Goal: Information Seeking & Learning: Compare options

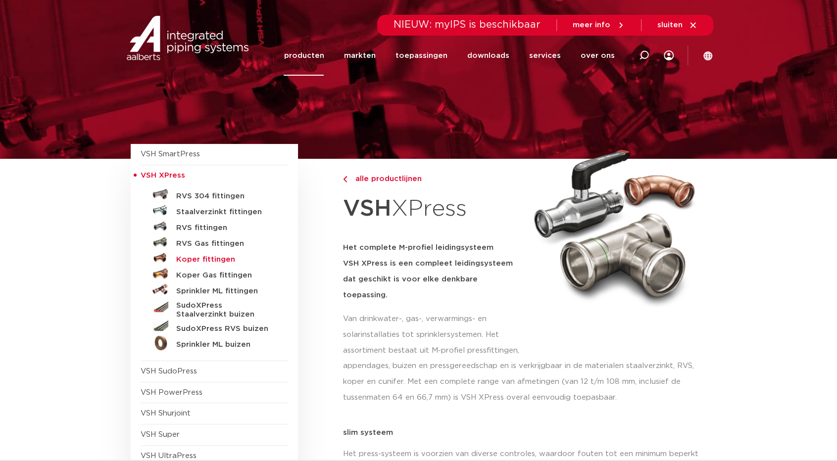
click at [206, 257] on h5 "Koper fittingen" at bounding box center [225, 259] width 98 height 9
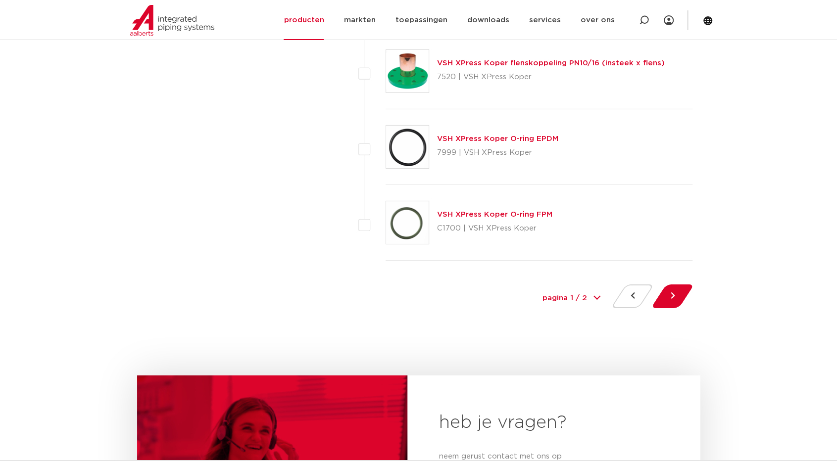
scroll to position [4552, 0]
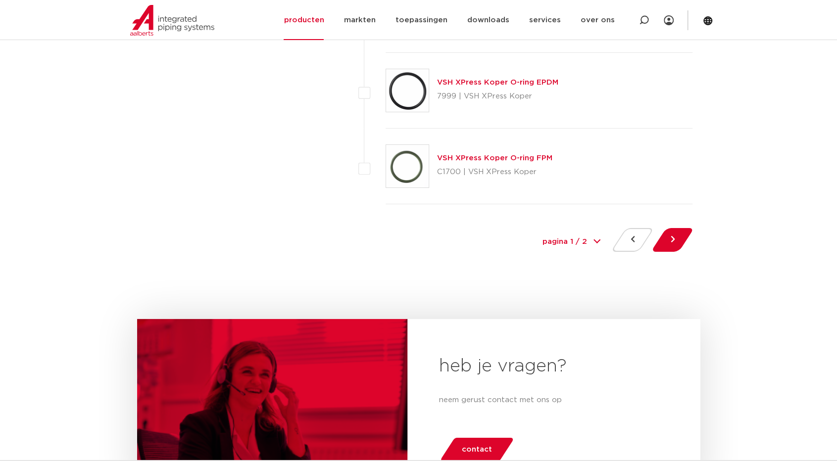
click at [582, 231] on select "pagina 1 / 2 1 2" at bounding box center [571, 242] width 74 height 22
select select "2"
click at [534, 231] on select "pagina 1 / 2 1 2" at bounding box center [571, 242] width 74 height 22
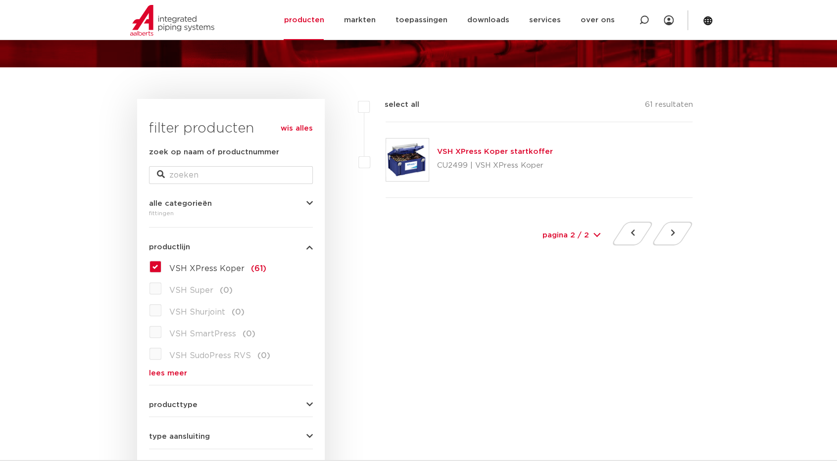
scroll to position [99, 0]
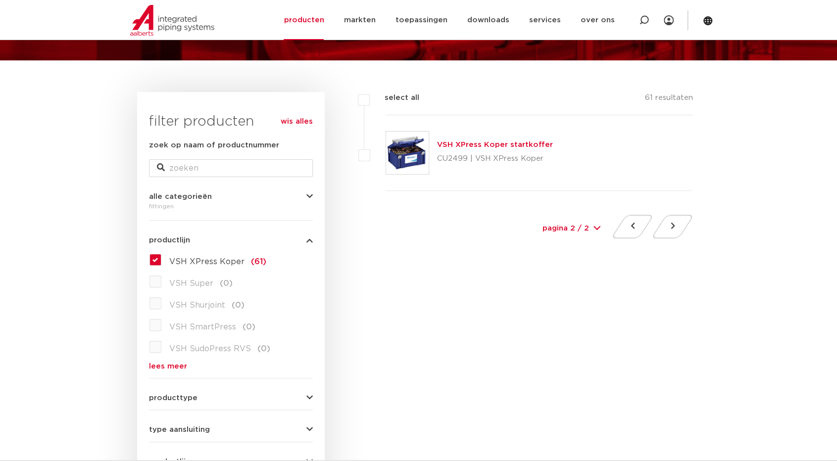
click at [182, 260] on span "VSH XPress Koper" at bounding box center [206, 262] width 75 height 8
click at [0, 0] on input "VSH XPress Koper (61)" at bounding box center [0, 0] width 0 height 0
click at [182, 260] on span "VSH XPress Koper" at bounding box center [206, 262] width 75 height 8
click at [0, 0] on input "VSH XPress Koper (61)" at bounding box center [0, 0] width 0 height 0
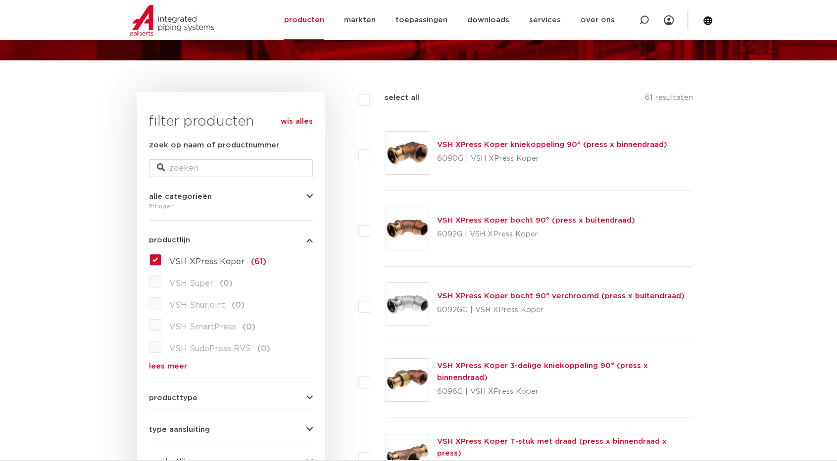
click at [482, 221] on link "VSH XPress Koper bocht 90° (press x buitendraad)" at bounding box center [536, 220] width 198 height 7
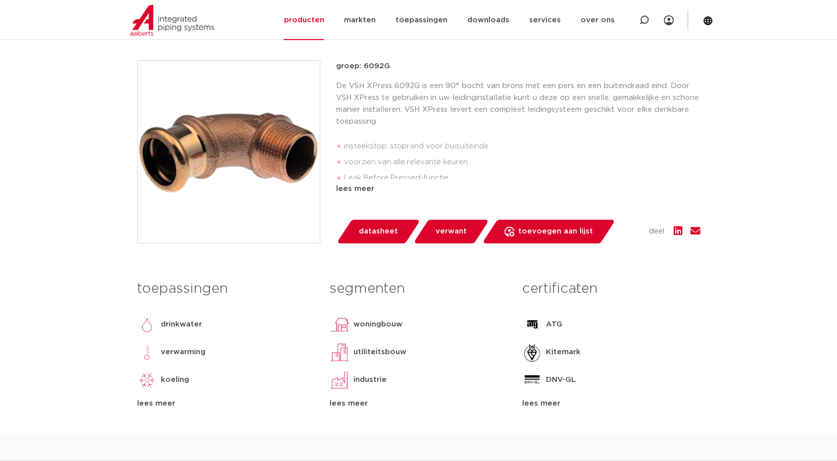
scroll to position [247, 0]
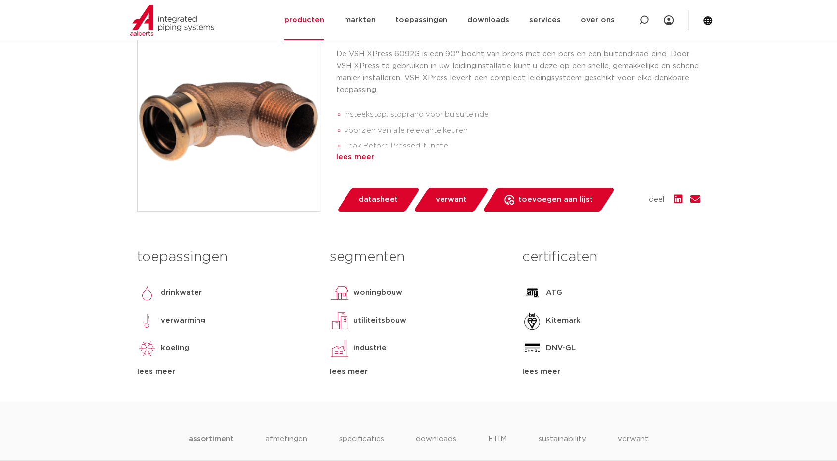
click at [365, 159] on div "lees meer" at bounding box center [518, 157] width 364 height 12
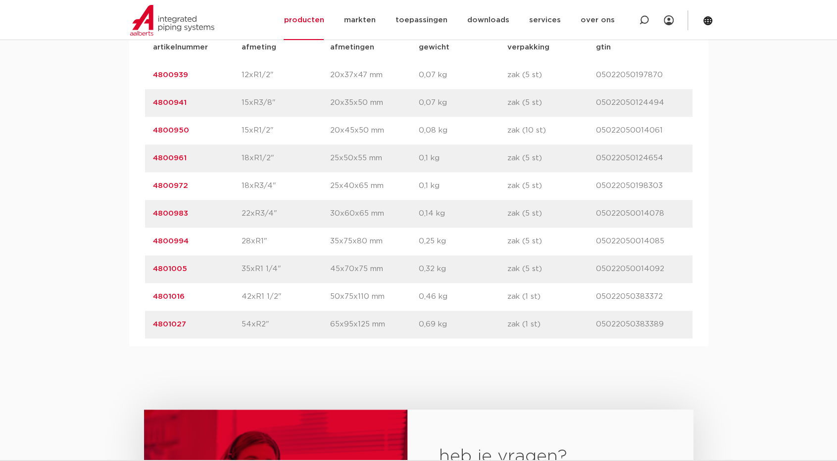
scroll to position [742, 0]
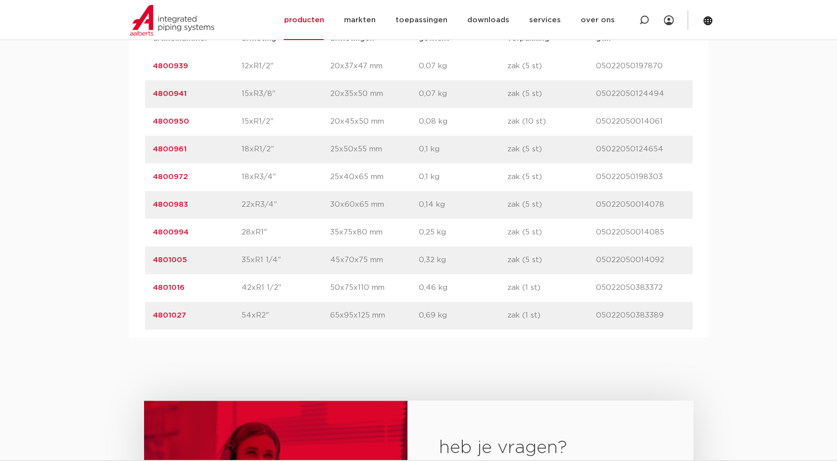
drag, startPoint x: 241, startPoint y: 286, endPoint x: 290, endPoint y: 285, distance: 49.0
click at [286, 285] on p "42xR1 1/2"" at bounding box center [285, 288] width 89 height 12
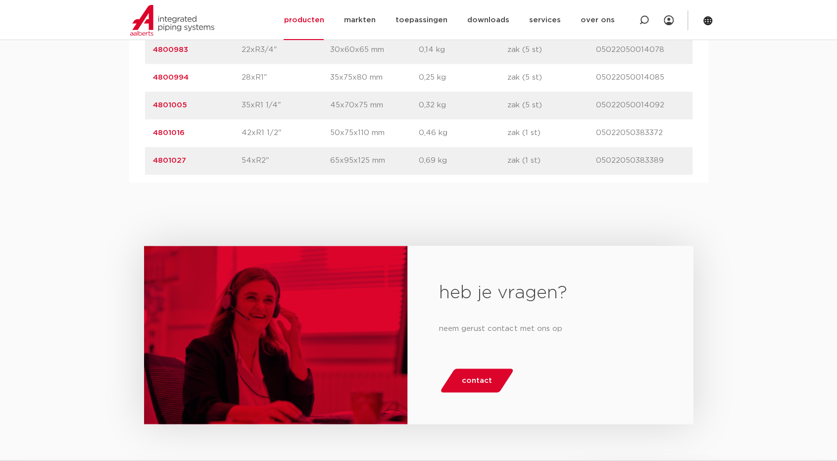
scroll to position [841, 0]
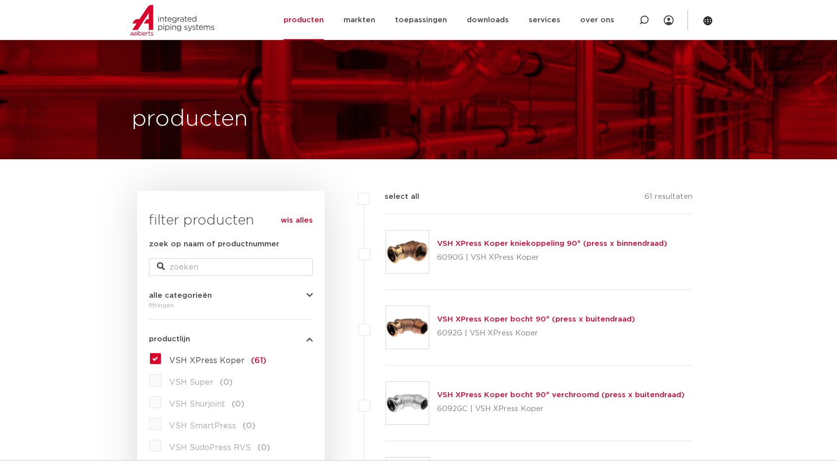
select select "2"
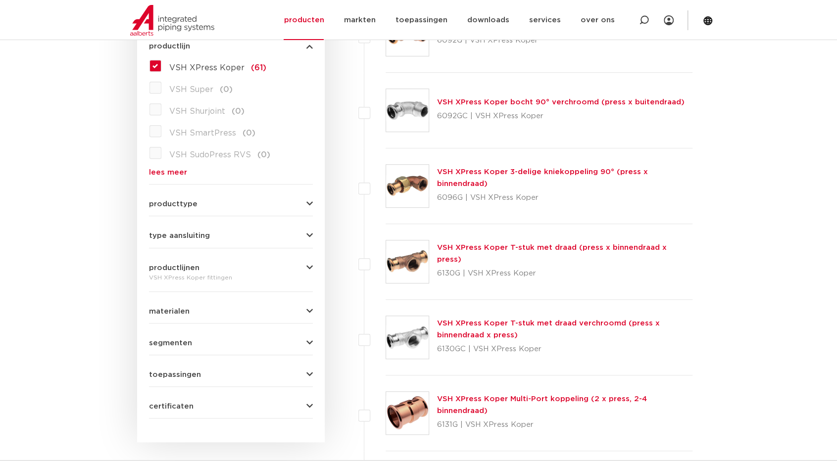
scroll to position [297, 0]
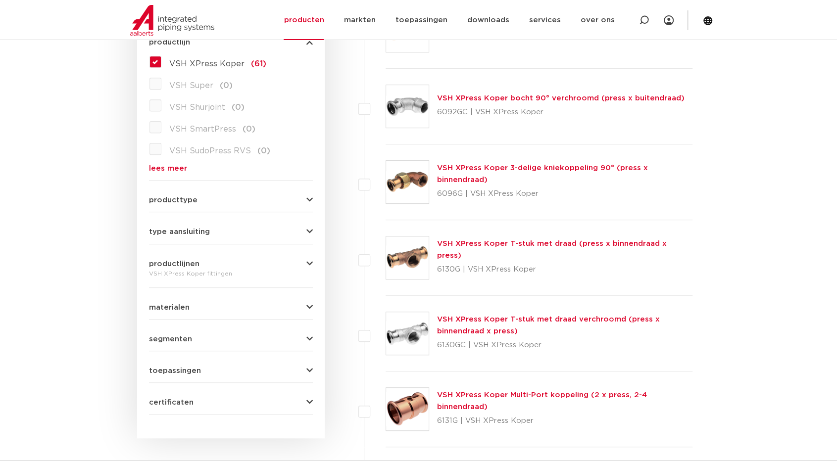
click at [416, 264] on img at bounding box center [407, 257] width 43 height 43
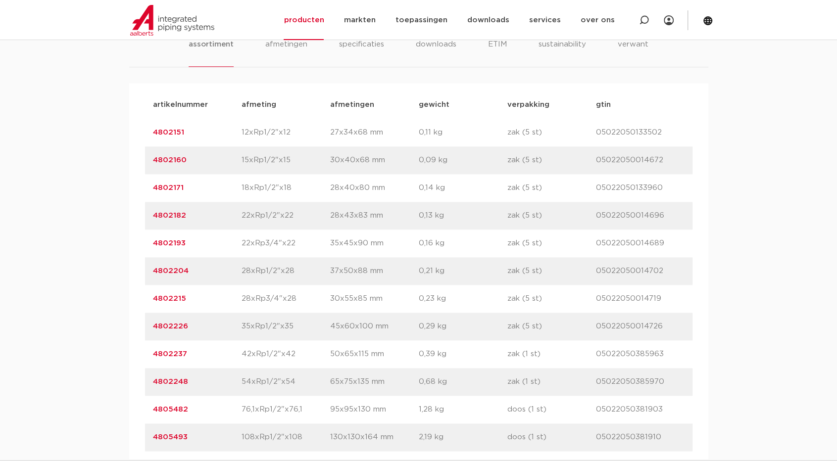
scroll to position [643, 0]
drag, startPoint x: 301, startPoint y: 349, endPoint x: 231, endPoint y: 348, distance: 70.3
click at [237, 348] on div "artikelnummer 4802237 afmeting 42xRp1/2"x42 afmetingen 50x65x115 mm gewicht 0,3…" at bounding box center [418, 353] width 547 height 28
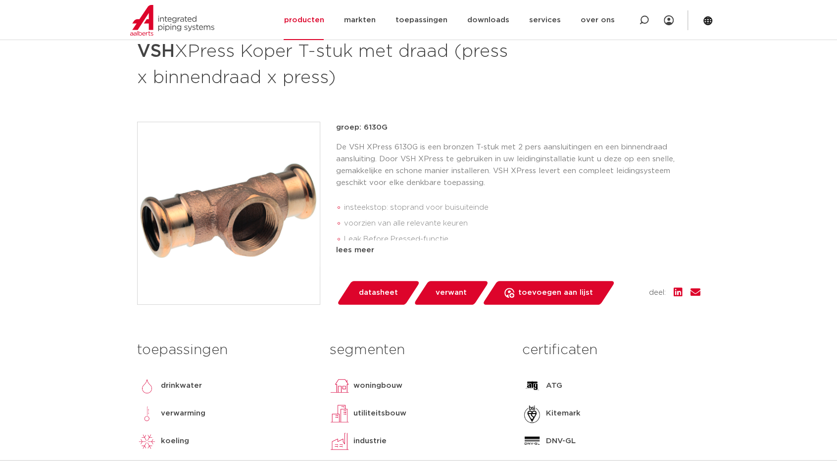
scroll to position [99, 0]
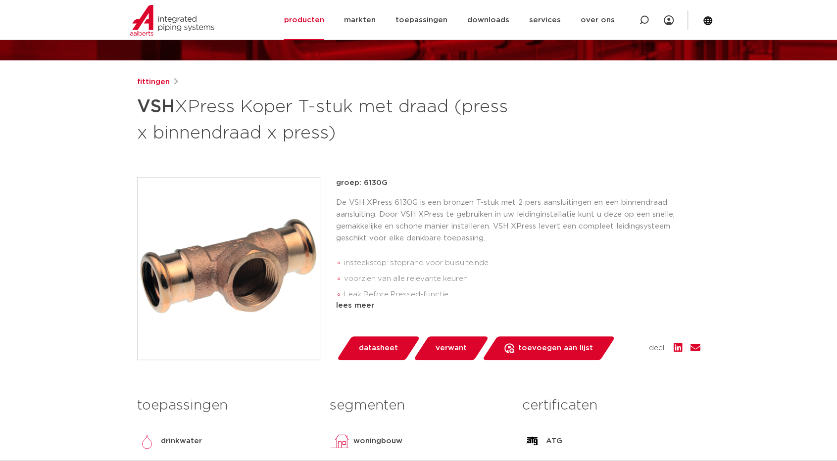
click at [260, 301] on img at bounding box center [229, 269] width 182 height 182
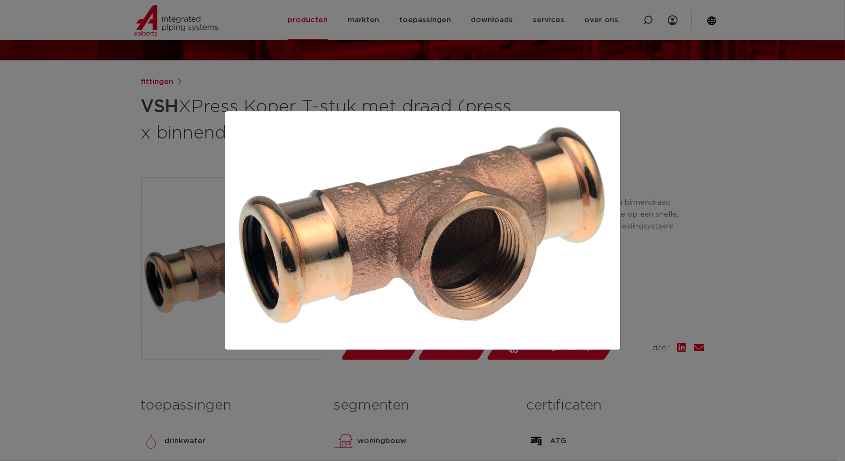
click at [775, 131] on div at bounding box center [422, 230] width 845 height 461
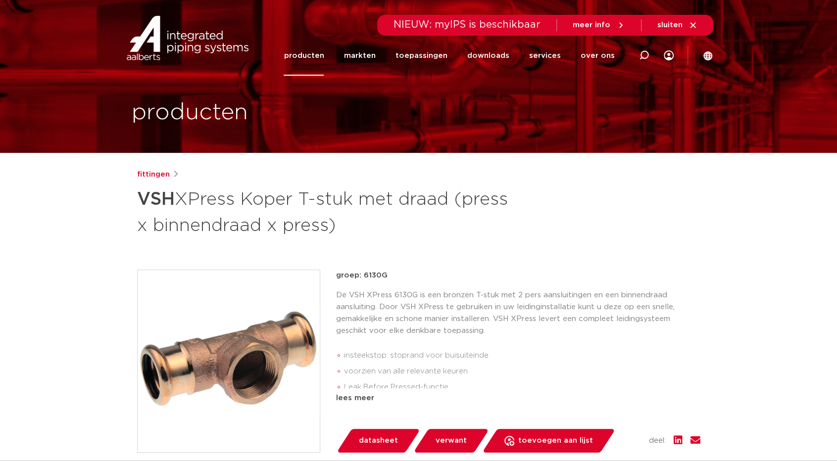
scroll to position [0, 0]
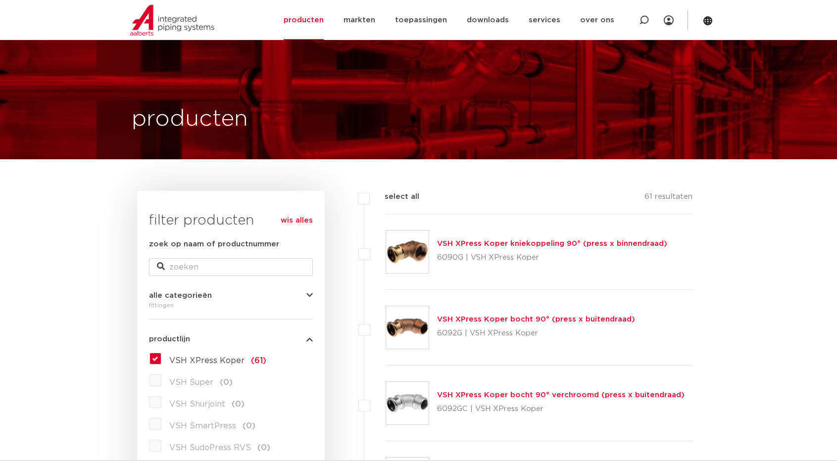
select select "2"
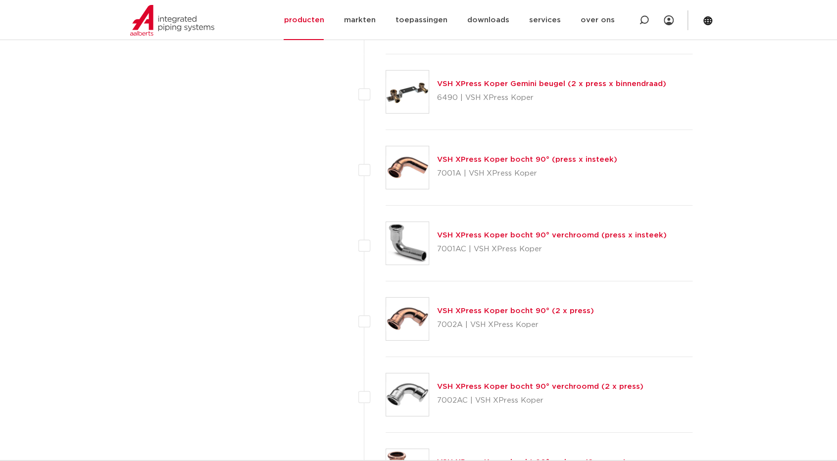
scroll to position [1534, 0]
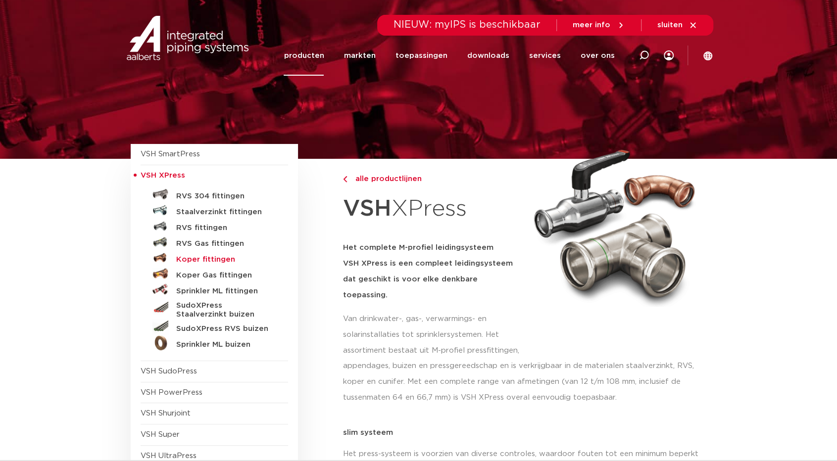
click at [198, 259] on h5 "Koper fittingen" at bounding box center [225, 259] width 98 height 9
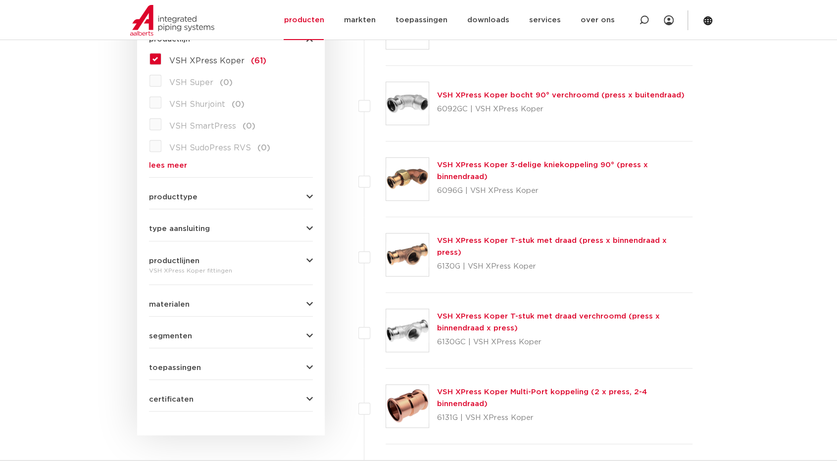
scroll to position [297, 0]
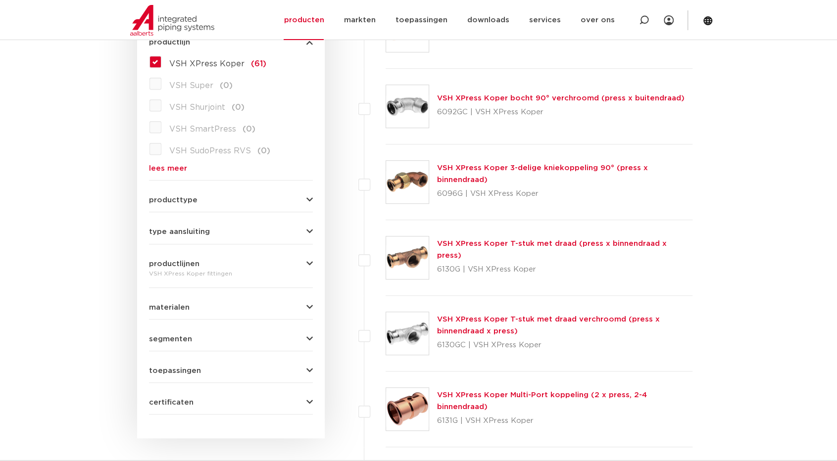
click at [174, 199] on span "producttype" at bounding box center [173, 199] width 48 height 7
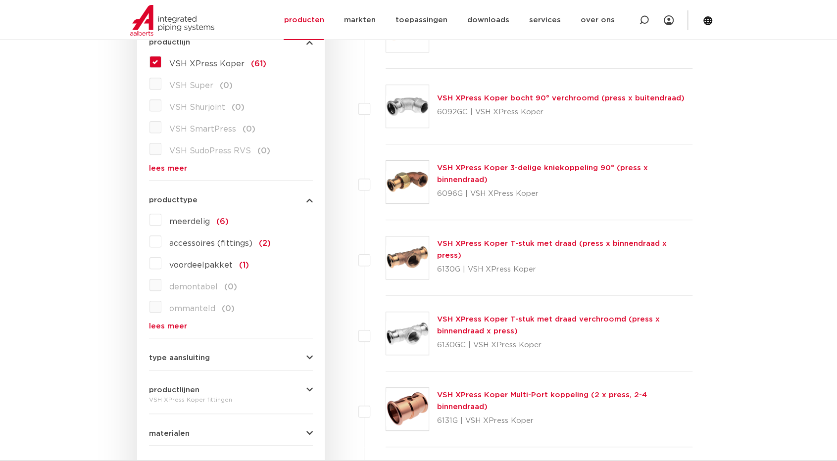
click at [193, 221] on span "meerdelig" at bounding box center [189, 222] width 41 height 8
click at [0, 0] on input "meerdelig (6)" at bounding box center [0, 0] width 0 height 0
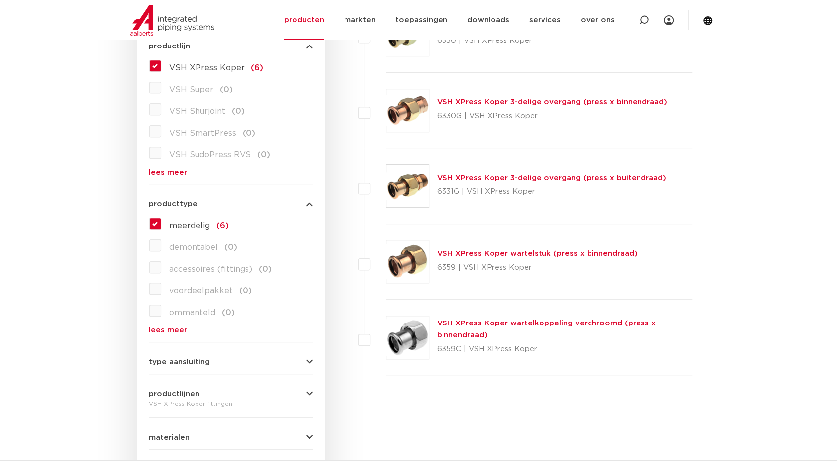
scroll to position [297, 0]
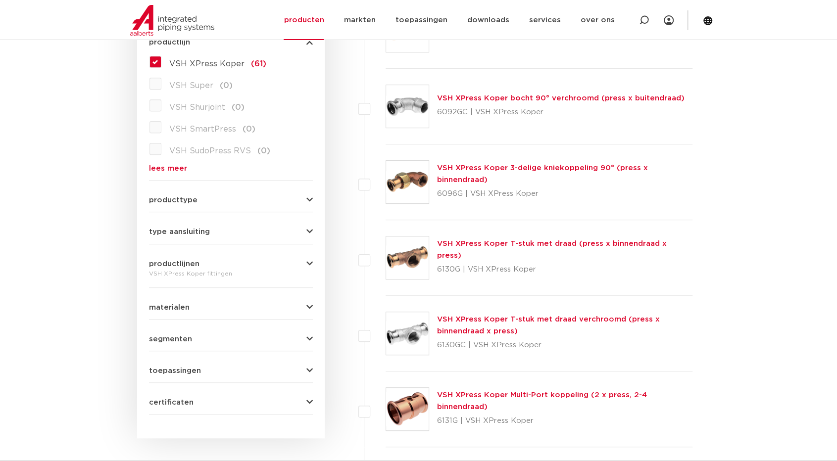
click at [308, 233] on icon "button" at bounding box center [309, 231] width 6 height 7
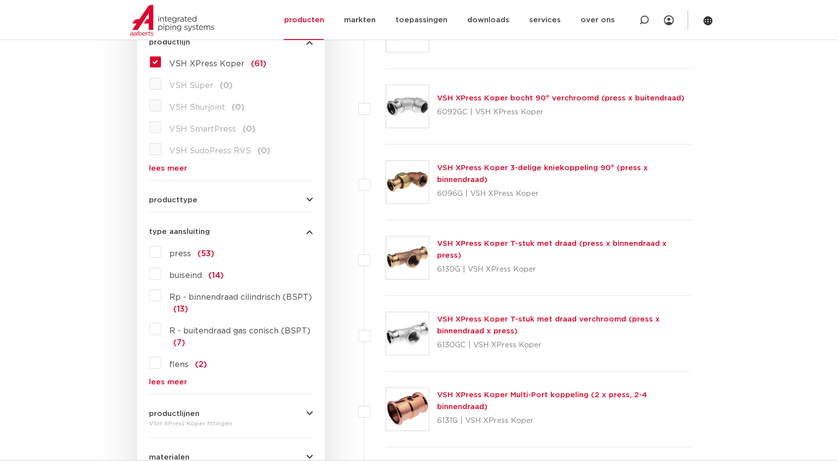
click at [161, 252] on label "press (53)" at bounding box center [187, 252] width 53 height 16
click at [0, 0] on input "press (53)" at bounding box center [0, 0] width 0 height 0
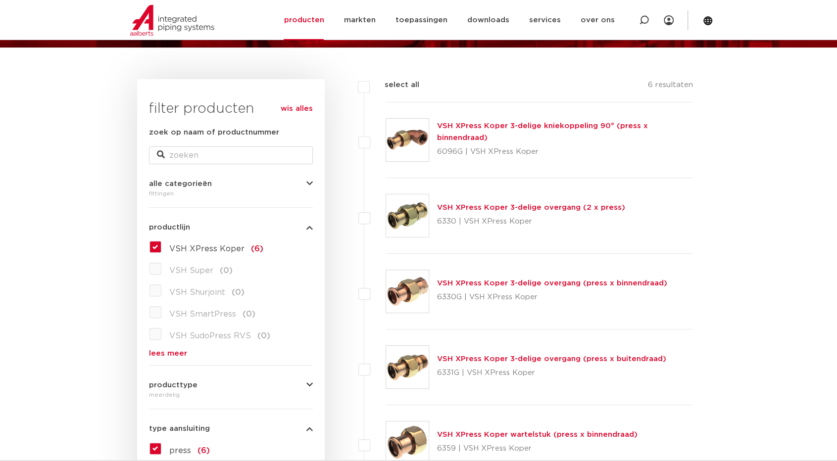
scroll to position [99, 0]
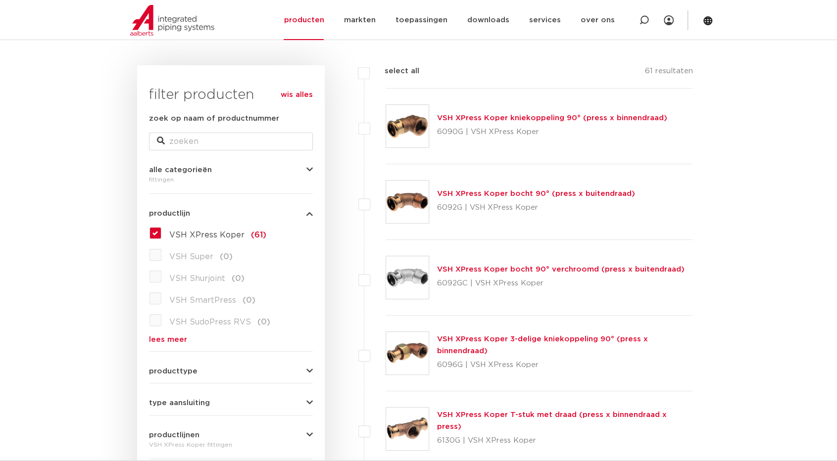
scroll to position [99, 0]
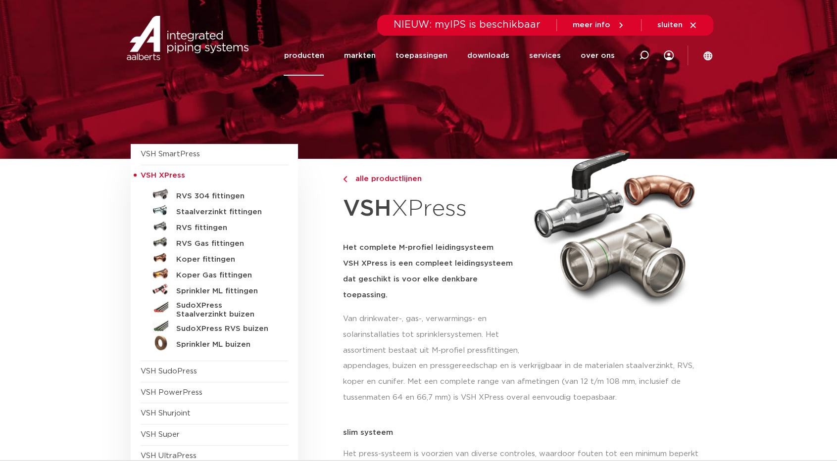
click at [164, 271] on img at bounding box center [160, 274] width 16 height 16
click at [177, 259] on h5 "Koper fittingen" at bounding box center [225, 259] width 98 height 9
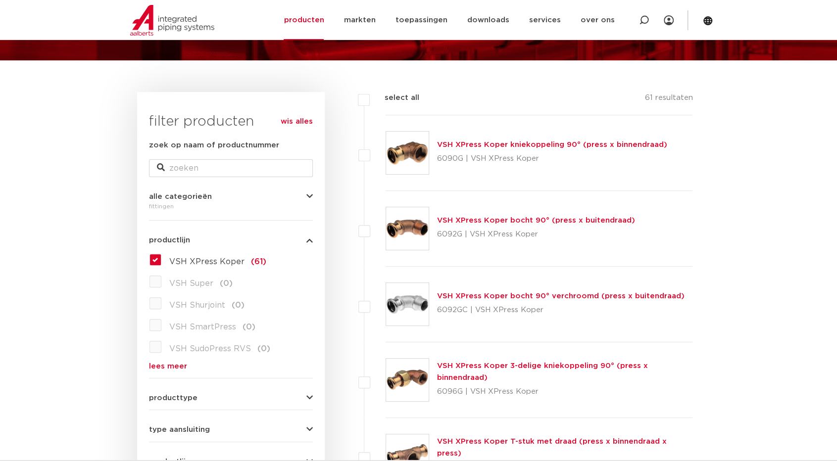
click at [161, 284] on label "VSH Super (0)" at bounding box center [196, 282] width 71 height 16
click at [153, 363] on link "lees meer" at bounding box center [231, 366] width 164 height 7
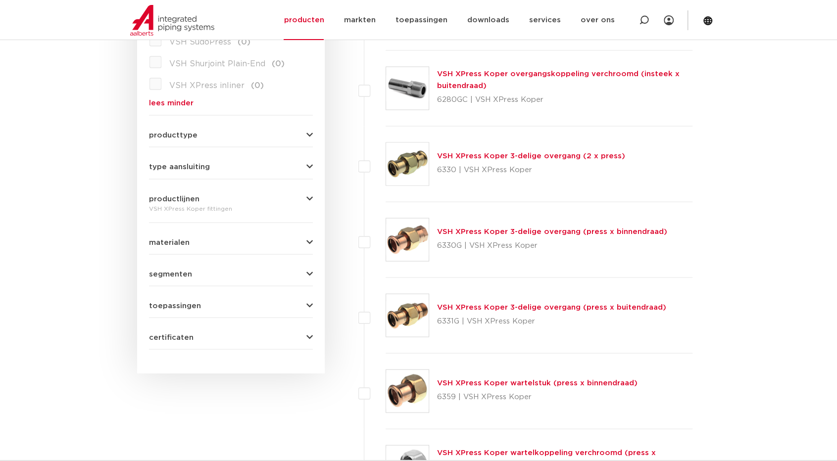
scroll to position [1138, 0]
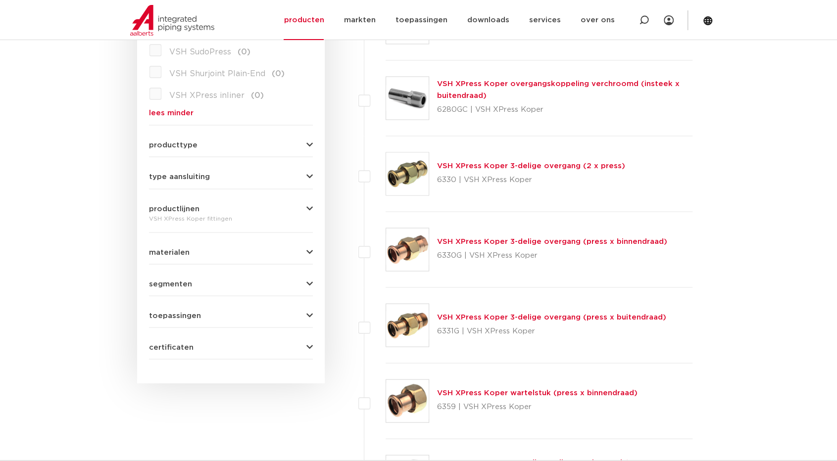
click at [169, 173] on span "type aansluiting" at bounding box center [179, 176] width 61 height 7
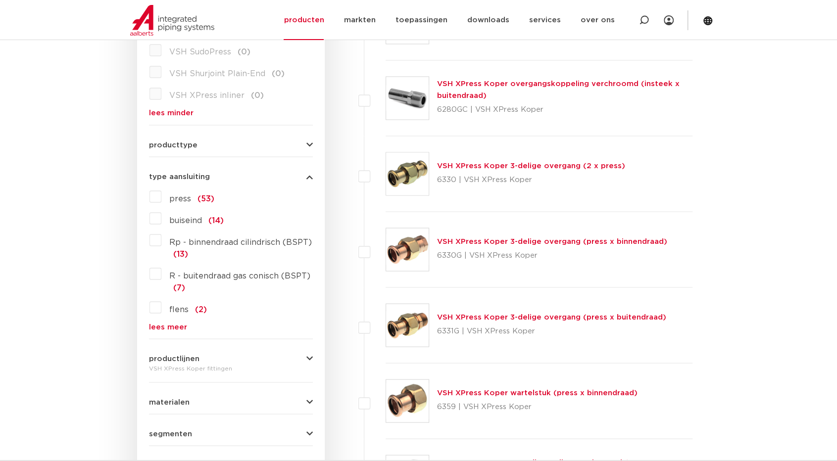
click at [161, 189] on label "press (53)" at bounding box center [187, 197] width 53 height 16
click at [0, 0] on input "press (53)" at bounding box center [0, 0] width 0 height 0
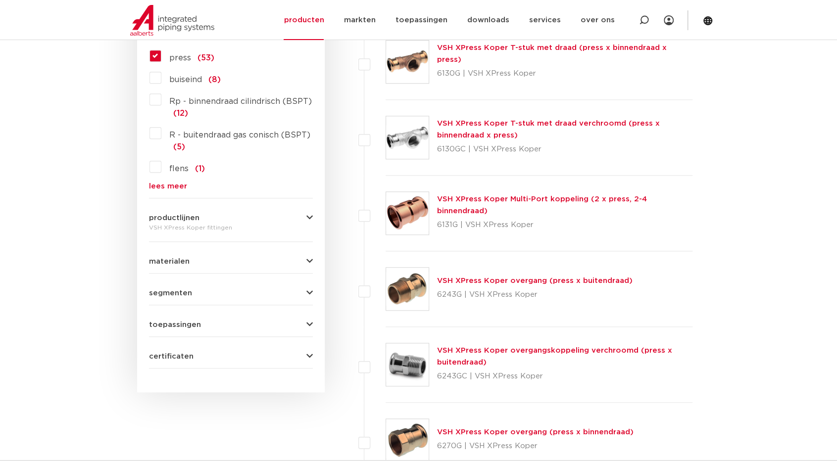
scroll to position [495, 0]
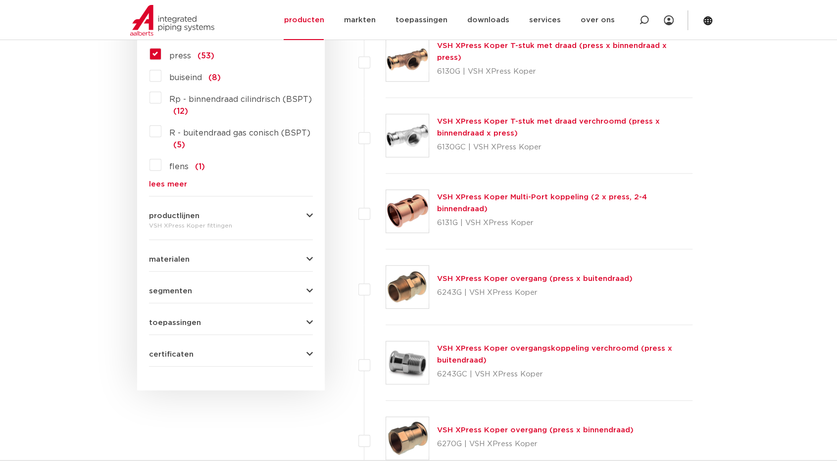
click at [176, 263] on form "zoek op naam of productnummer alle categorieën [GEOGRAPHIC_DATA] [GEOGRAPHIC_DA…" at bounding box center [231, 55] width 164 height 623
click at [306, 259] on icon "button" at bounding box center [309, 259] width 6 height 7
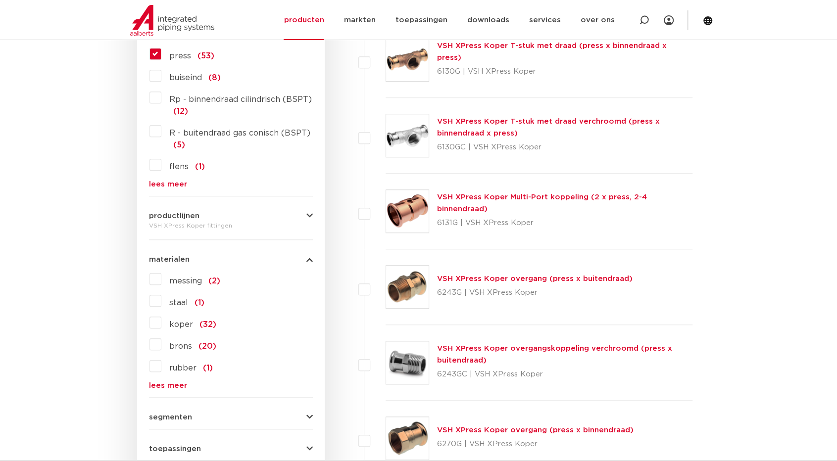
click at [161, 323] on label "koper (32)" at bounding box center [188, 323] width 55 height 16
click at [0, 0] on input "koper (32)" at bounding box center [0, 0] width 0 height 0
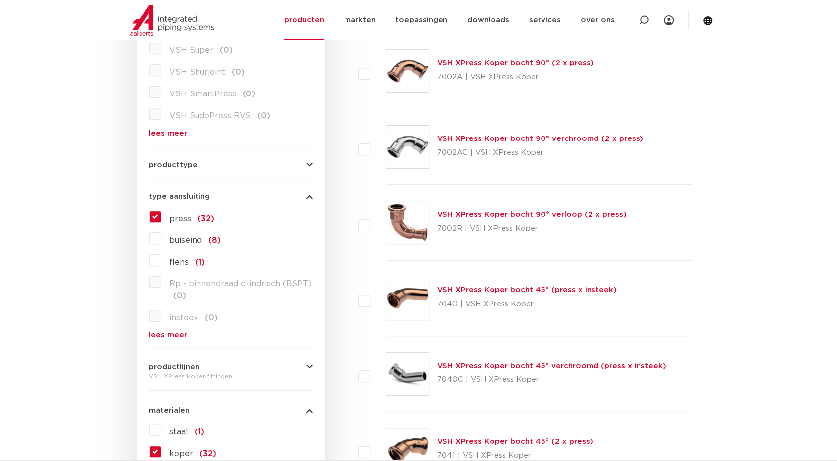
scroll to position [297, 0]
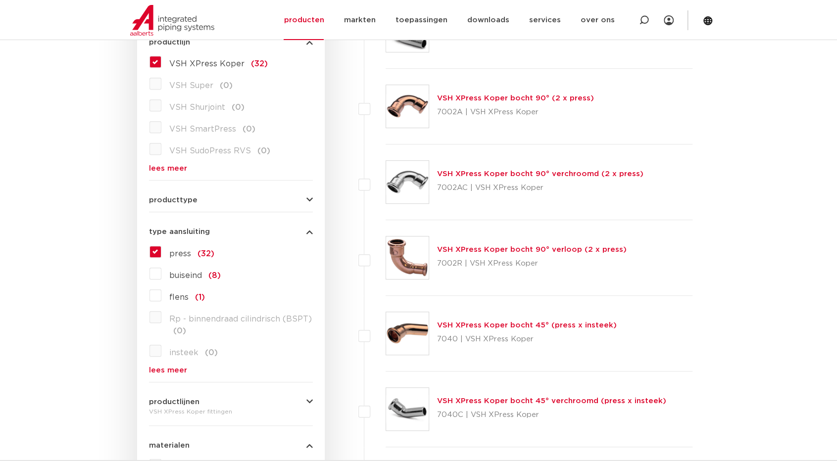
click at [161, 274] on label "buiseind (8)" at bounding box center [190, 274] width 59 height 16
click at [0, 0] on input "buiseind (8)" at bounding box center [0, 0] width 0 height 0
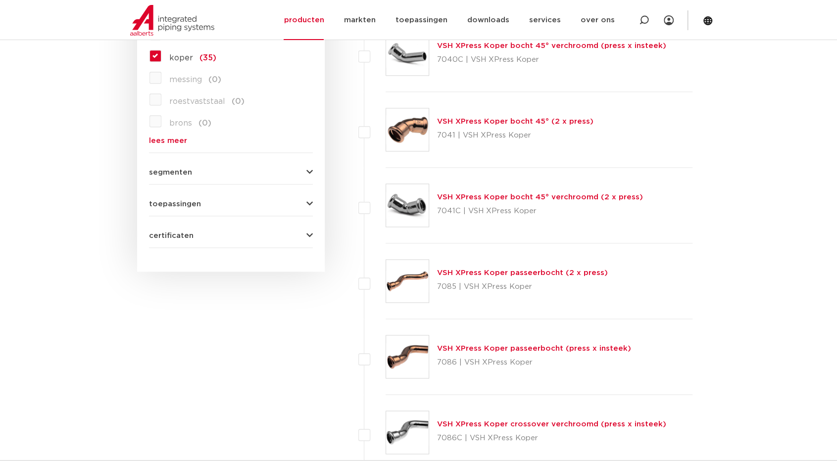
scroll to position [693, 0]
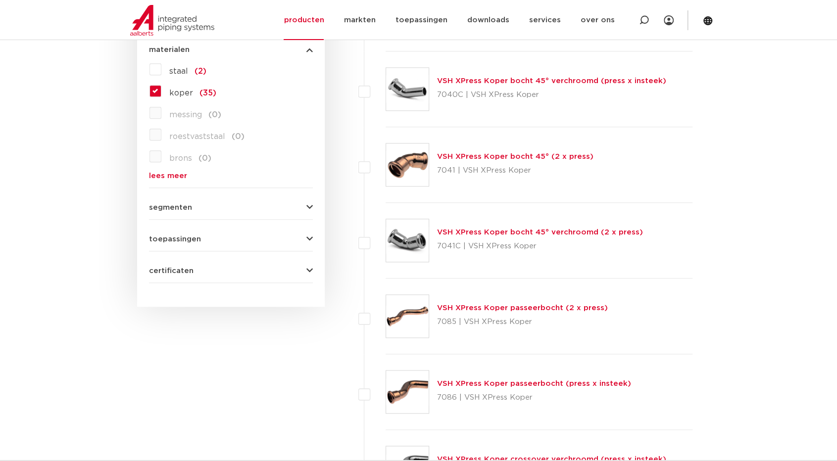
click at [292, 272] on button "certificaten" at bounding box center [231, 270] width 164 height 7
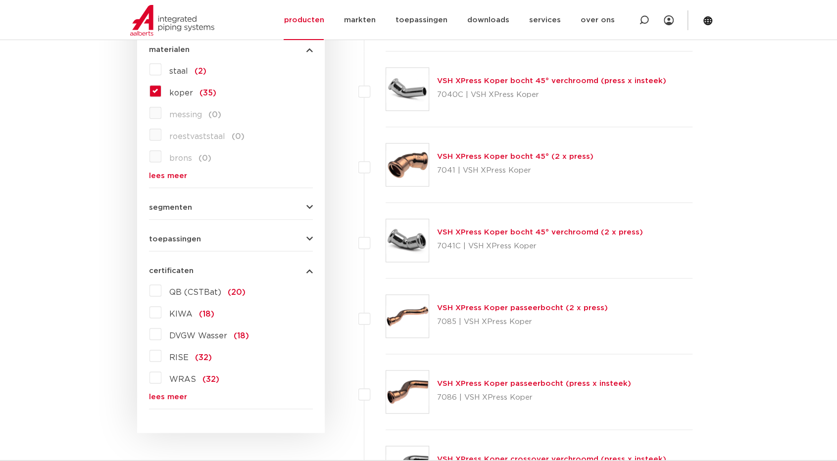
click at [161, 333] on label "DVGW Wasser (18)" at bounding box center [205, 334] width 88 height 16
click at [0, 0] on input "DVGW Wasser (18)" at bounding box center [0, 0] width 0 height 0
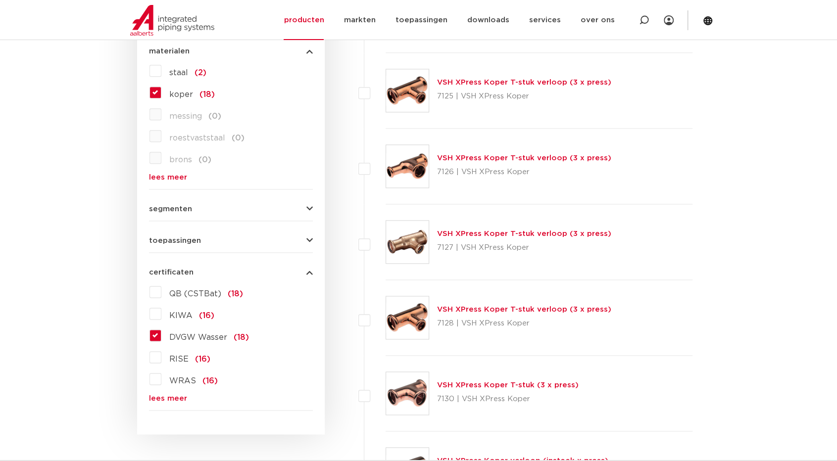
scroll to position [693, 0]
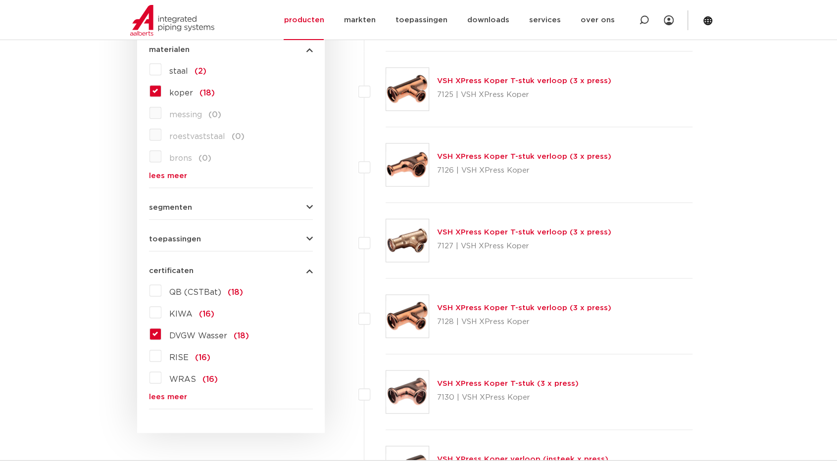
click at [471, 386] on link "VSH XPress Koper T-stuk (3 x press)" at bounding box center [508, 383] width 142 height 7
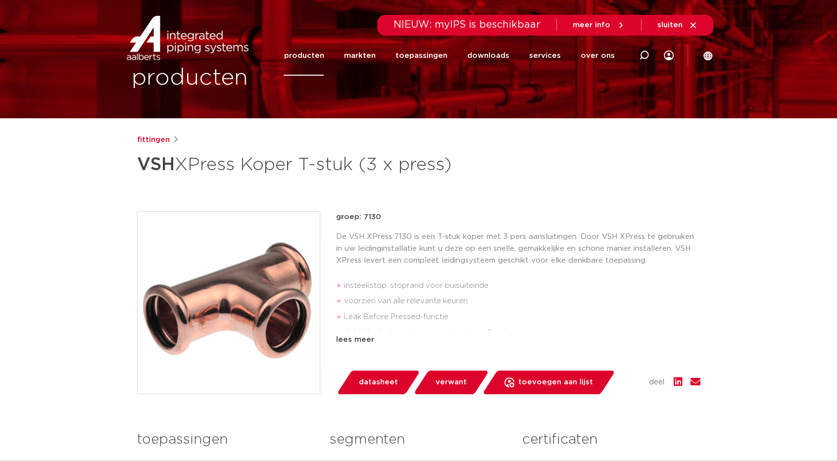
scroll to position [49, 0]
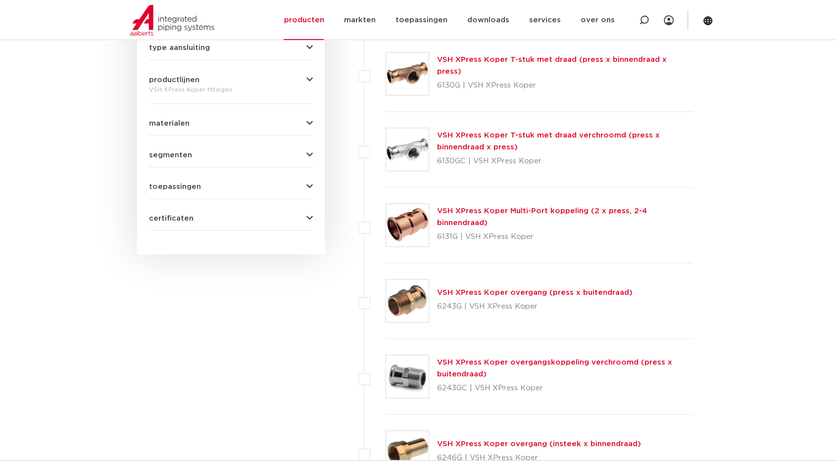
scroll to position [445, 0]
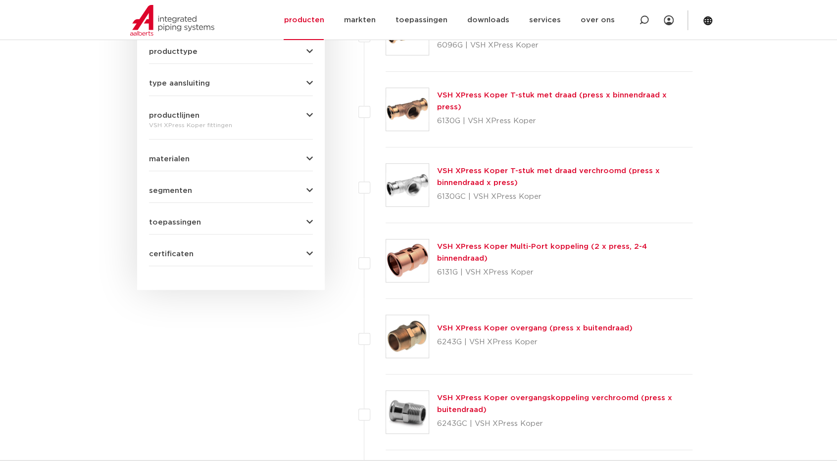
click at [420, 336] on img at bounding box center [407, 336] width 43 height 43
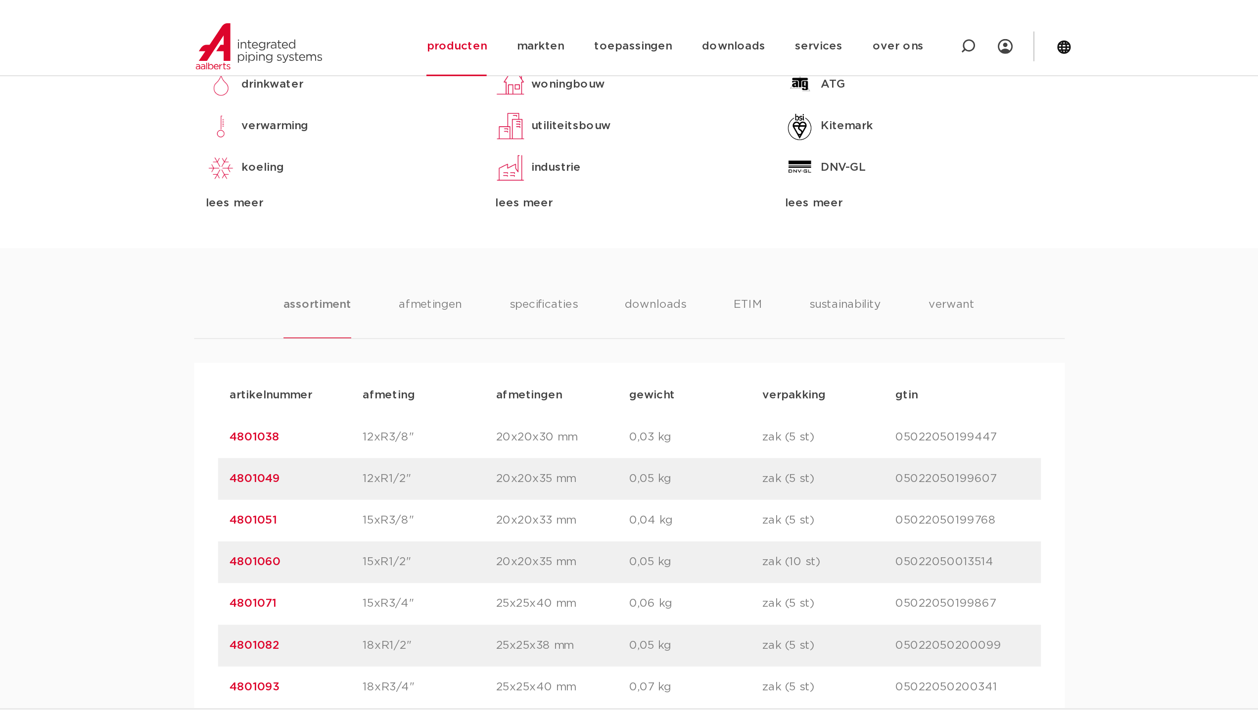
scroll to position [346, 0]
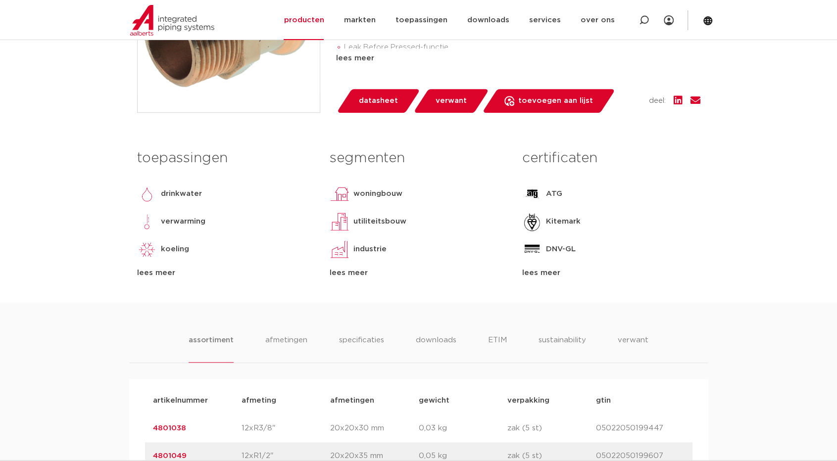
click at [337, 248] on img at bounding box center [340, 249] width 20 height 20
click at [341, 254] on img at bounding box center [340, 249] width 20 height 20
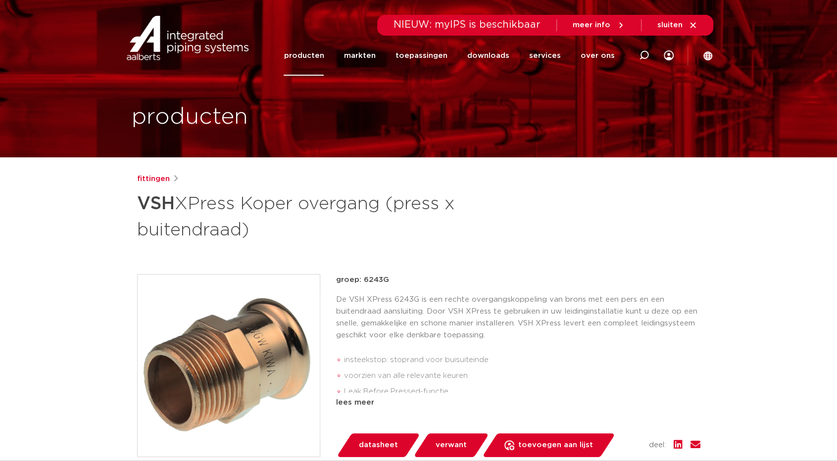
scroll to position [0, 0]
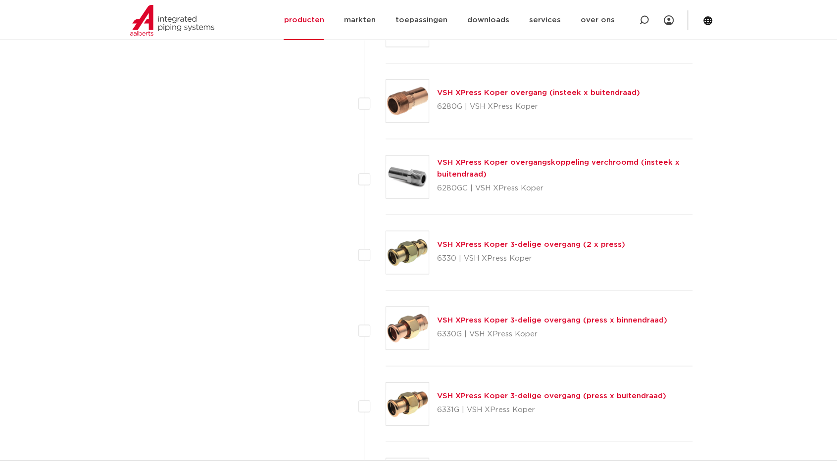
scroll to position [1088, 0]
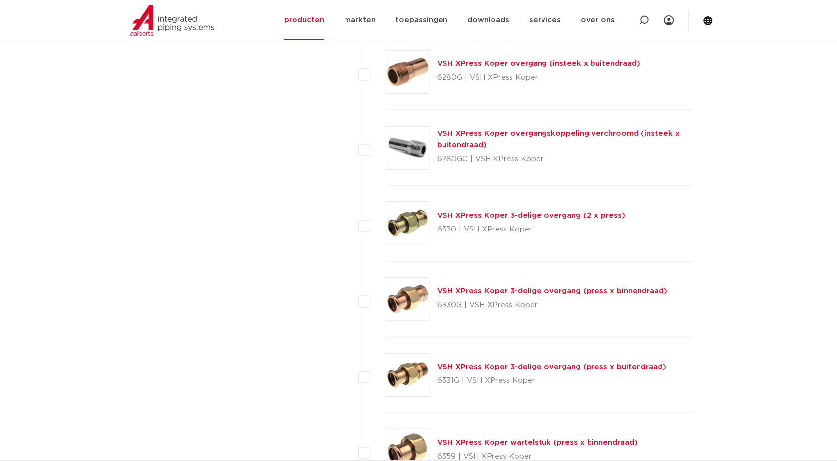
click at [395, 374] on img at bounding box center [407, 374] width 43 height 43
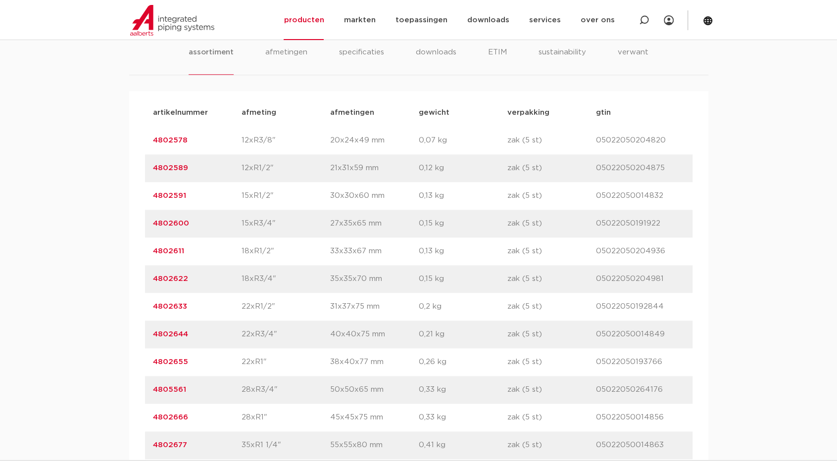
scroll to position [594, 0]
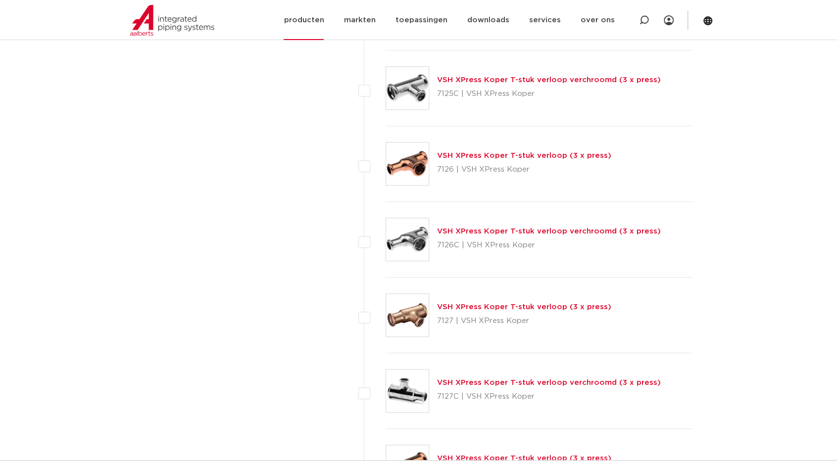
scroll to position [2969, 0]
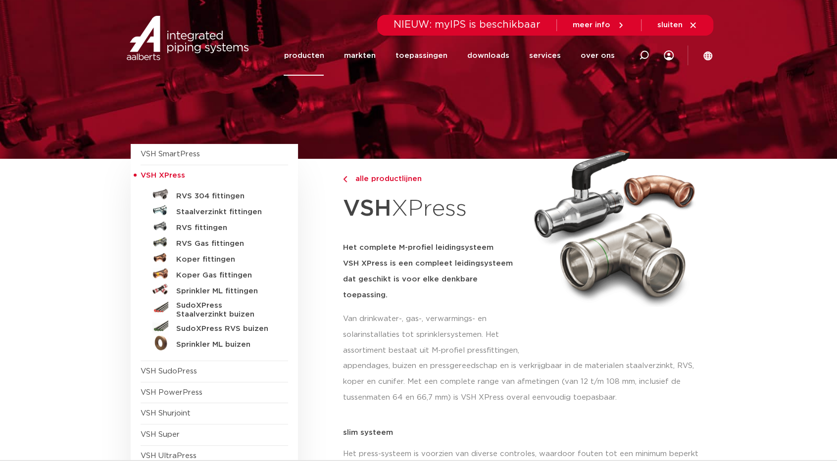
click at [314, 53] on link "producten" at bounding box center [304, 56] width 40 height 40
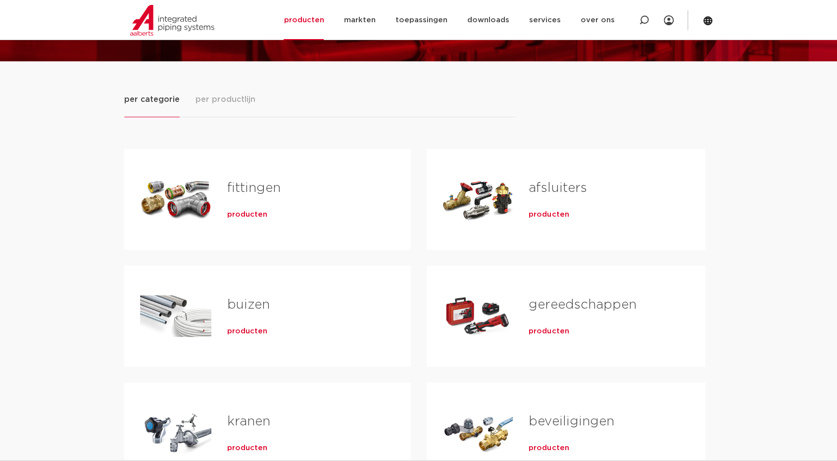
scroll to position [148, 0]
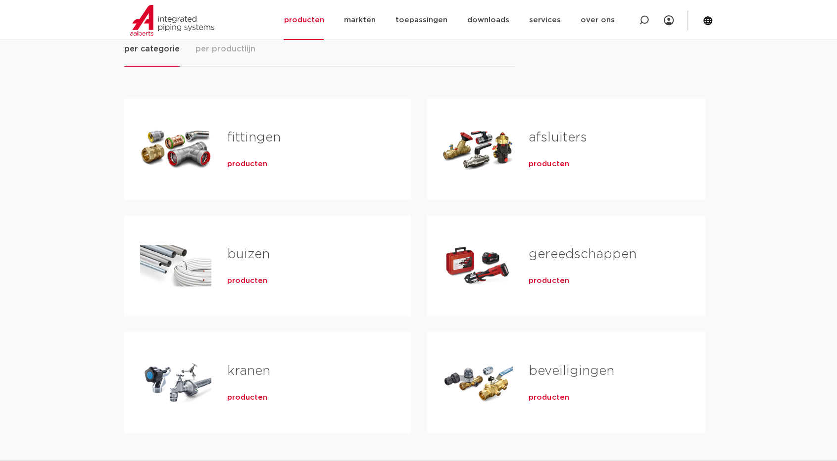
click at [235, 163] on span "producten" at bounding box center [247, 164] width 40 height 10
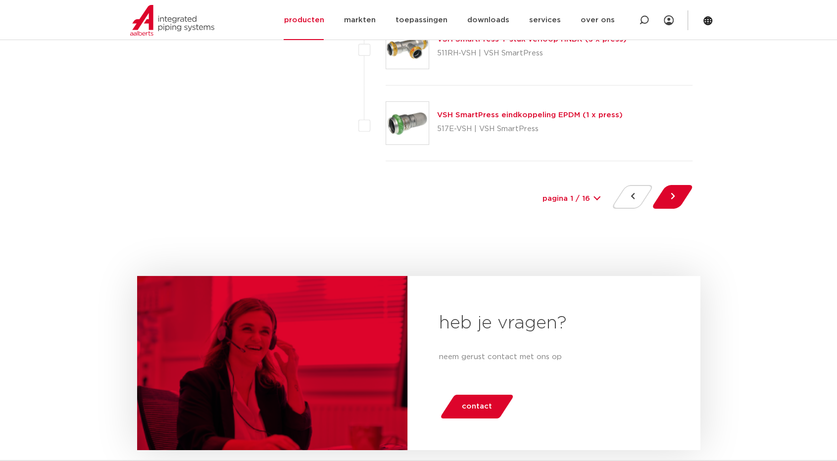
scroll to position [4651, 0]
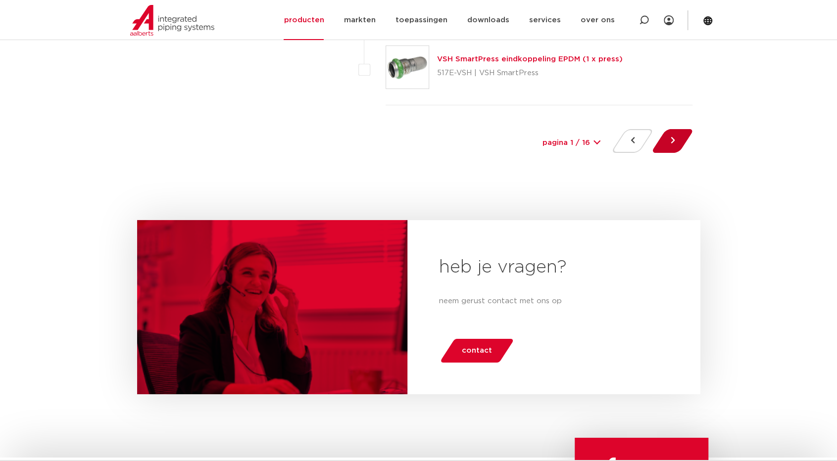
click at [675, 137] on button at bounding box center [672, 141] width 28 height 24
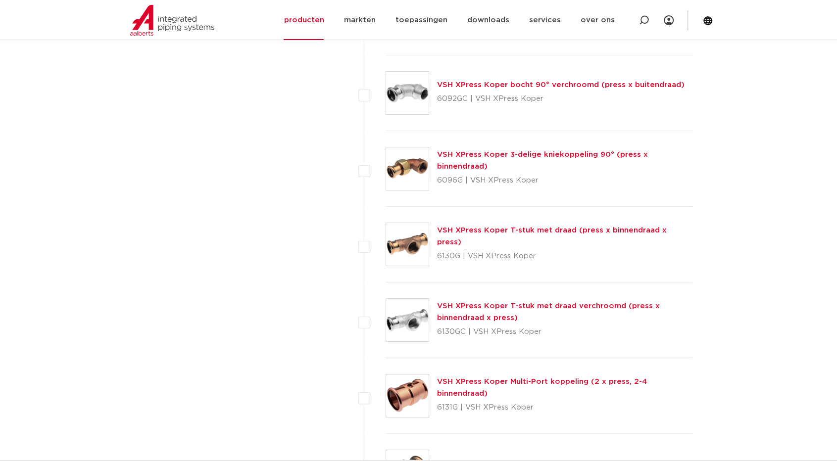
scroll to position [2424, 0]
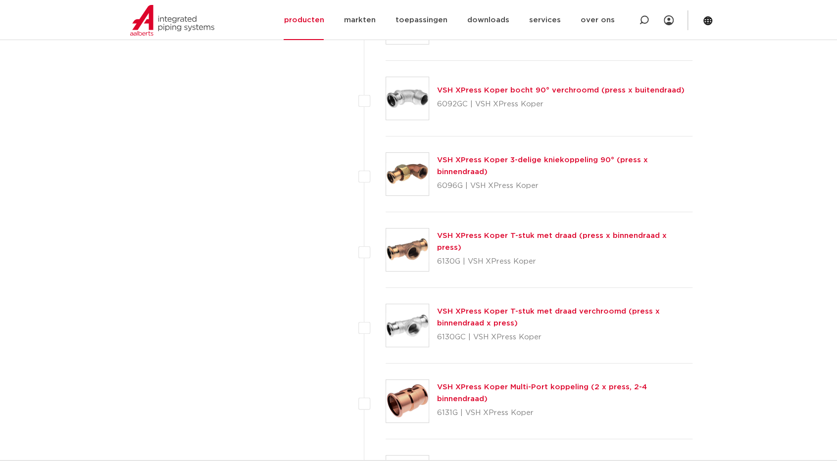
click at [415, 248] on img at bounding box center [407, 250] width 43 height 43
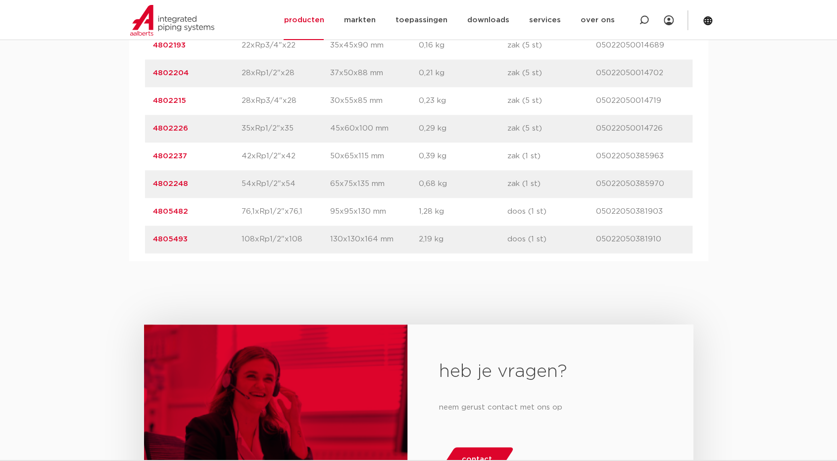
scroll to position [841, 0]
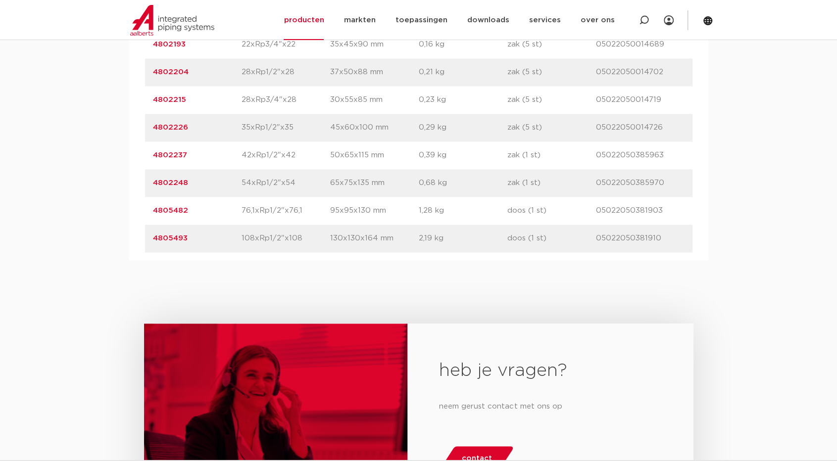
click at [247, 158] on p "42xRp1/2"x42" at bounding box center [285, 155] width 89 height 12
drag, startPoint x: 244, startPoint y: 155, endPoint x: 292, endPoint y: 159, distance: 48.2
click at [292, 159] on p "42xRp1/2"x42" at bounding box center [285, 155] width 89 height 12
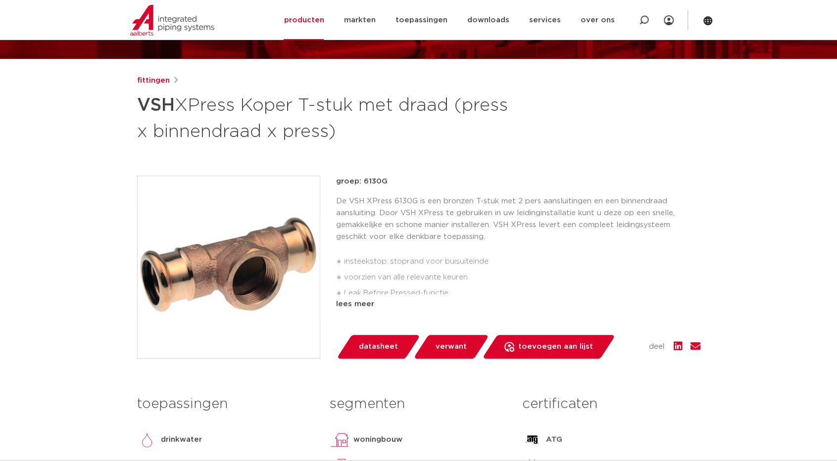
scroll to position [99, 0]
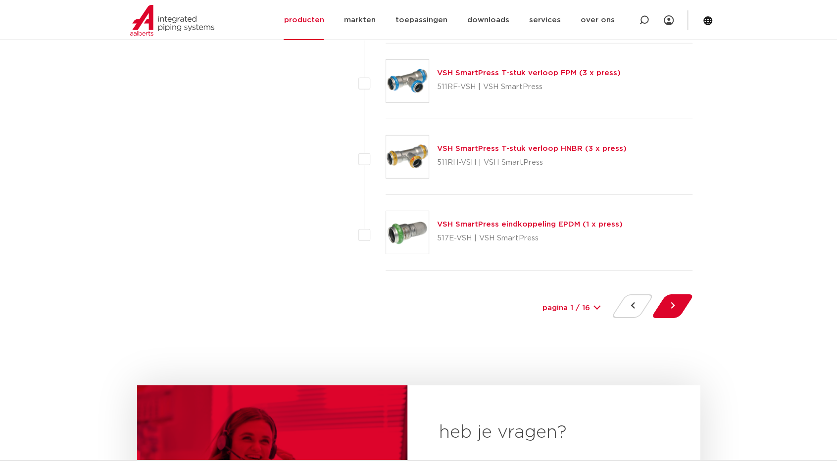
scroll to position [4502, 0]
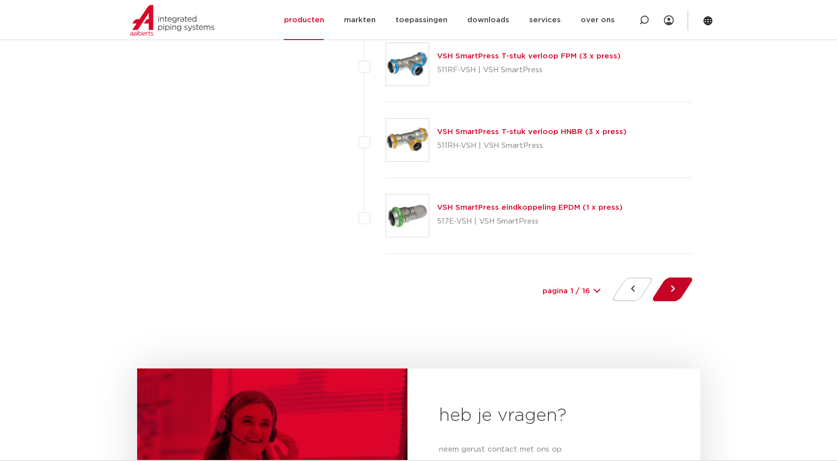
click at [659, 286] on button at bounding box center [672, 290] width 28 height 24
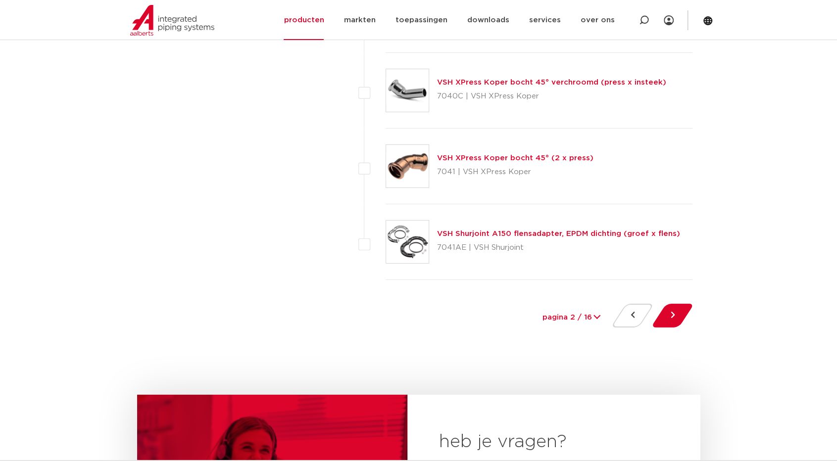
scroll to position [4502, 0]
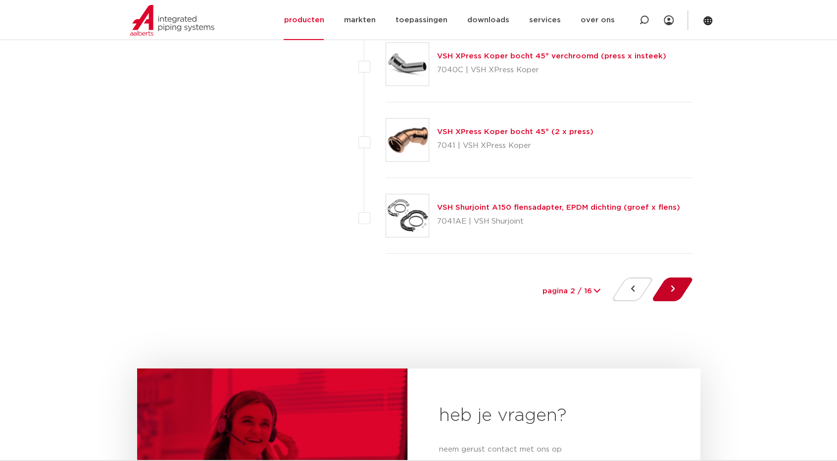
click at [673, 287] on button at bounding box center [672, 290] width 28 height 24
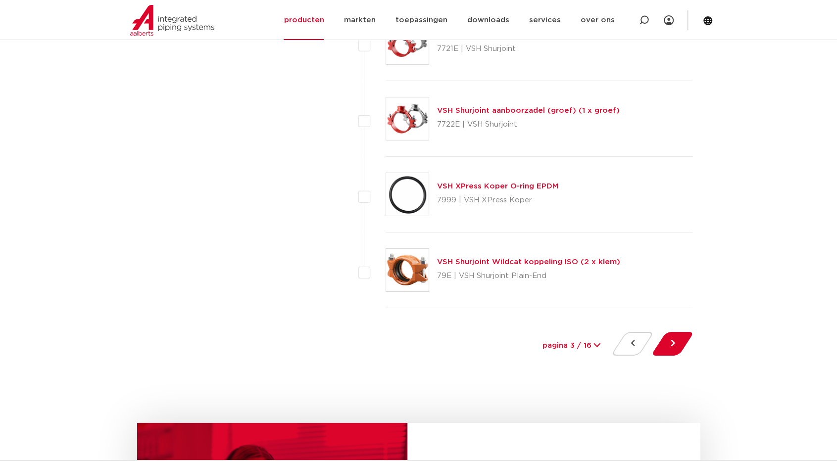
scroll to position [4453, 0]
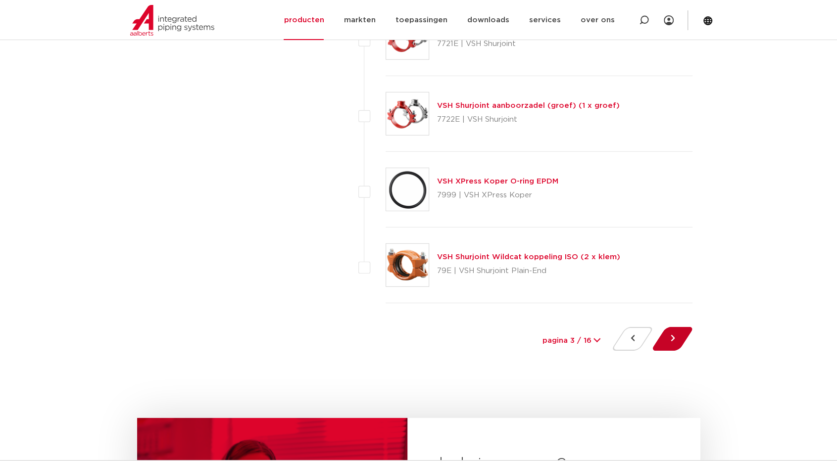
click at [673, 331] on button at bounding box center [672, 339] width 28 height 24
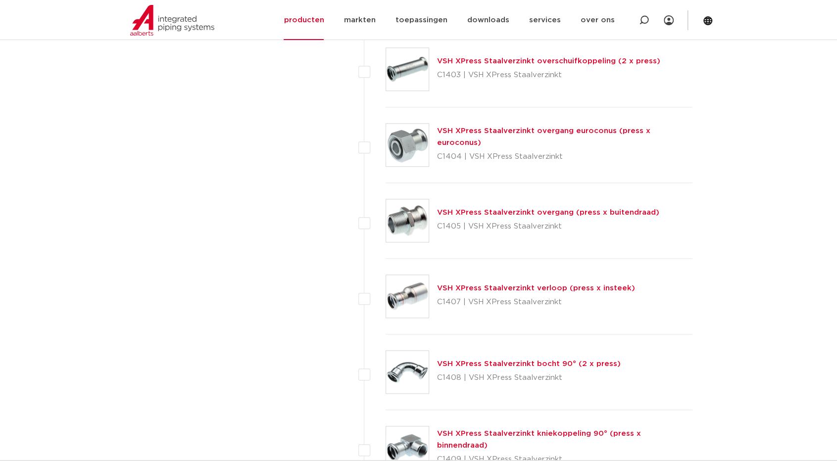
scroll to position [3018, 0]
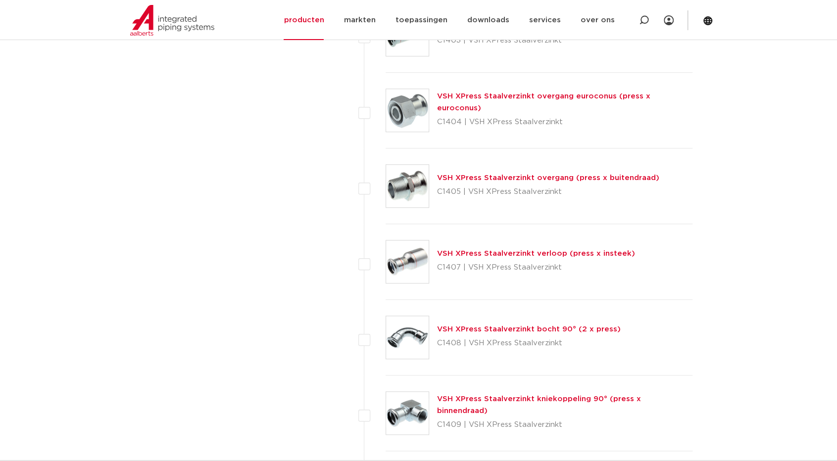
click at [464, 184] on p "C1405 | VSH XPress Staalverzinkt" at bounding box center [548, 192] width 222 height 16
click at [466, 174] on link "VSH XPress Staalverzinkt overgang (press x buitendraad)" at bounding box center [548, 177] width 222 height 7
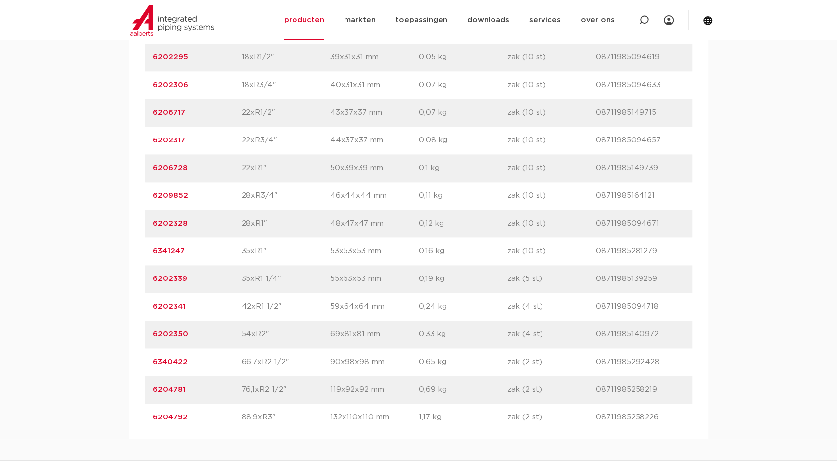
scroll to position [742, 0]
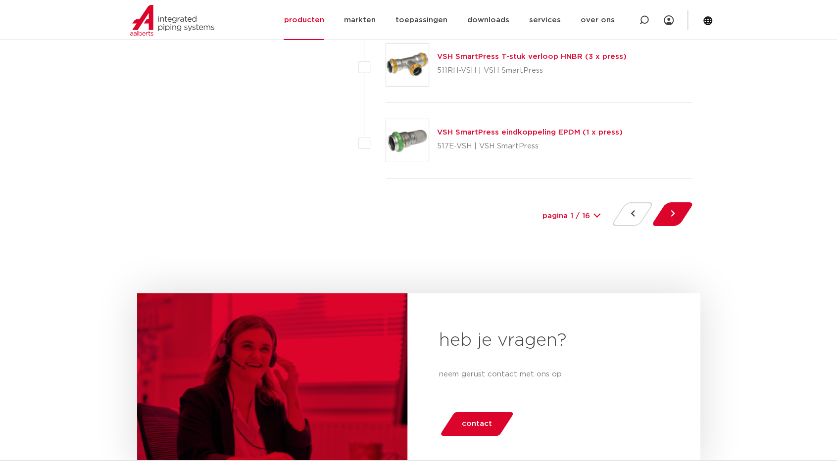
scroll to position [4578, 0]
click at [668, 202] on button at bounding box center [672, 214] width 28 height 24
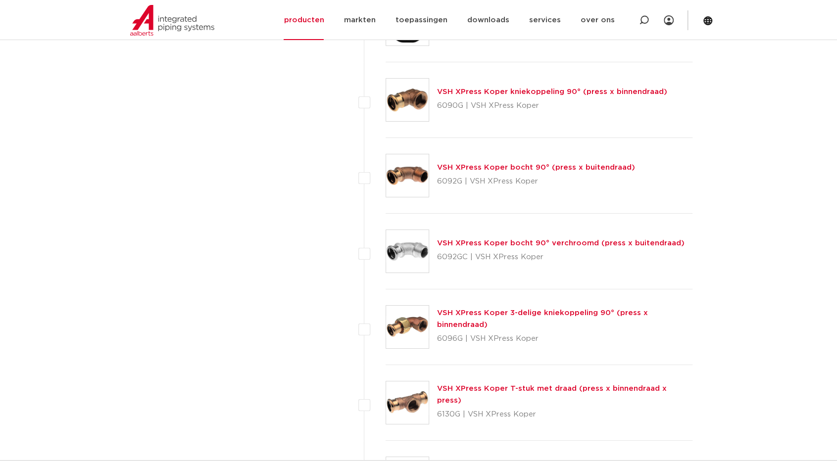
scroll to position [2177, 0]
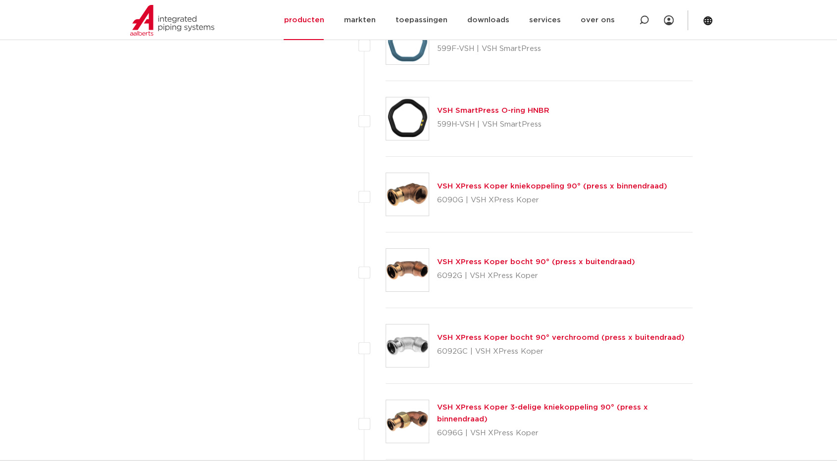
click at [465, 258] on link "VSH XPress Koper bocht 90° (press x buitendraad)" at bounding box center [536, 261] width 198 height 7
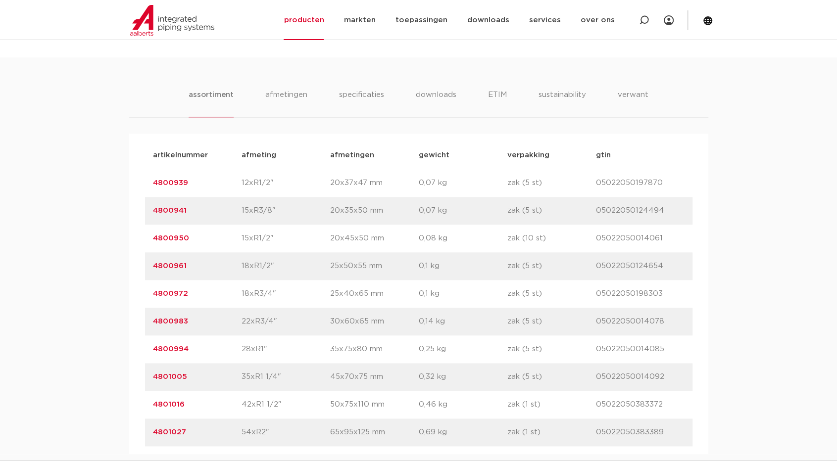
scroll to position [643, 0]
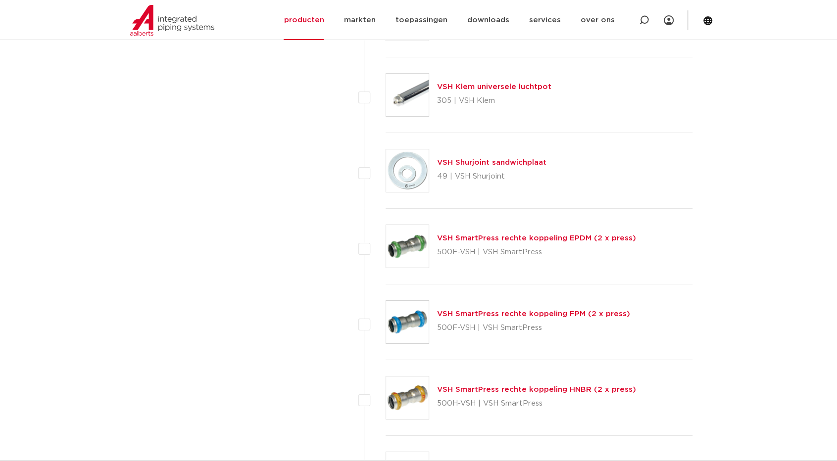
scroll to position [2177, 0]
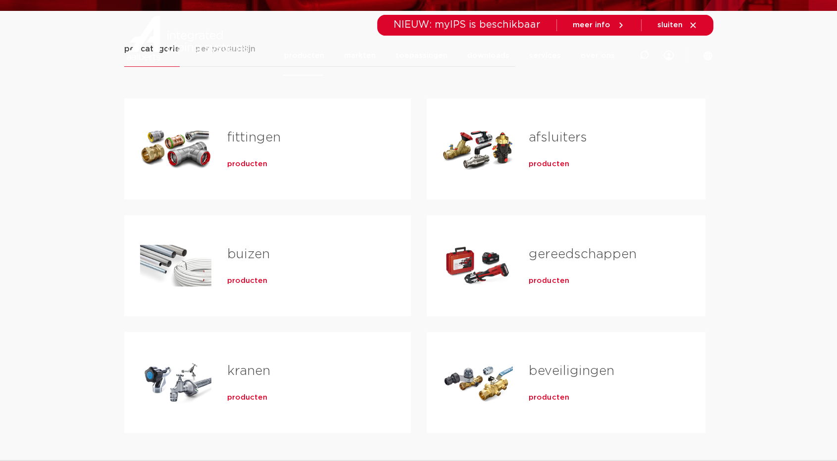
click at [182, 140] on div "Tabs. Open items met enter of spatie, sluit af met escape en navigeer met de pi…" at bounding box center [175, 148] width 71 height 69
click at [253, 167] on span "producten" at bounding box center [247, 164] width 40 height 10
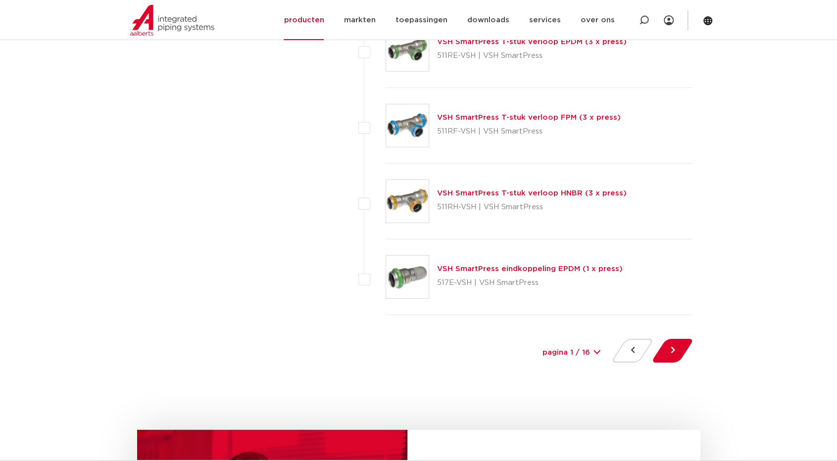
scroll to position [4453, 0]
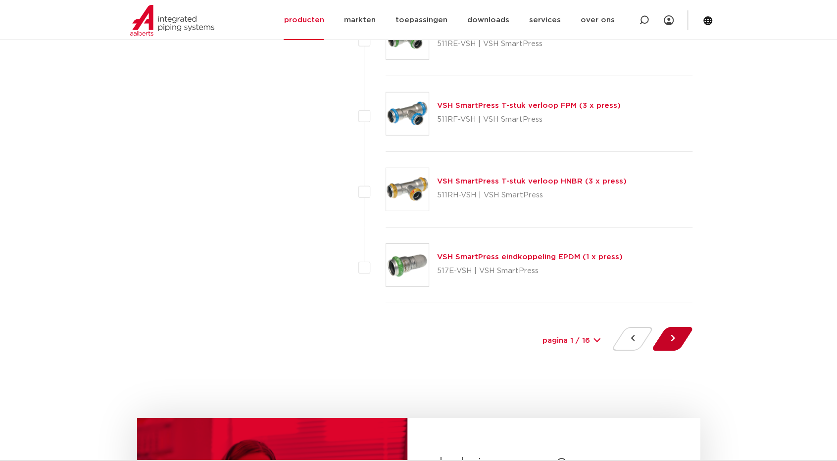
click at [680, 335] on button at bounding box center [672, 339] width 28 height 24
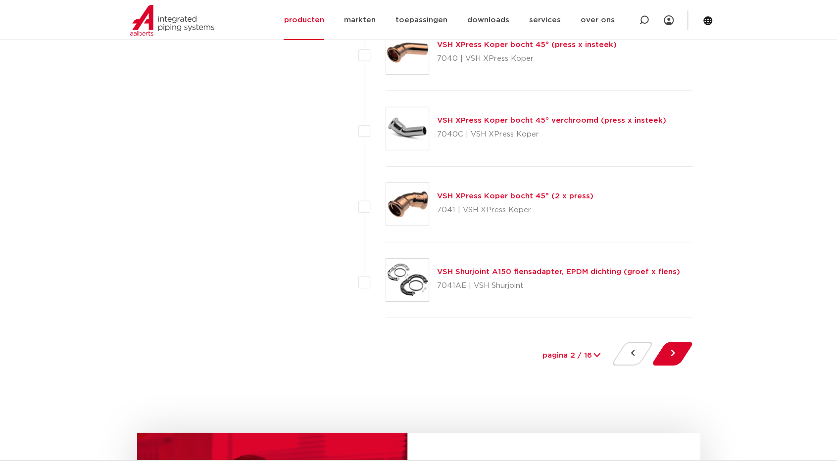
scroll to position [4453, 0]
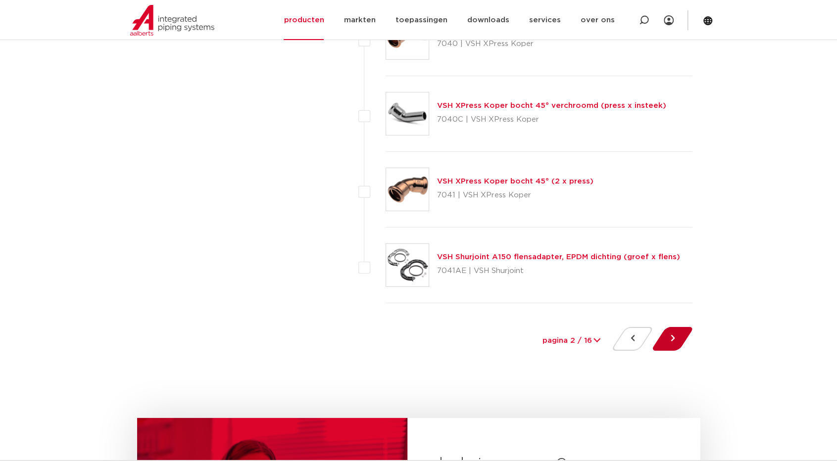
click at [678, 336] on button at bounding box center [672, 339] width 28 height 24
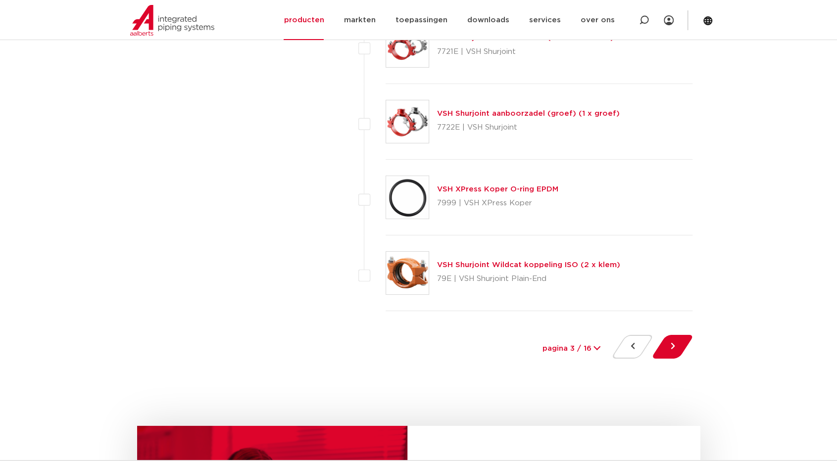
scroll to position [4453, 0]
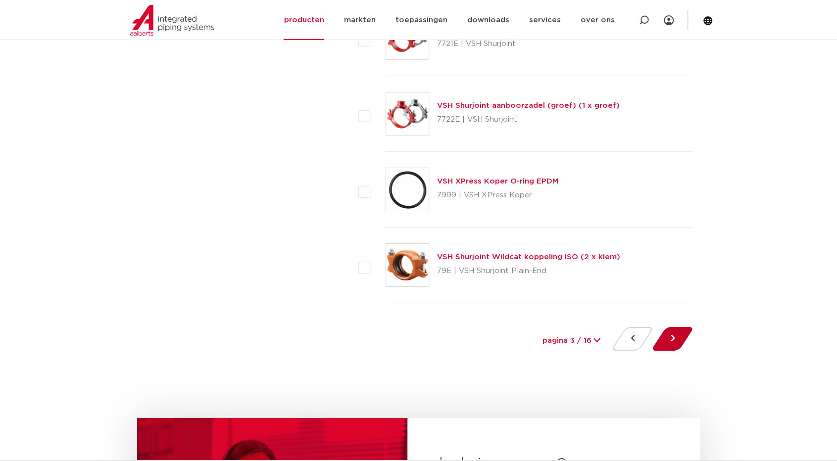
click at [678, 336] on button at bounding box center [672, 339] width 28 height 24
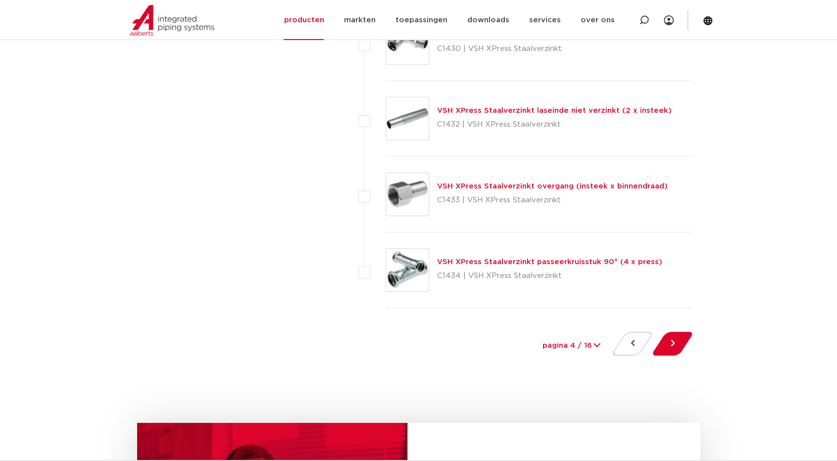
scroll to position [4453, 0]
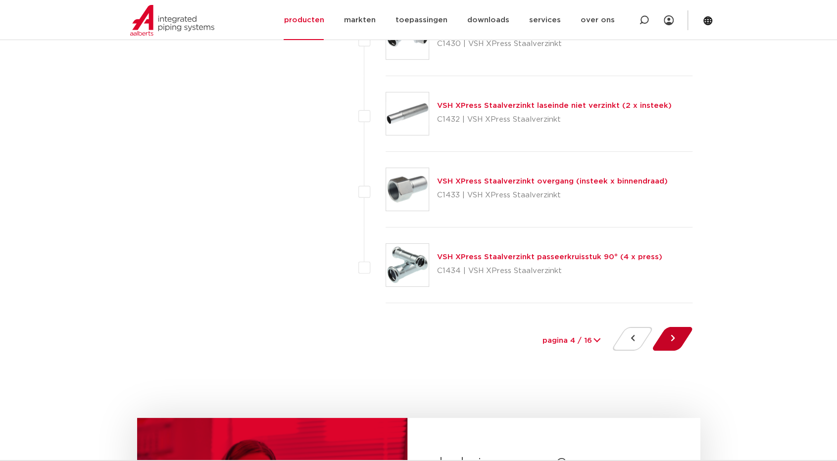
click at [675, 332] on button at bounding box center [672, 339] width 28 height 24
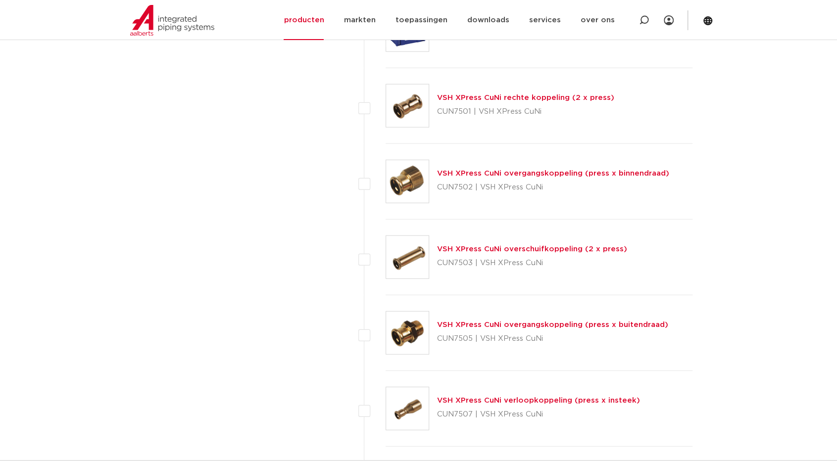
scroll to position [4354, 0]
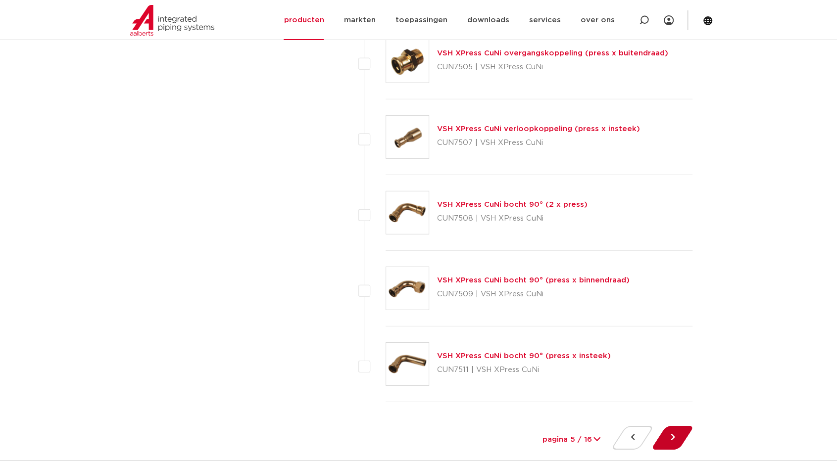
click at [673, 431] on button at bounding box center [672, 438] width 28 height 24
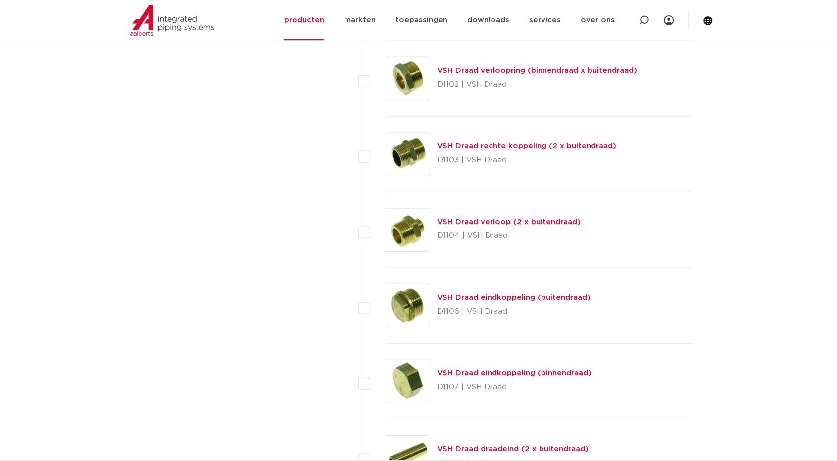
scroll to position [1633, 0]
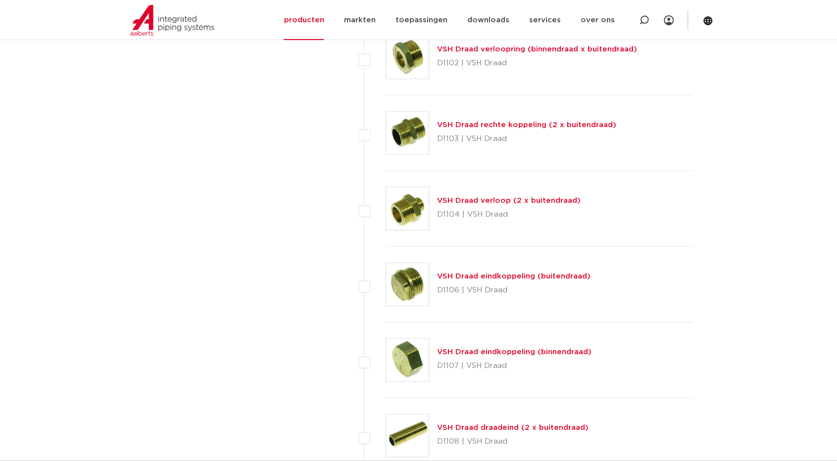
click at [462, 279] on div "VSH Draad eindkoppeling (buitendraad) D1106 | VSH Draad" at bounding box center [513, 285] width 153 height 28
click at [463, 274] on link "VSH Draad eindkoppeling (buitendraad)" at bounding box center [513, 276] width 153 height 7
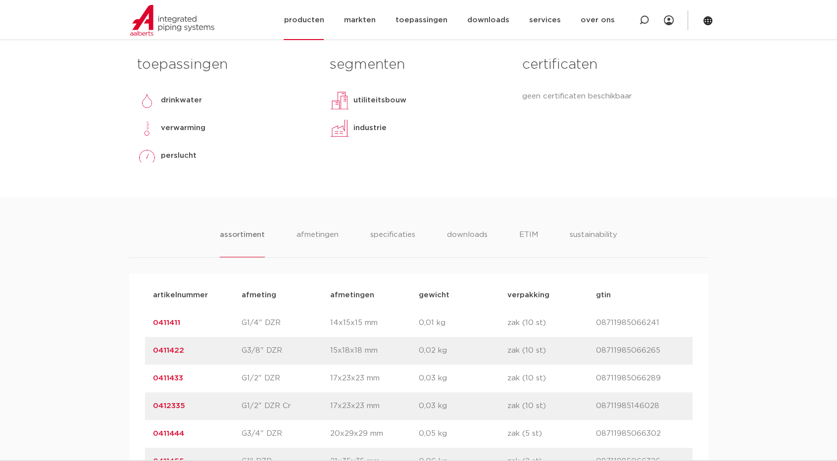
scroll to position [326, 0]
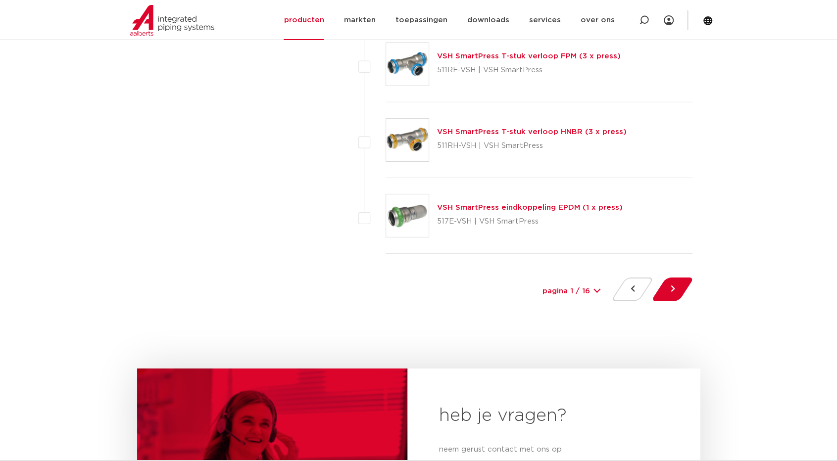
scroll to position [4502, 0]
click at [667, 279] on button at bounding box center [672, 290] width 28 height 24
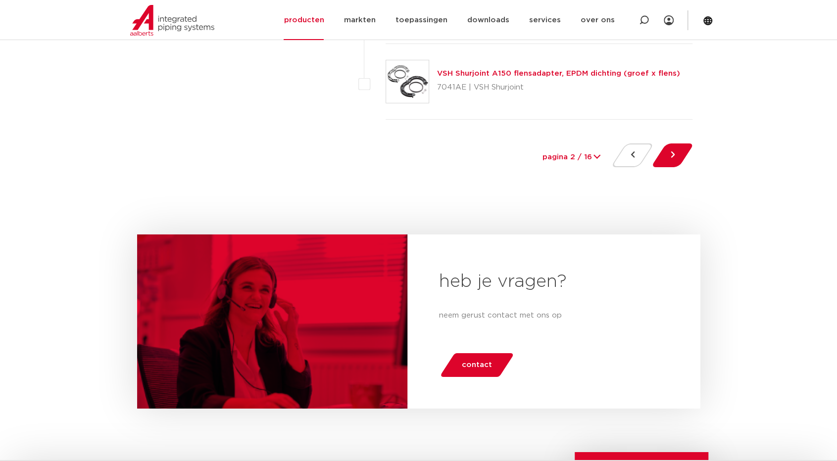
scroll to position [4651, 0]
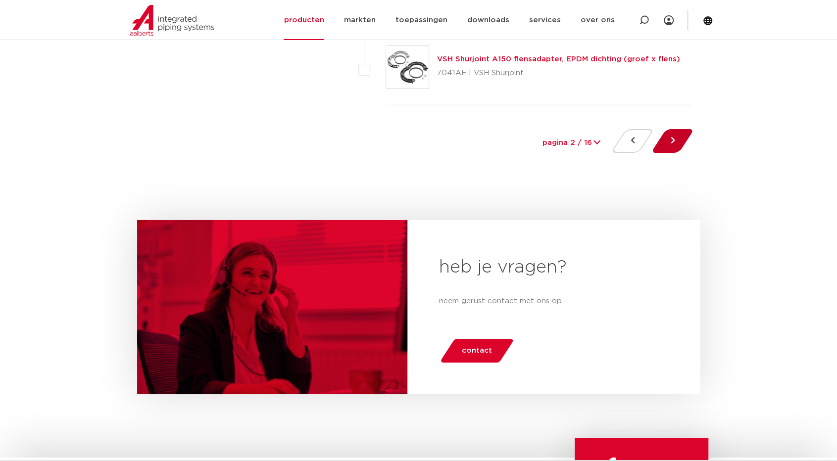
click at [662, 129] on button at bounding box center [672, 141] width 28 height 24
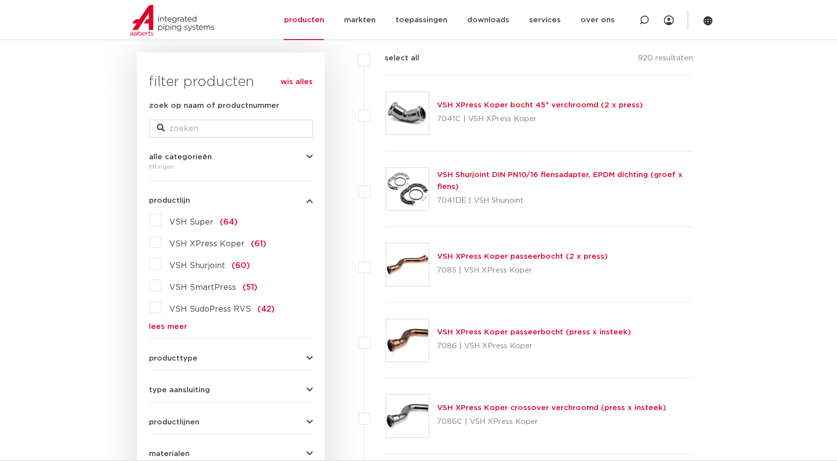
scroll to position [148, 0]
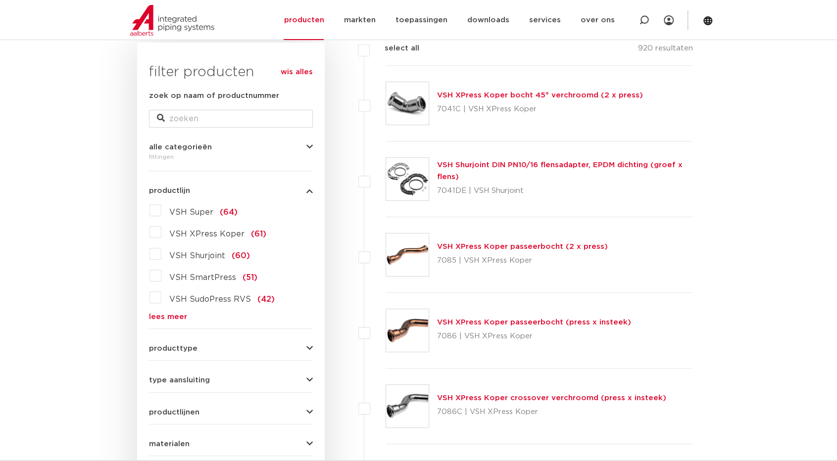
click at [161, 298] on label "VSH SudoPress RVS (42)" at bounding box center [217, 297] width 113 height 16
click at [0, 0] on input "VSH SudoPress RVS (42)" at bounding box center [0, 0] width 0 height 0
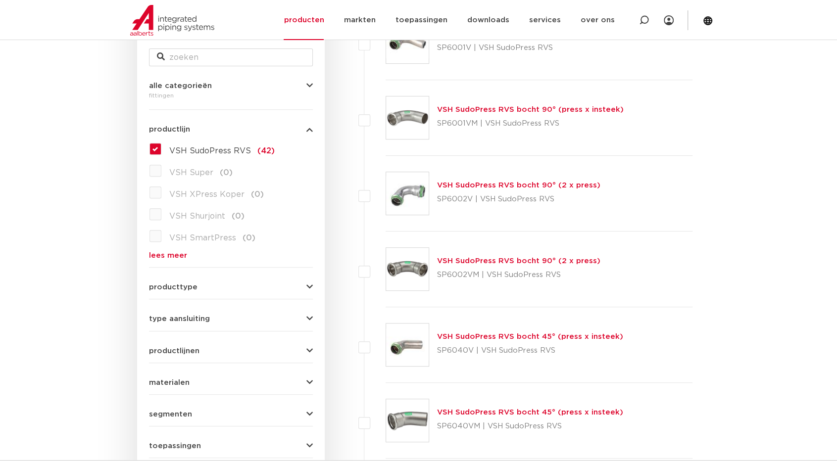
scroll to position [198, 0]
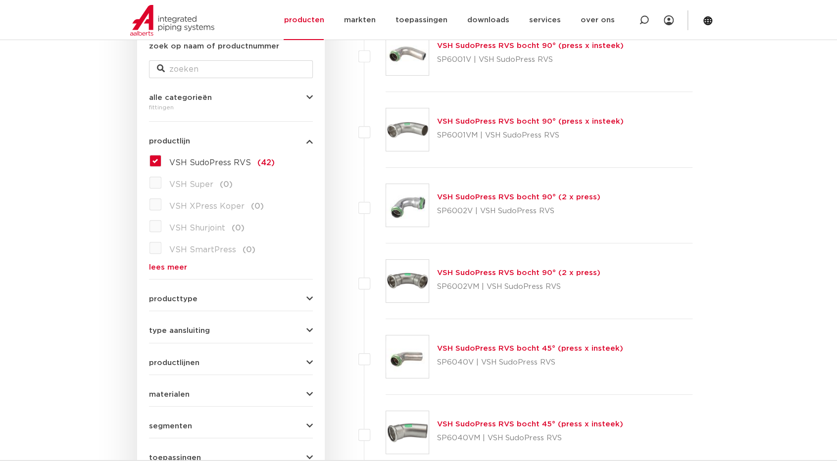
click at [157, 264] on link "lees meer" at bounding box center [231, 267] width 164 height 7
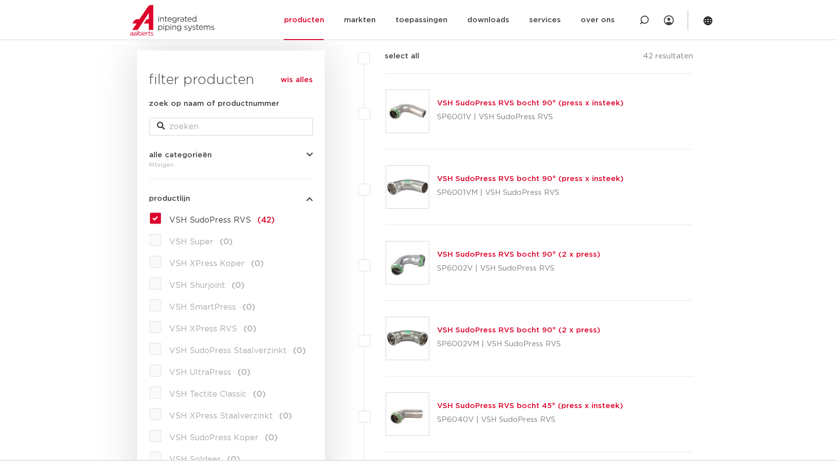
scroll to position [0, 0]
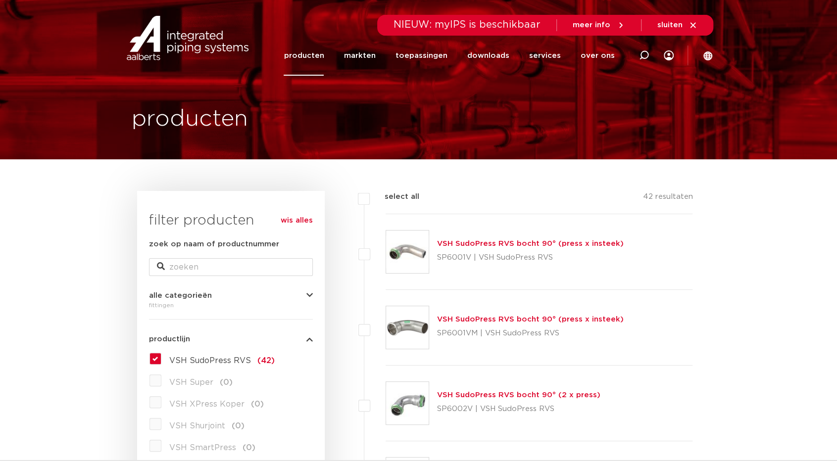
click at [172, 363] on span "VSH SudoPress RVS" at bounding box center [210, 361] width 82 height 8
click at [0, 0] on input "VSH SudoPress RVS (42)" at bounding box center [0, 0] width 0 height 0
click at [172, 363] on span "VSH SudoPress RVS" at bounding box center [210, 361] width 82 height 8
click at [0, 0] on input "VSH SudoPress RVS (42)" at bounding box center [0, 0] width 0 height 0
click at [161, 357] on label "VSH SudoPress RVS (42)" at bounding box center [217, 359] width 113 height 16
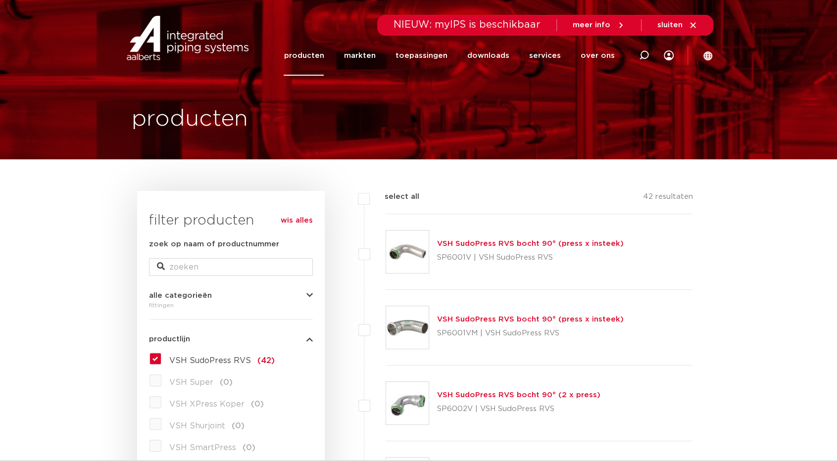
click at [0, 0] on input "VSH SudoPress RVS (42)" at bounding box center [0, 0] width 0 height 0
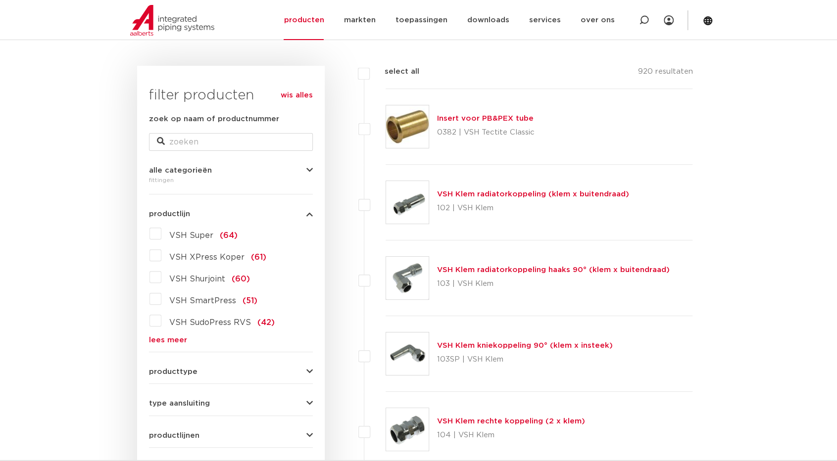
scroll to position [148, 0]
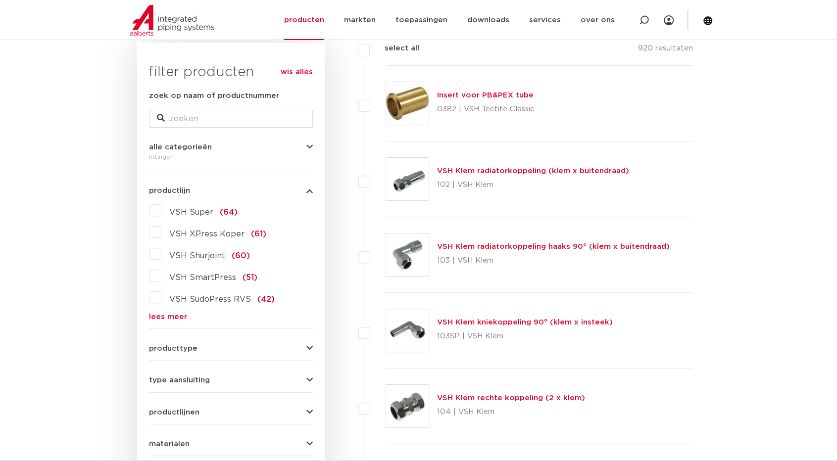
click at [161, 253] on label "VSH Shurjoint (60)" at bounding box center [205, 254] width 89 height 16
click at [0, 0] on input "VSH Shurjoint (60)" at bounding box center [0, 0] width 0 height 0
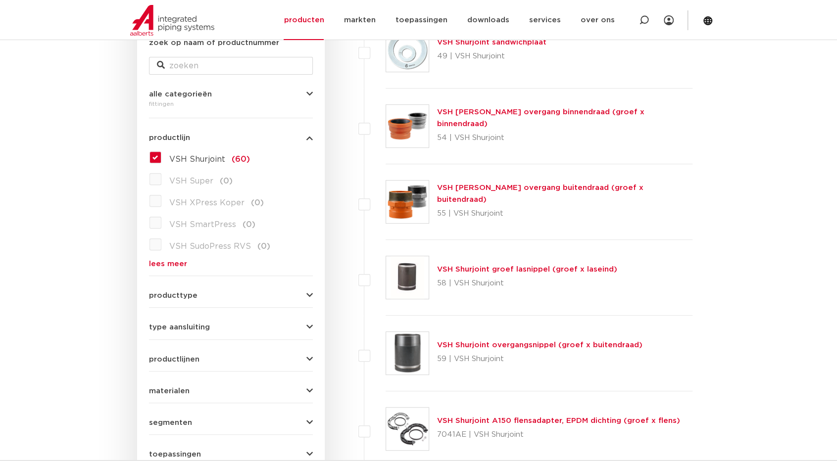
scroll to position [198, 0]
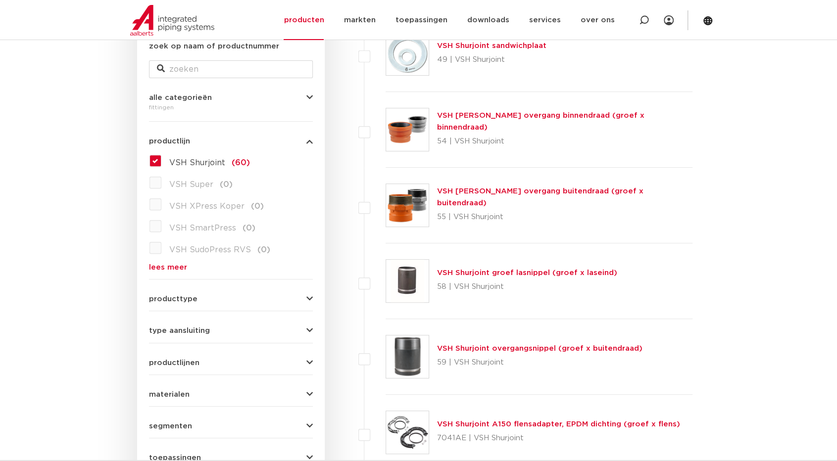
click at [305, 141] on button "productlijn" at bounding box center [231, 141] width 164 height 7
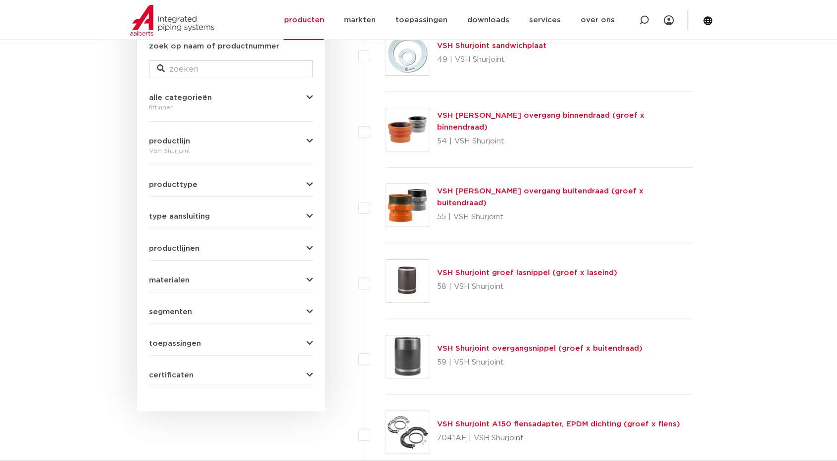
click at [307, 138] on icon "button" at bounding box center [309, 141] width 6 height 7
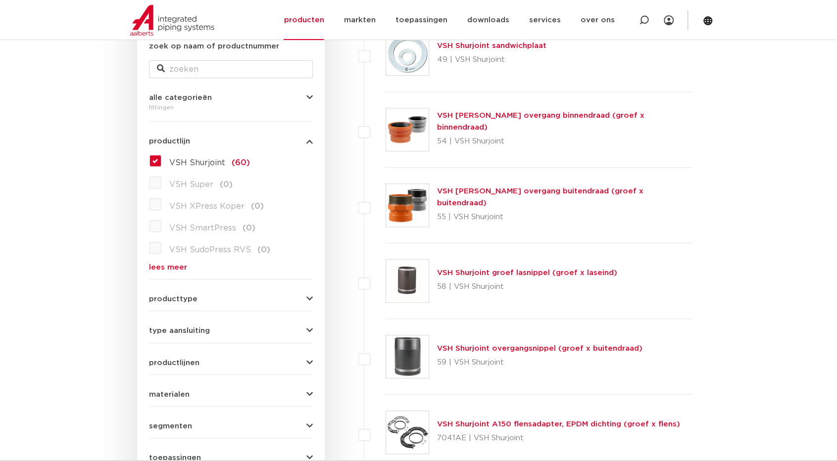
click at [161, 157] on label "VSH Shurjoint (60)" at bounding box center [205, 161] width 89 height 16
click at [0, 0] on input "VSH Shurjoint (60)" at bounding box center [0, 0] width 0 height 0
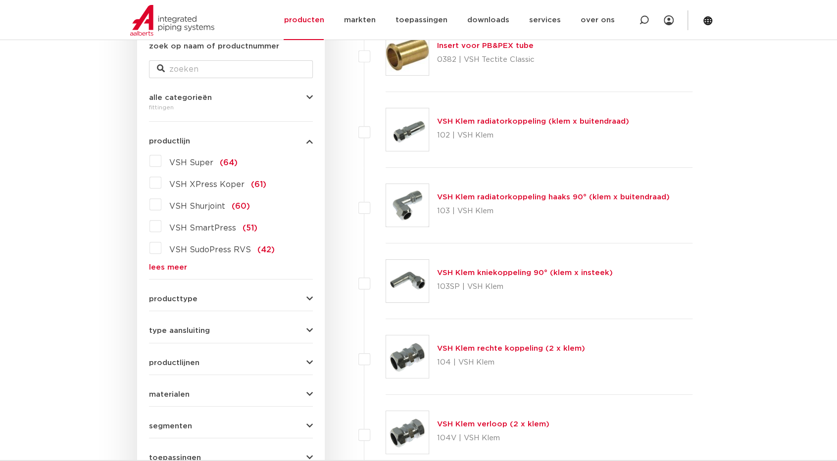
click at [161, 184] on label "VSH XPress Koper (61)" at bounding box center [213, 183] width 105 height 16
click at [0, 0] on input "VSH XPress Koper (61)" at bounding box center [0, 0] width 0 height 0
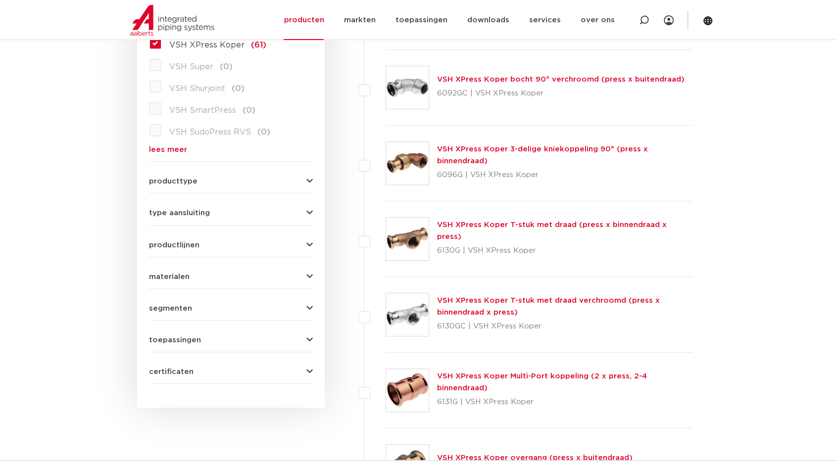
scroll to position [297, 0]
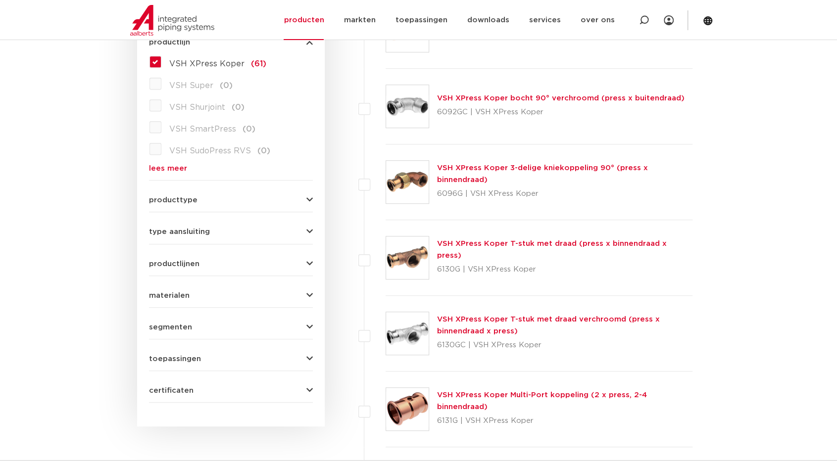
click at [161, 64] on label "VSH XPress Koper (61)" at bounding box center [213, 62] width 105 height 16
click at [0, 0] on input "VSH XPress Koper (61)" at bounding box center [0, 0] width 0 height 0
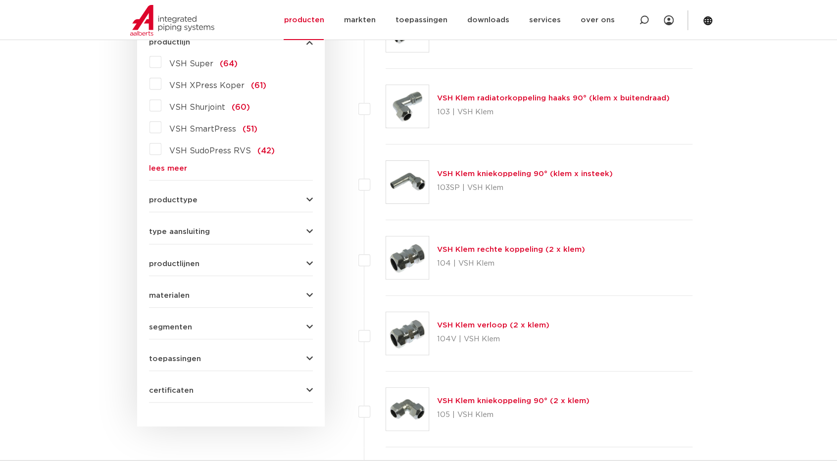
click at [161, 107] on label "VSH Shurjoint (60)" at bounding box center [205, 105] width 89 height 16
click at [0, 0] on input "VSH Shurjoint (60)" at bounding box center [0, 0] width 0 height 0
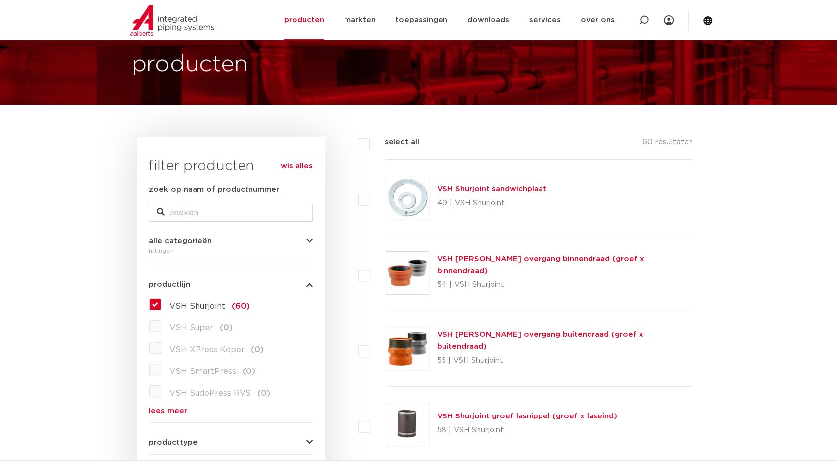
scroll to position [49, 0]
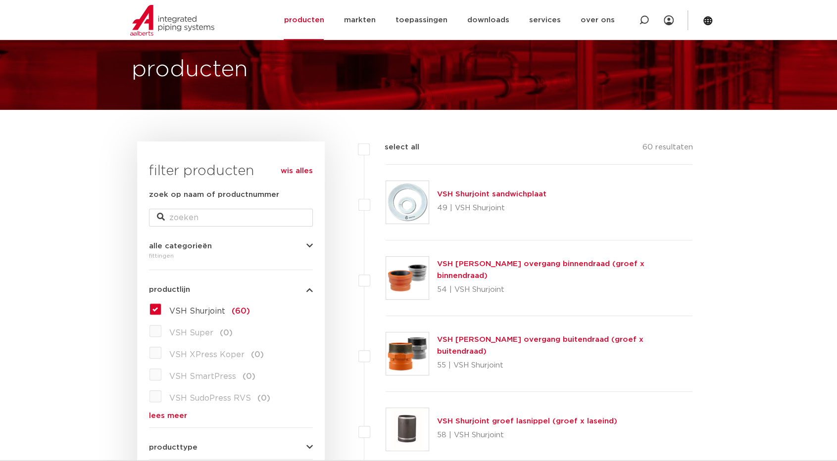
click at [161, 306] on label "VSH Shurjoint (60)" at bounding box center [205, 309] width 89 height 16
click at [0, 0] on input "VSH Shurjoint (60)" at bounding box center [0, 0] width 0 height 0
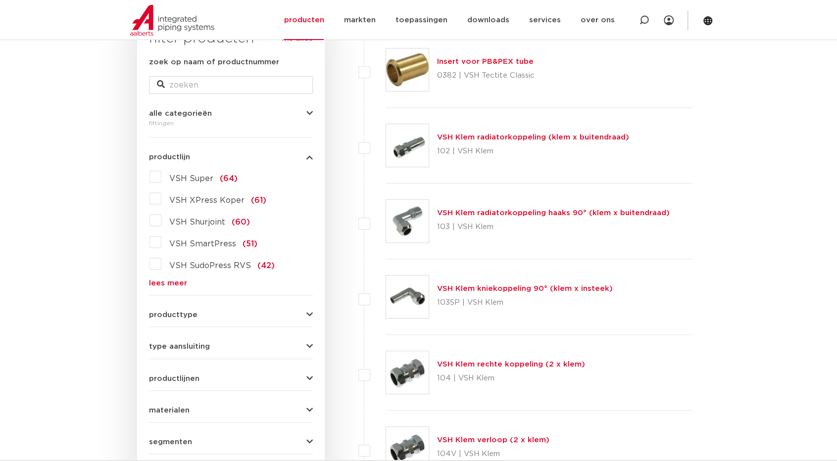
scroll to position [198, 0]
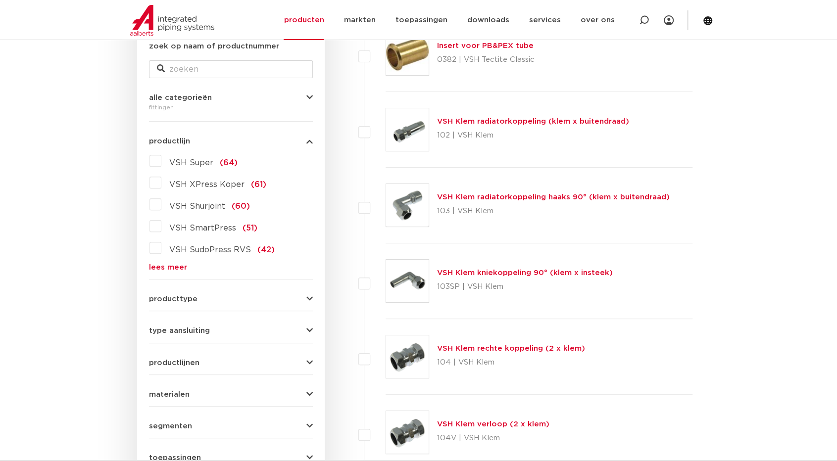
click at [170, 269] on link "lees meer" at bounding box center [231, 267] width 164 height 7
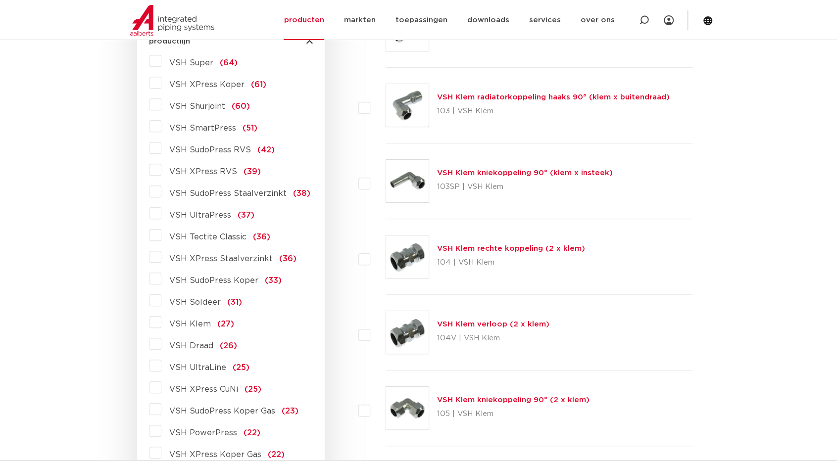
scroll to position [297, 0]
click at [161, 324] on label "VSH Klem (27)" at bounding box center [197, 323] width 73 height 16
click at [0, 0] on input "VSH Klem (27)" at bounding box center [0, 0] width 0 height 0
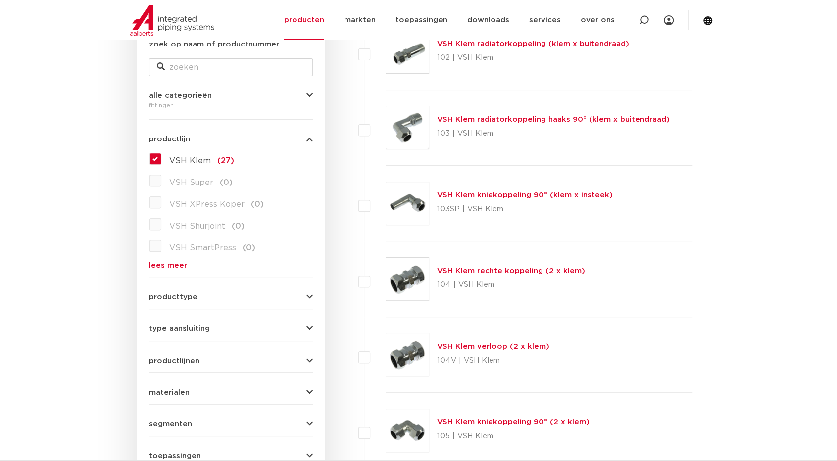
scroll to position [148, 0]
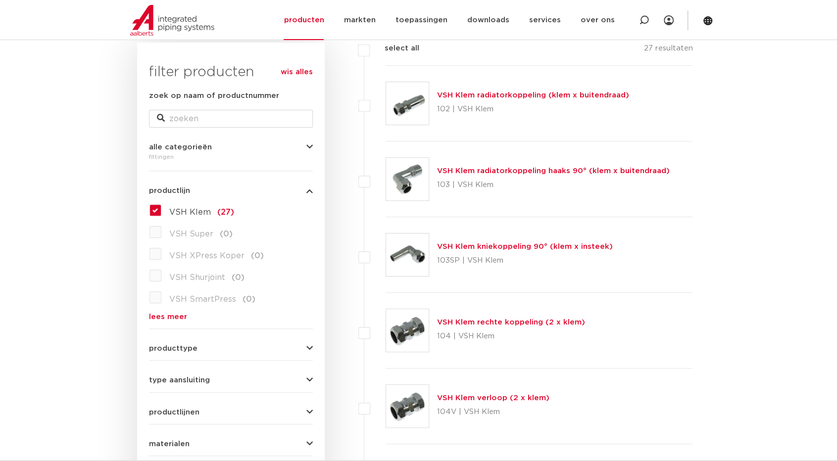
click at [161, 211] on label "VSH Klem (27)" at bounding box center [197, 210] width 73 height 16
click at [0, 0] on input "VSH Klem (27)" at bounding box center [0, 0] width 0 height 0
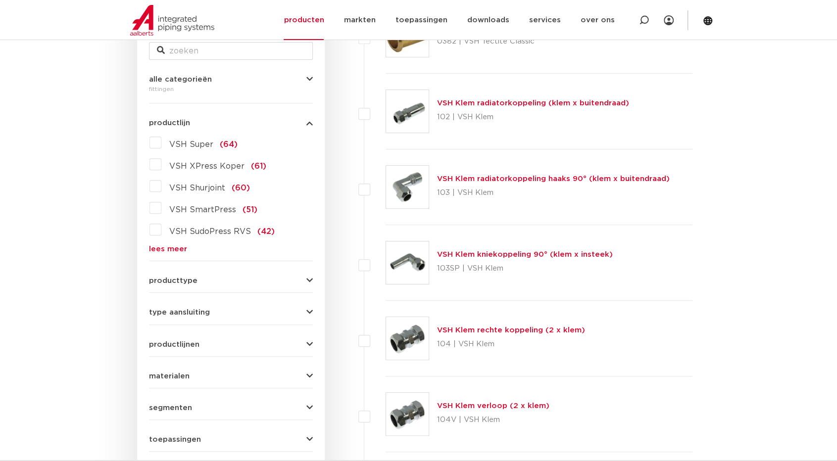
scroll to position [225, 0]
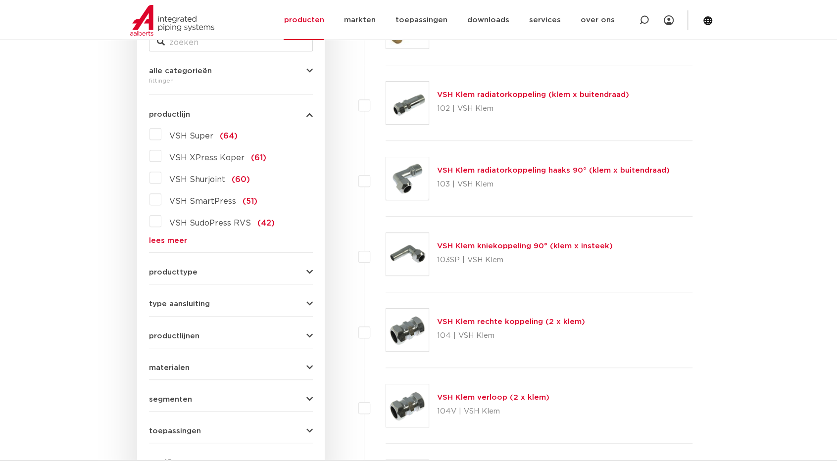
click at [171, 239] on link "lees meer" at bounding box center [231, 240] width 164 height 7
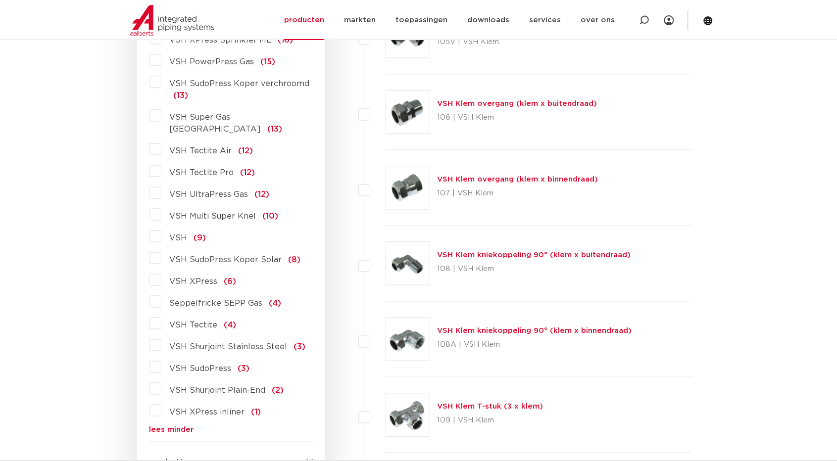
scroll to position [868, 0]
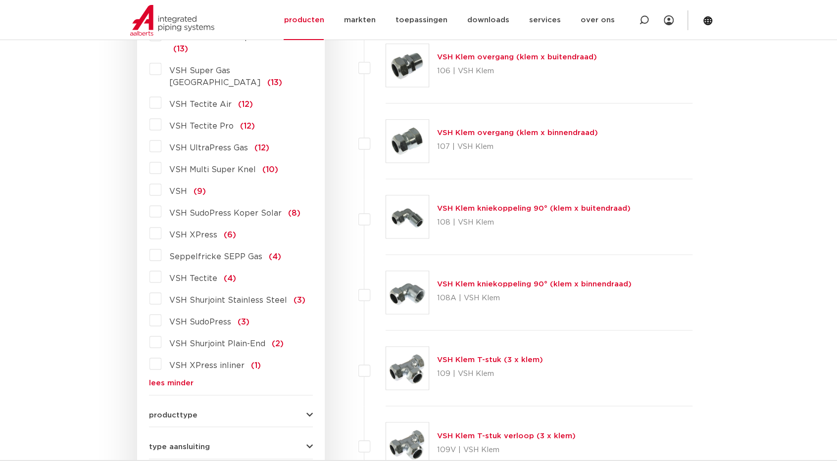
click at [308, 403] on div "producttype demontabel (179) meerdelig (62) accessoires (fittings) (49) voordee…" at bounding box center [231, 410] width 164 height 15
click at [309, 411] on icon "button" at bounding box center [309, 414] width 6 height 7
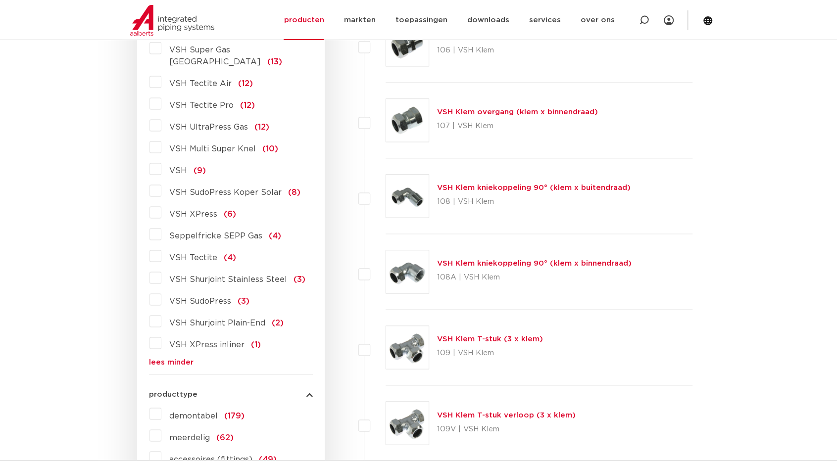
scroll to position [1016, 0]
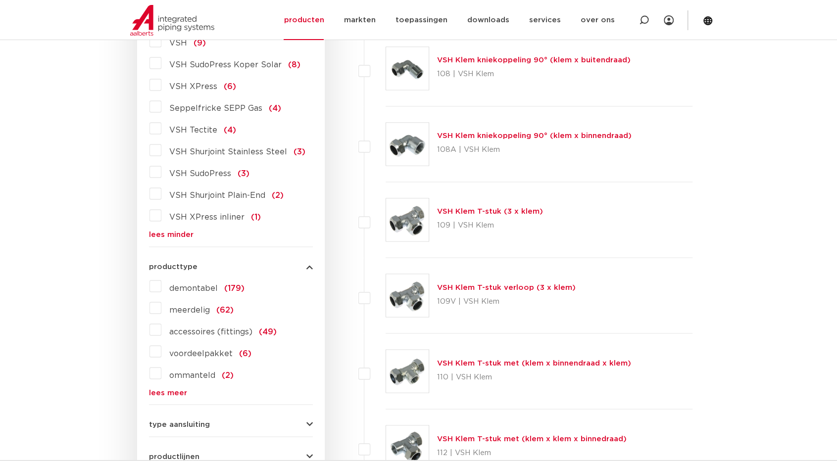
click at [161, 278] on label "demontabel (179)" at bounding box center [202, 286] width 83 height 16
click at [0, 0] on input "demontabel (179)" at bounding box center [0, 0] width 0 height 0
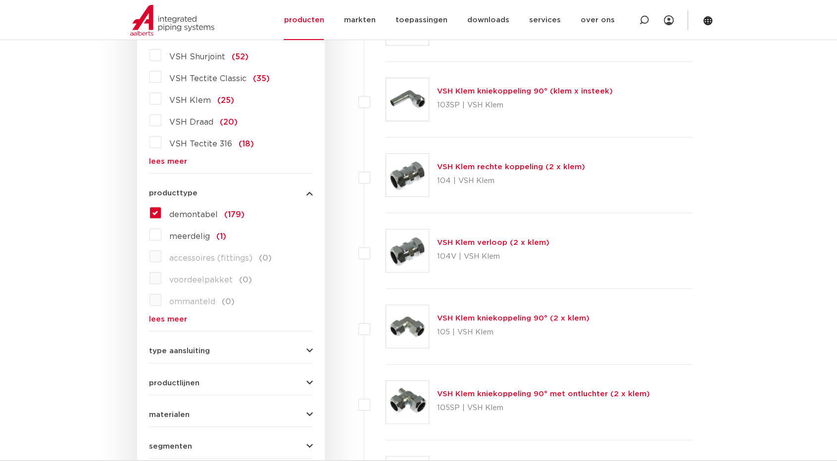
scroll to position [225, 0]
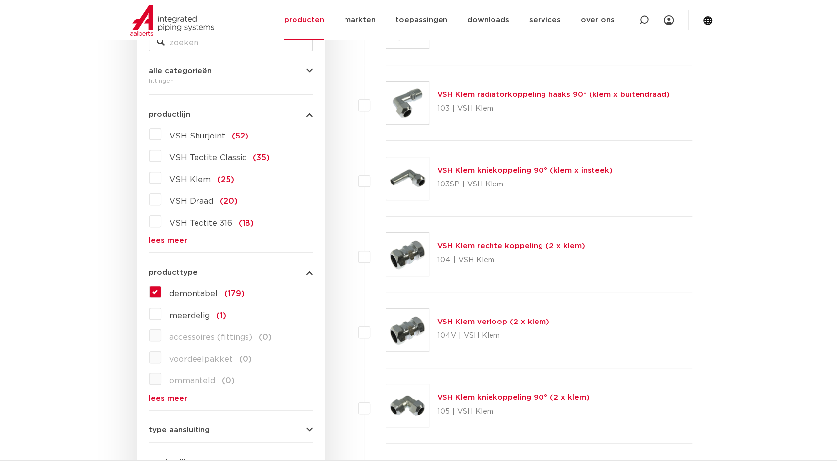
click at [166, 237] on link "lees meer" at bounding box center [231, 240] width 164 height 7
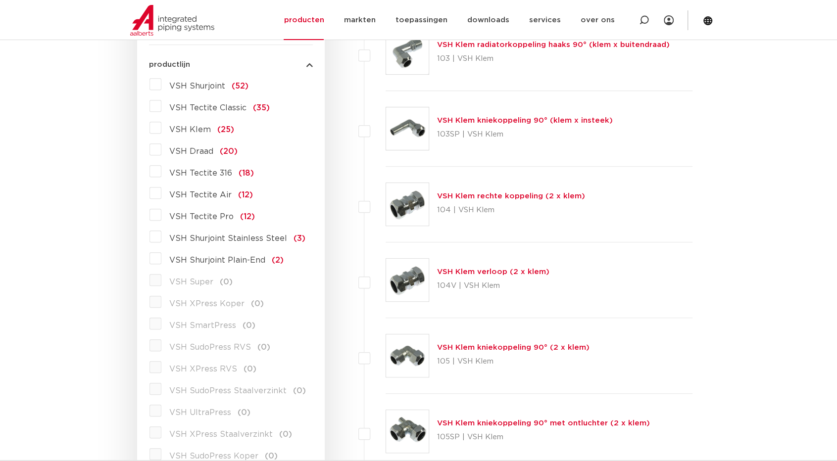
scroll to position [274, 0]
click at [161, 106] on label "VSH Tectite Classic (35)" at bounding box center [215, 106] width 108 height 16
click at [0, 0] on input "VSH Tectite Classic (35)" at bounding box center [0, 0] width 0 height 0
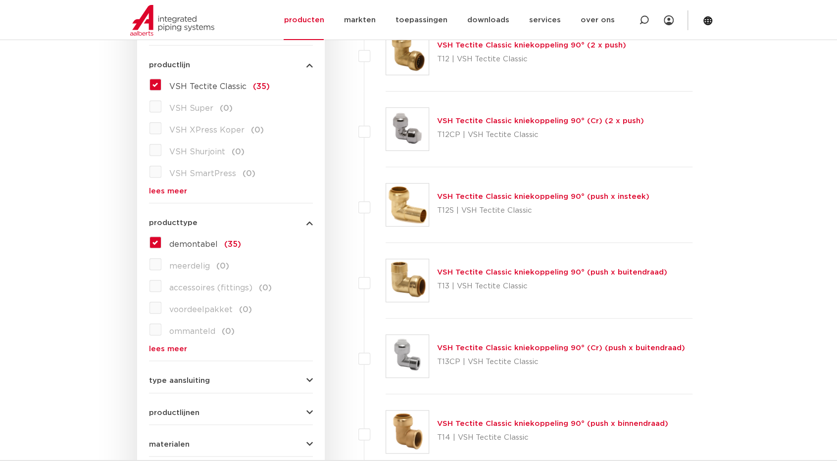
scroll to position [274, 0]
click at [161, 241] on label "demontabel (35)" at bounding box center [201, 243] width 80 height 16
click at [0, 0] on input "demontabel (35)" at bounding box center [0, 0] width 0 height 0
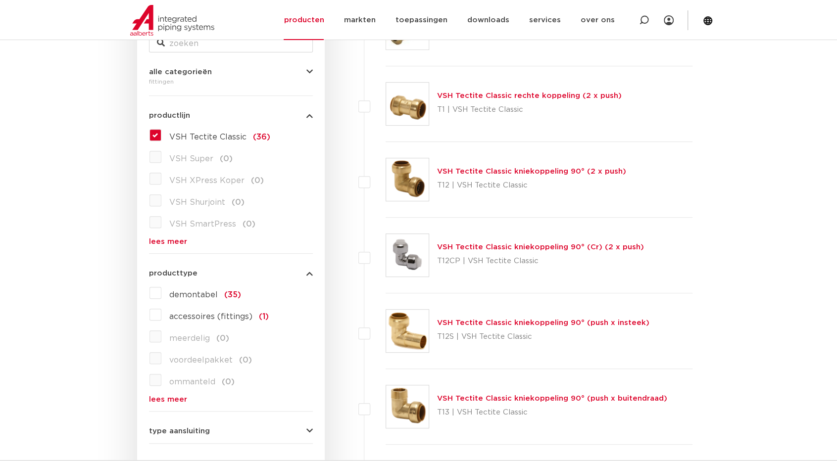
scroll to position [274, 0]
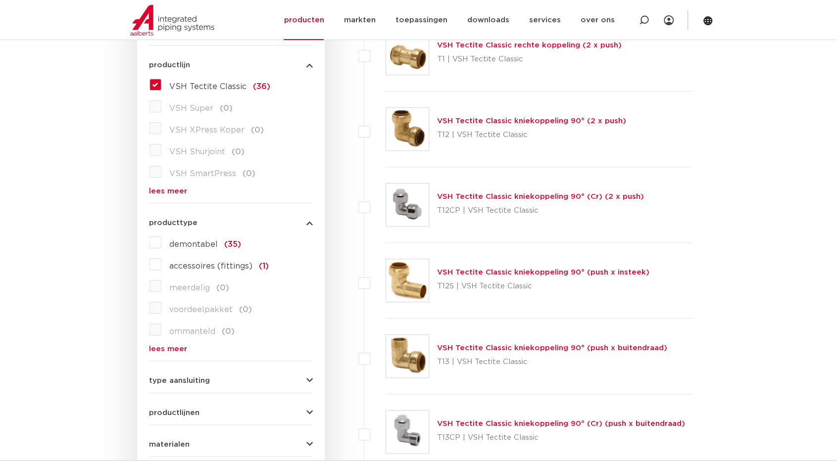
click at [161, 86] on label "VSH Tectite Classic (36)" at bounding box center [215, 85] width 109 height 16
click at [0, 0] on input "VSH Tectite Classic (36)" at bounding box center [0, 0] width 0 height 0
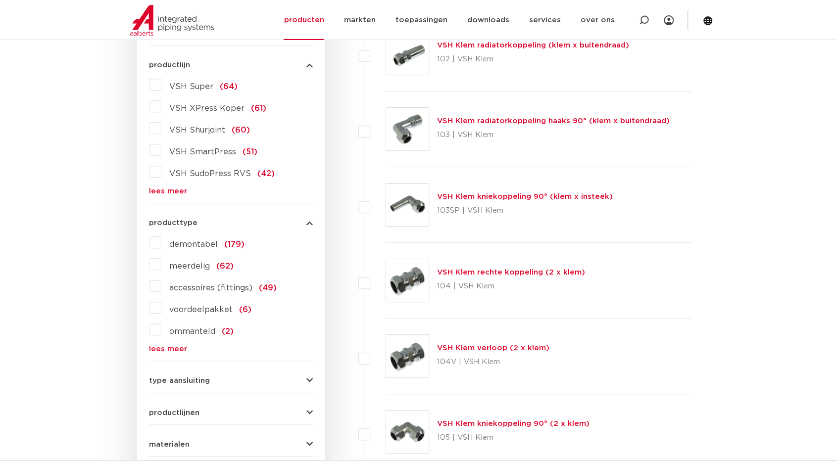
click at [161, 108] on label "VSH XPress Koper (61)" at bounding box center [213, 106] width 105 height 16
click at [0, 0] on input "VSH XPress Koper (61)" at bounding box center [0, 0] width 0 height 0
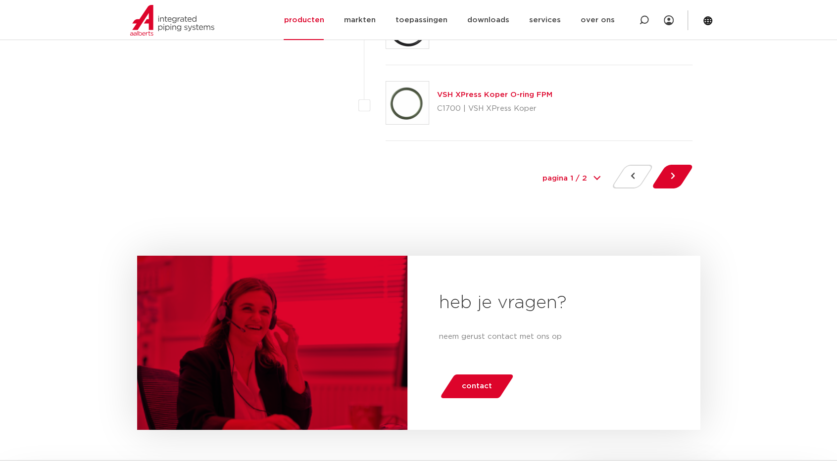
scroll to position [4678, 0]
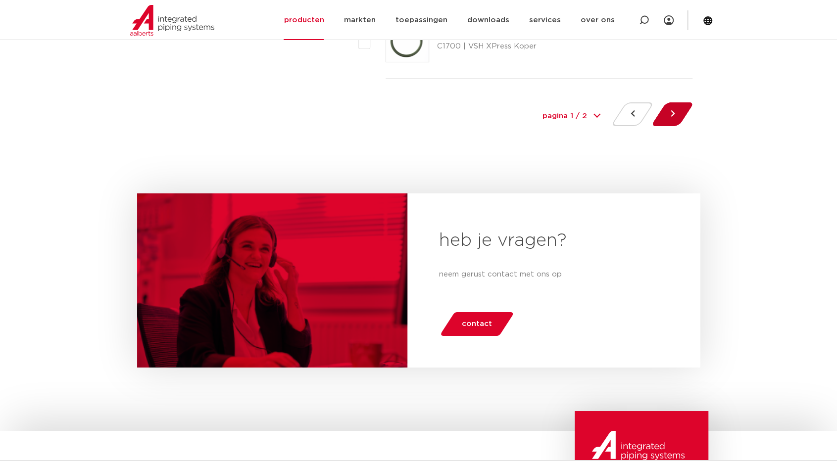
click at [679, 102] on button at bounding box center [672, 114] width 28 height 24
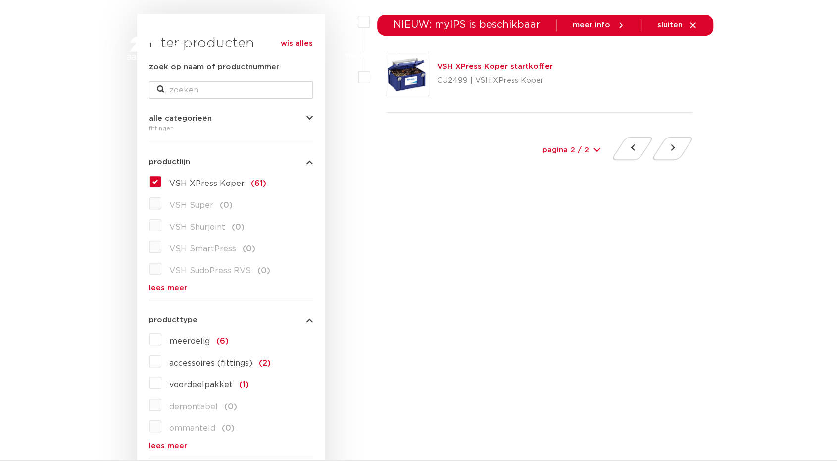
scroll to position [247, 0]
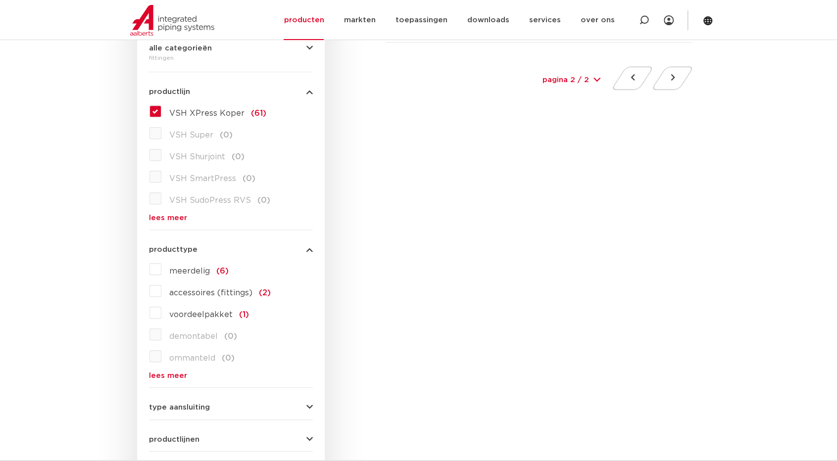
click at [161, 111] on label "VSH XPress Koper (61)" at bounding box center [213, 111] width 105 height 16
click at [0, 0] on input "VSH XPress Koper (61)" at bounding box center [0, 0] width 0 height 0
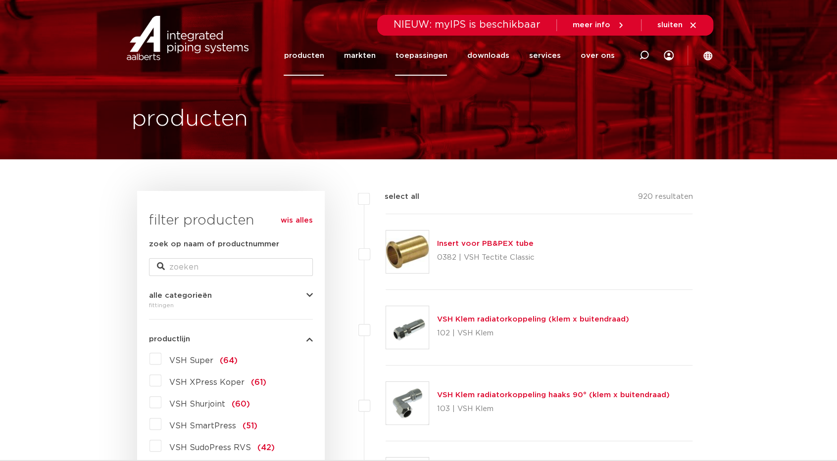
click at [414, 52] on link "toepassingen" at bounding box center [421, 56] width 52 height 40
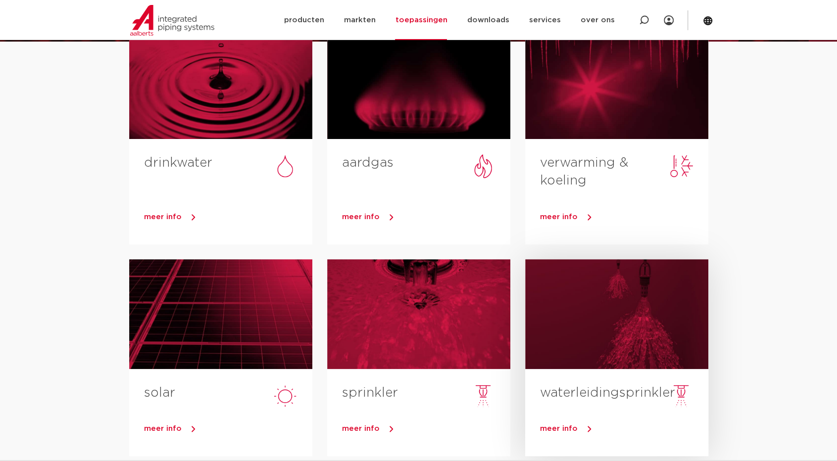
scroll to position [49, 0]
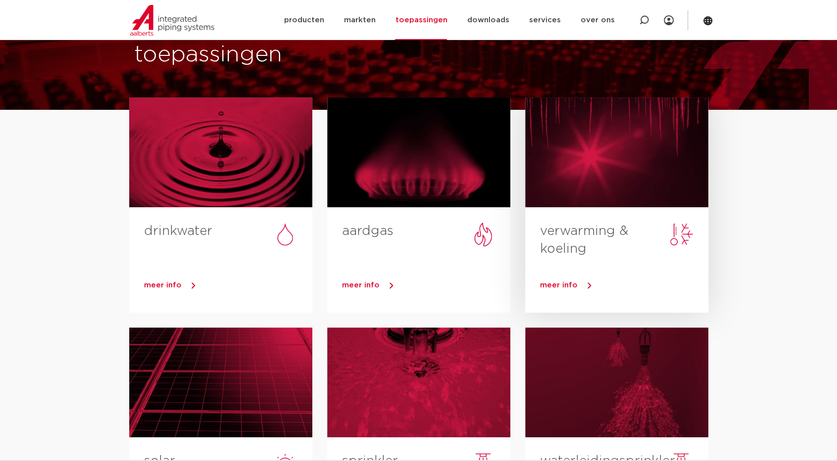
click at [619, 179] on div at bounding box center [616, 152] width 183 height 110
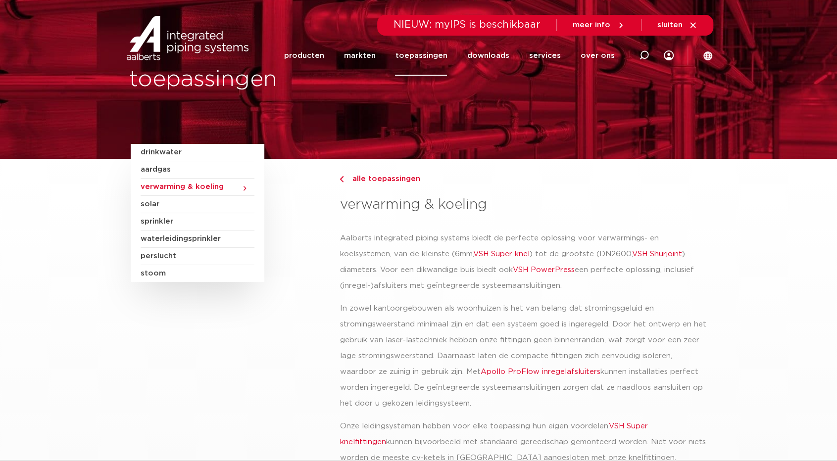
click at [229, 186] on span "verwarming & koeling" at bounding box center [198, 187] width 114 height 17
click at [213, 187] on span "verwarming & koeling" at bounding box center [198, 187] width 114 height 17
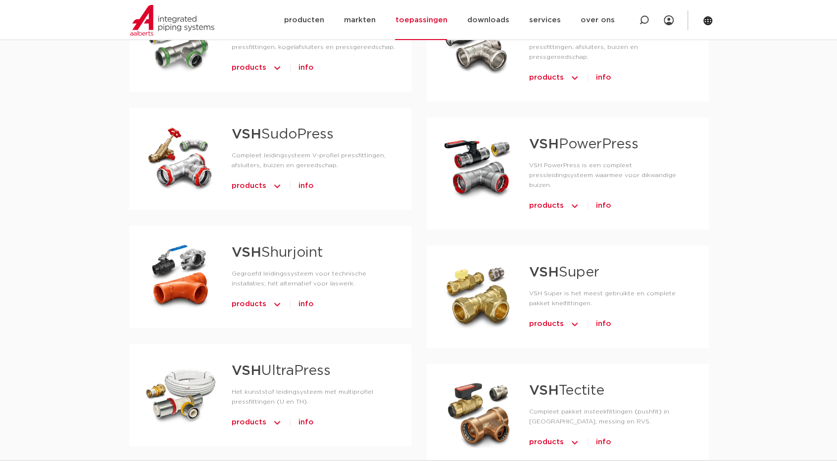
scroll to position [841, 0]
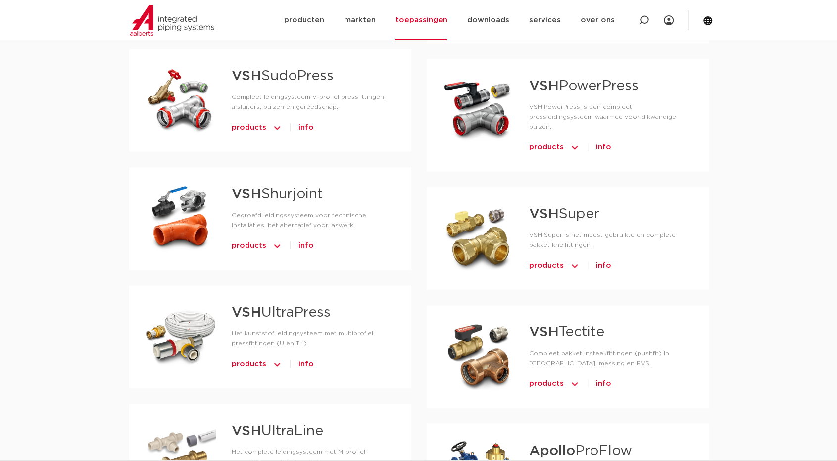
click at [542, 258] on span "products" at bounding box center [546, 266] width 35 height 16
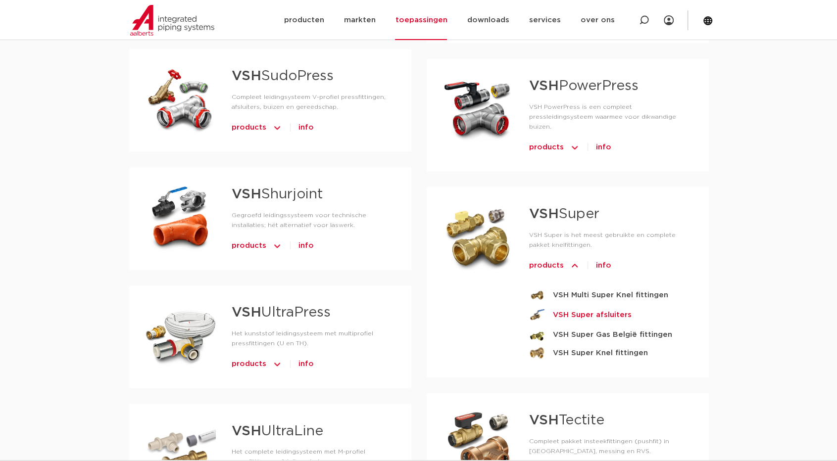
click at [550, 307] on link "VSH Super afsluiters" at bounding box center [611, 315] width 164 height 16
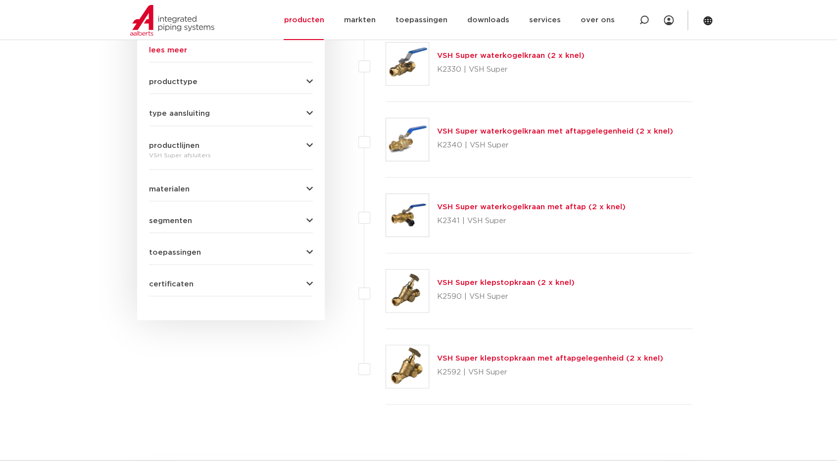
scroll to position [445, 0]
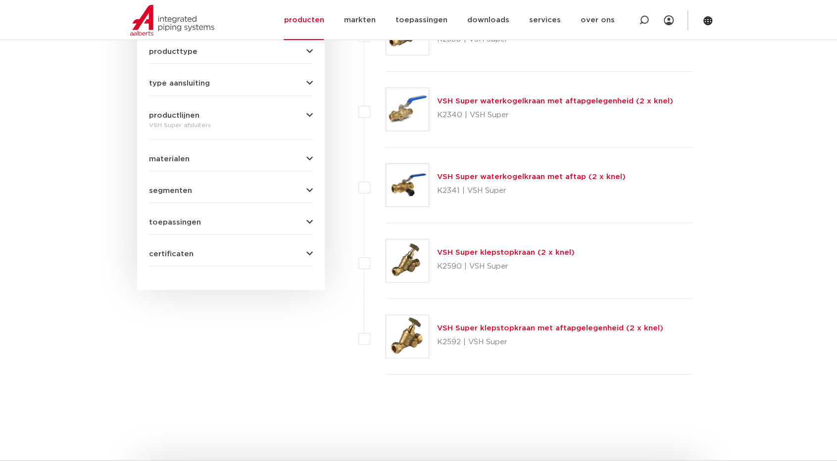
click at [470, 326] on link "VSH Super klepstopkraan met aftapgelegenheid (2 x knel)" at bounding box center [550, 328] width 226 height 7
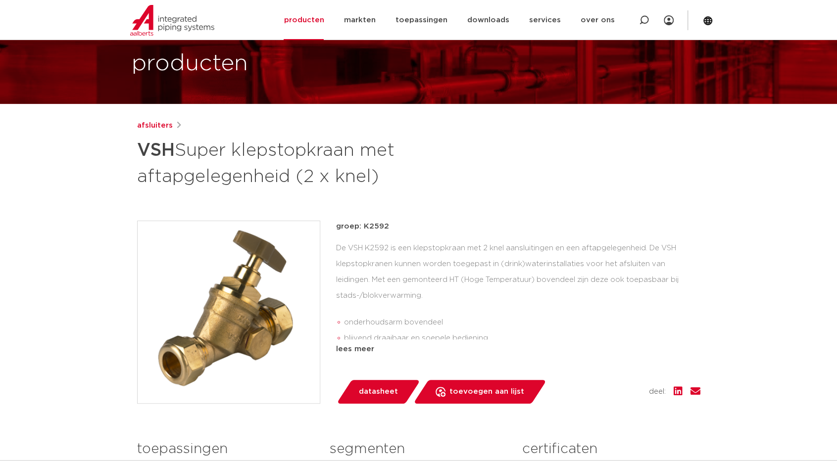
scroll to position [49, 0]
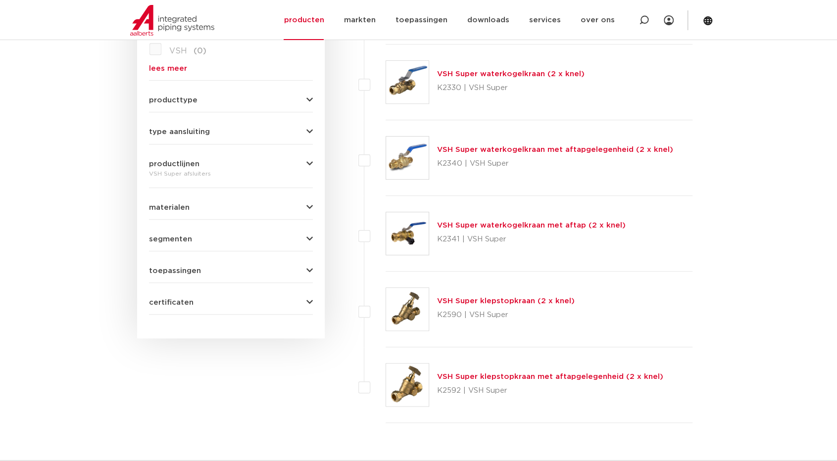
scroll to position [396, 0]
click at [470, 149] on link "VSH Super waterkogelkraan met aftapgelegenheid (2 x knel)" at bounding box center [555, 150] width 236 height 7
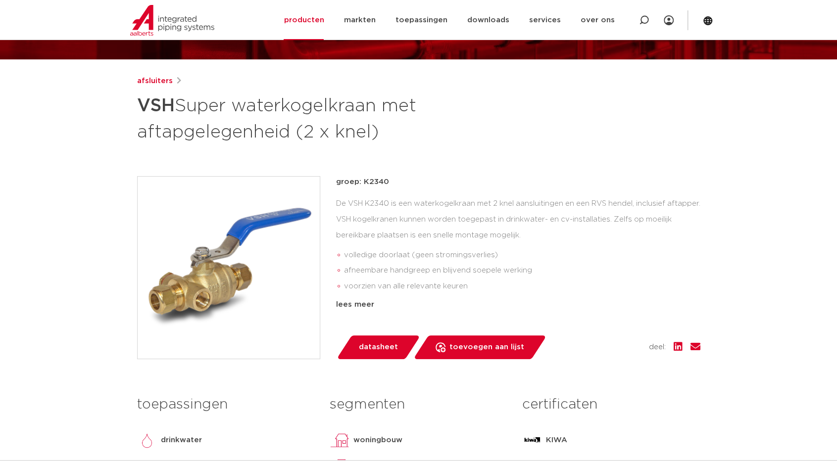
scroll to position [99, 0]
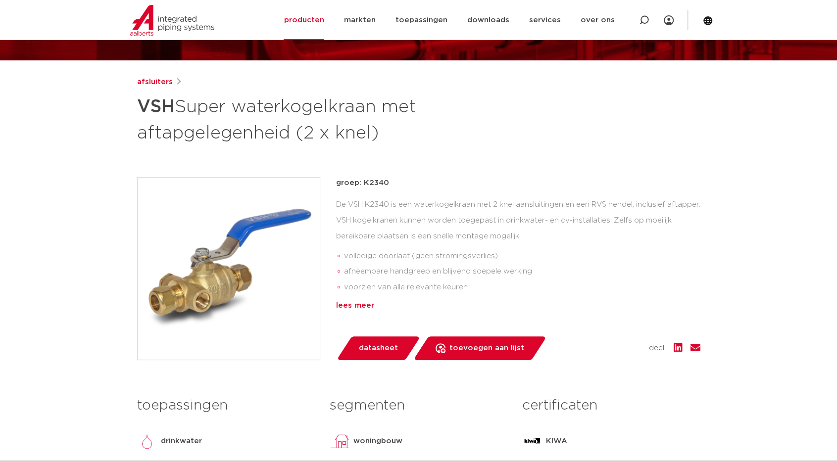
click at [353, 309] on div "lees meer" at bounding box center [518, 306] width 364 height 12
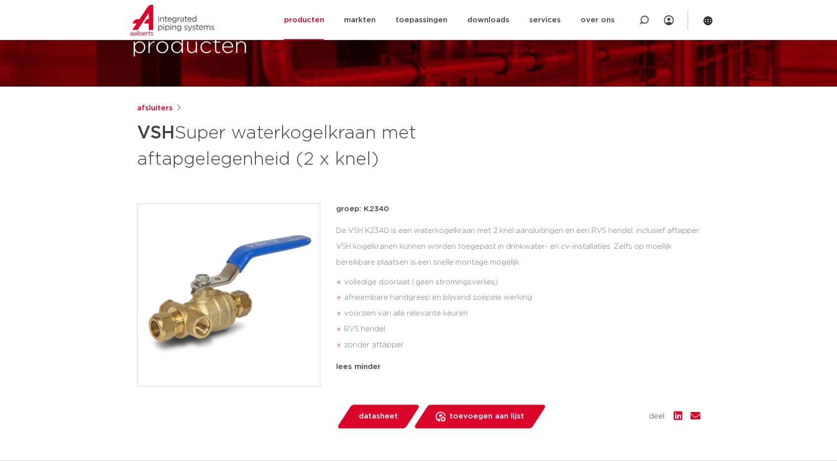
scroll to position [0, 0]
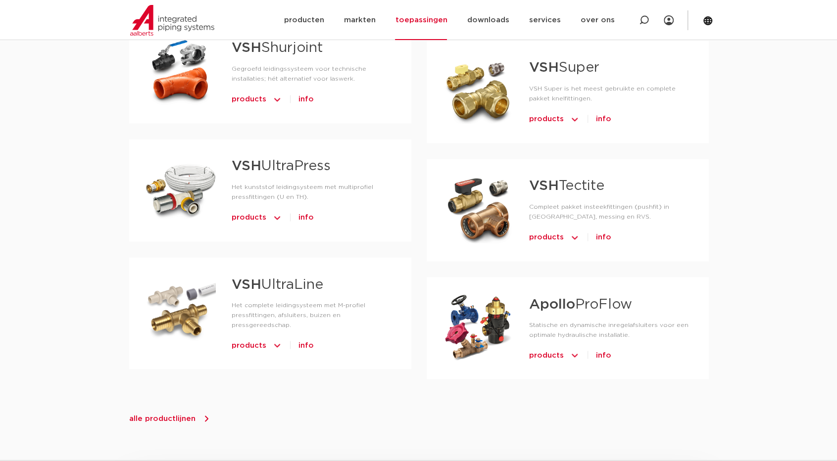
scroll to position [1039, 0]
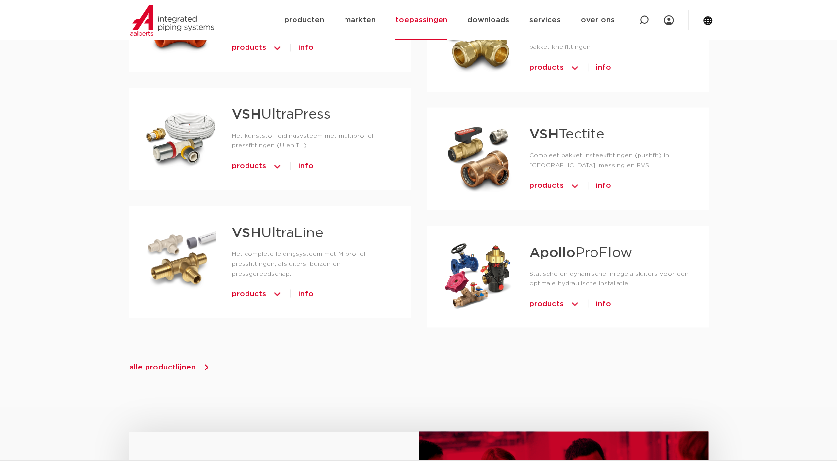
click at [159, 363] on span "alle productlijnen" at bounding box center [162, 366] width 66 height 7
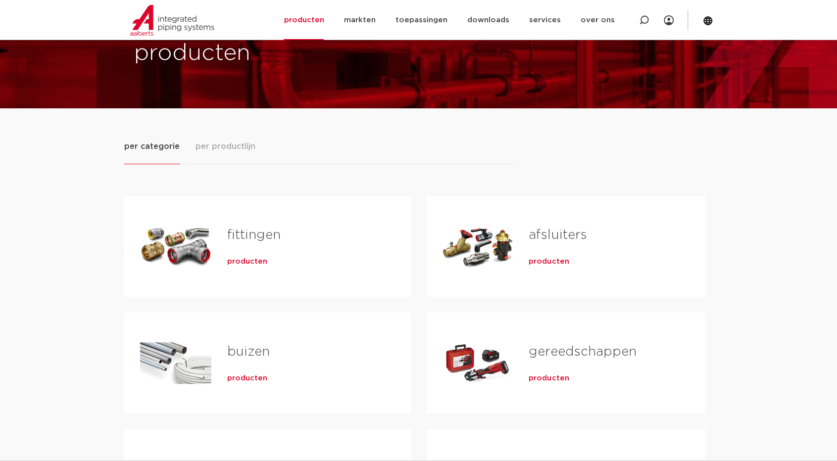
scroll to position [49, 0]
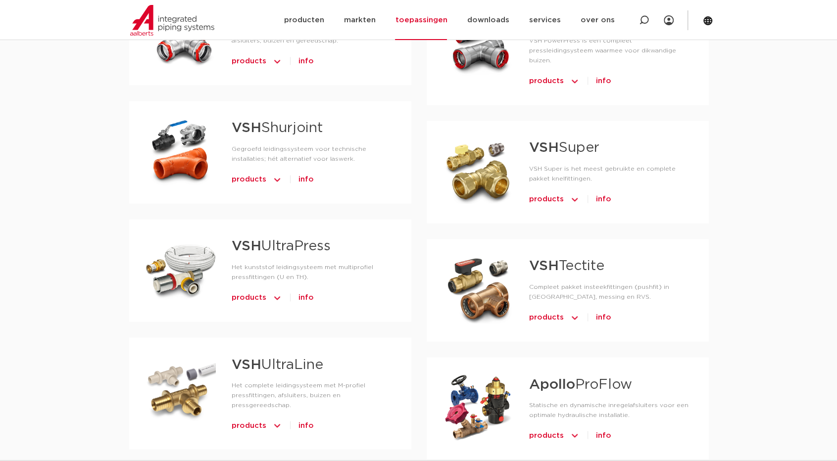
scroll to position [891, 0]
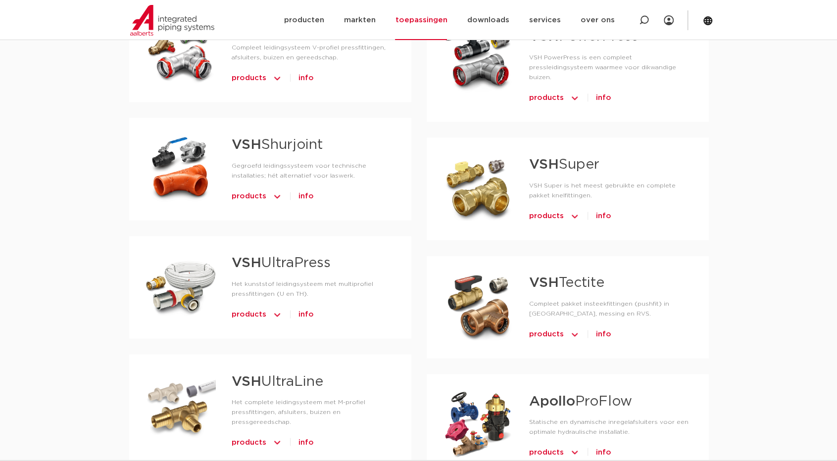
click at [501, 157] on div at bounding box center [477, 187] width 71 height 69
click at [532, 208] on span "products" at bounding box center [546, 216] width 35 height 16
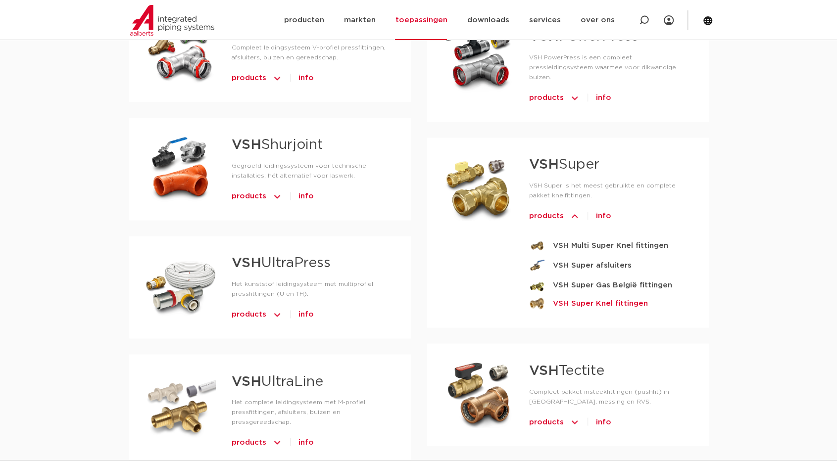
click at [562, 297] on strong "VSH Super Knel fittingen" at bounding box center [600, 303] width 95 height 12
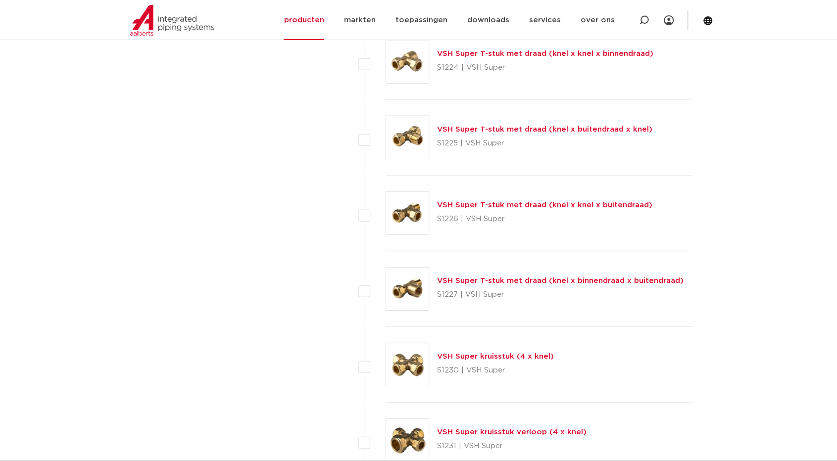
scroll to position [1633, 0]
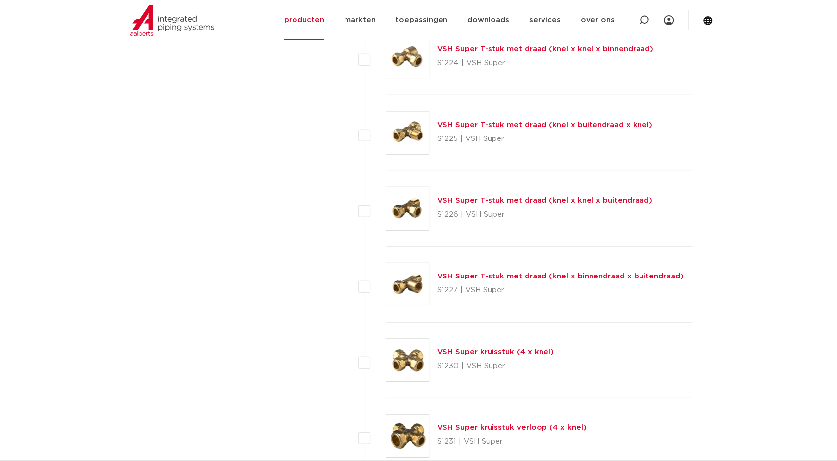
click at [418, 290] on img at bounding box center [407, 284] width 43 height 43
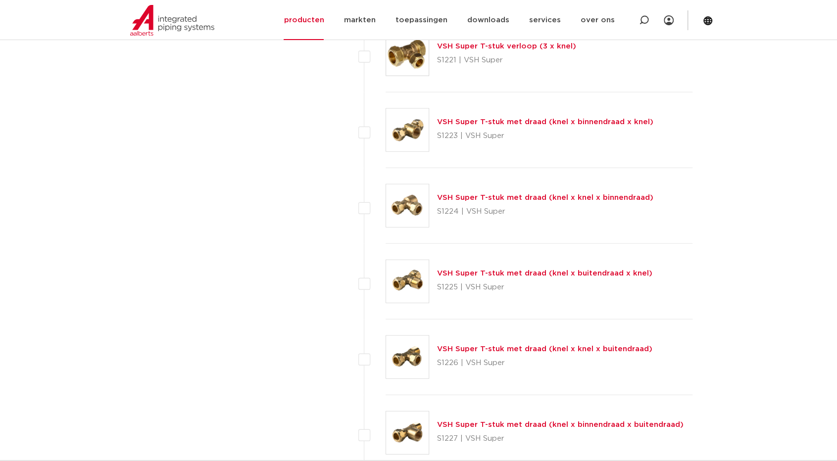
scroll to position [1484, 0]
click at [411, 202] on img at bounding box center [407, 206] width 43 height 43
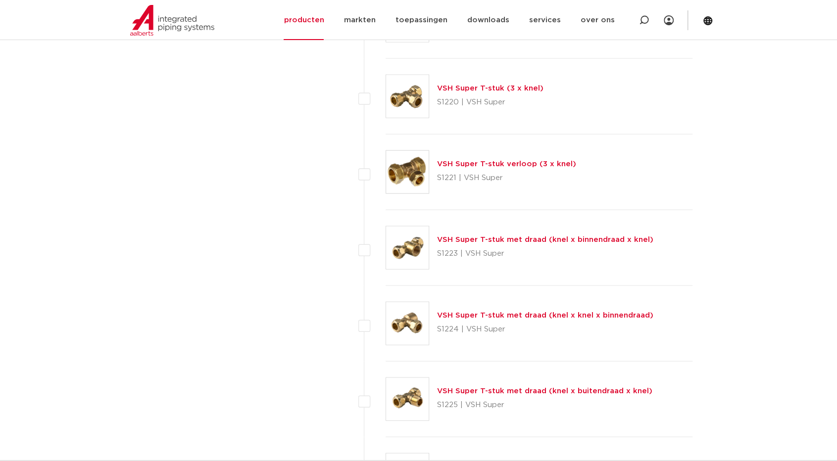
scroll to position [1336, 0]
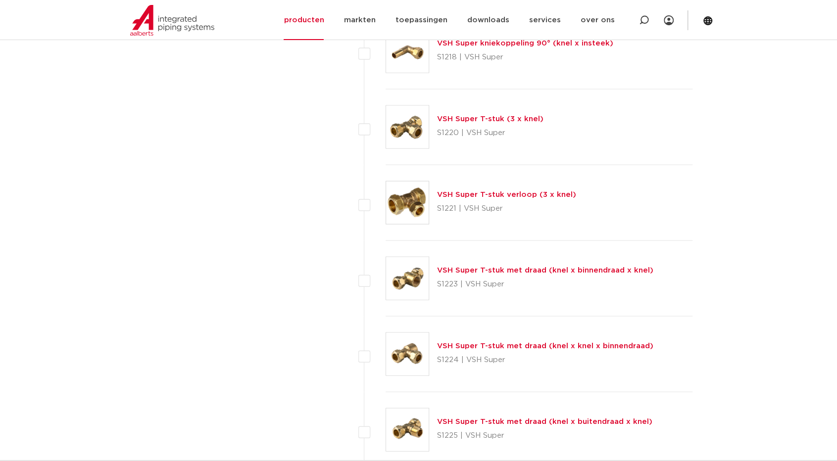
click at [467, 129] on p "S1220 | VSH Super" at bounding box center [490, 133] width 106 height 16
click at [456, 117] on link "VSH Super T-stuk (3 x knel)" at bounding box center [490, 118] width 106 height 7
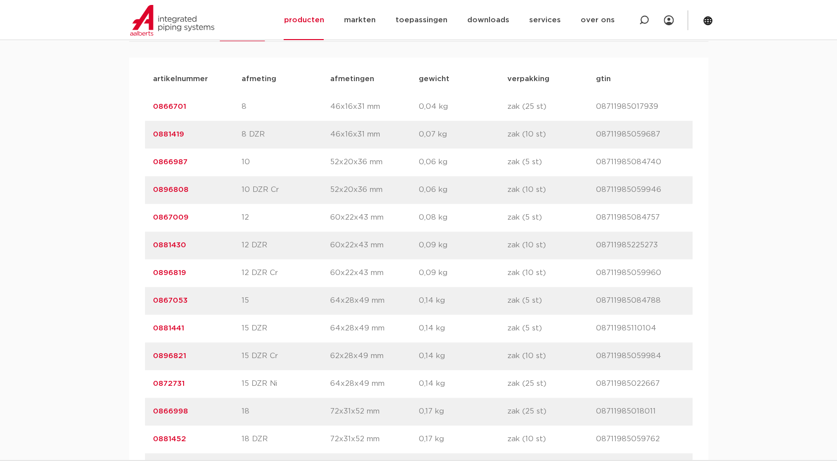
scroll to position [594, 0]
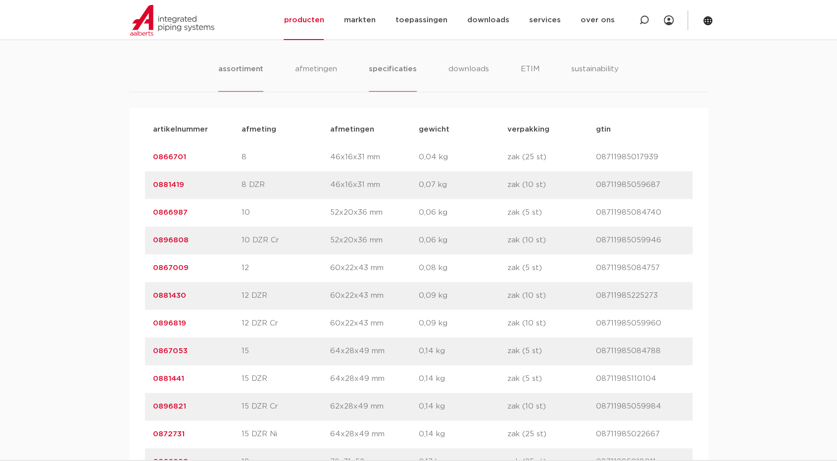
click at [381, 69] on li "specificaties" at bounding box center [392, 77] width 47 height 28
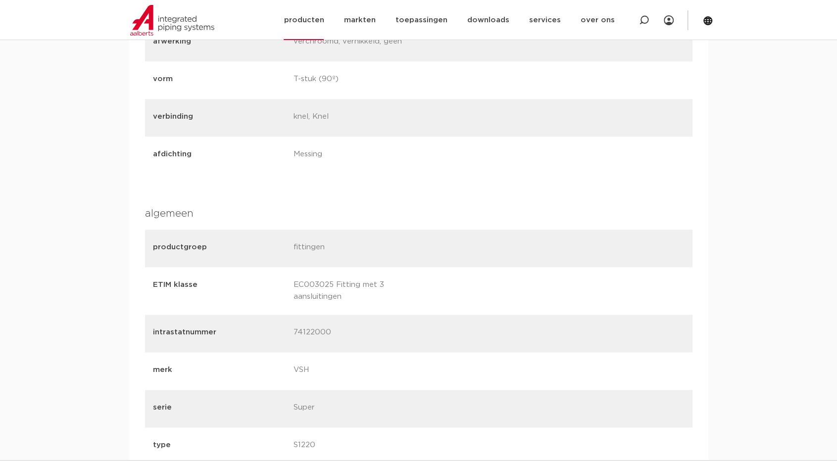
scroll to position [792, 0]
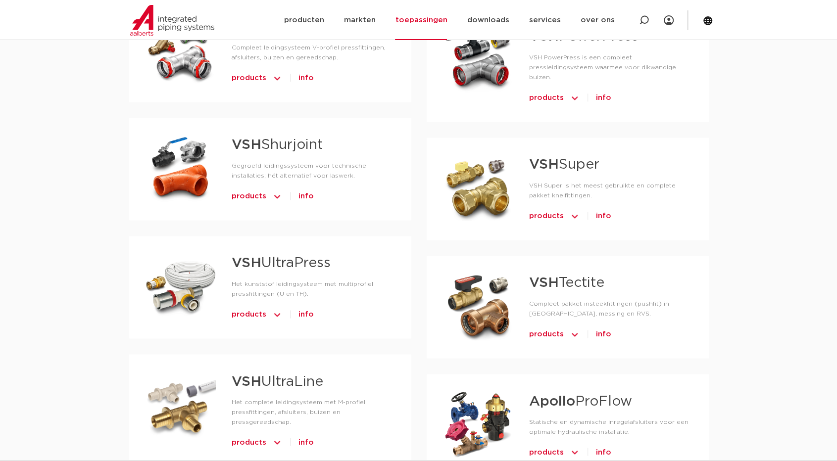
click at [488, 165] on div at bounding box center [477, 187] width 71 height 69
click at [543, 208] on span "products" at bounding box center [546, 216] width 35 height 16
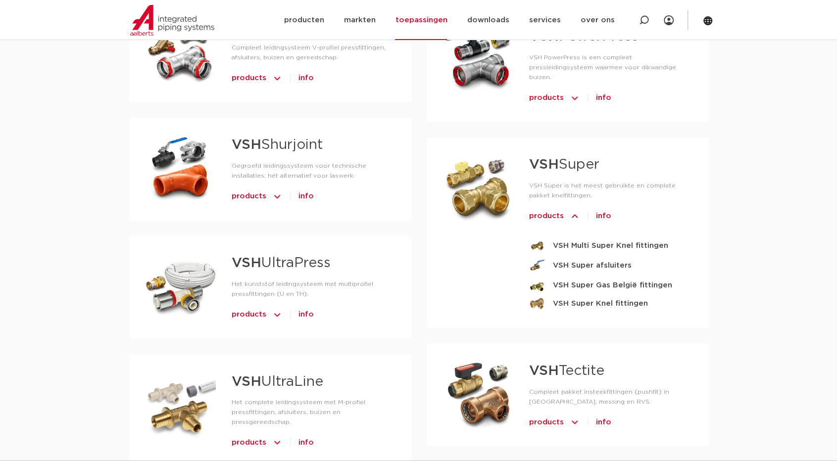
click at [543, 208] on span "products" at bounding box center [546, 216] width 35 height 16
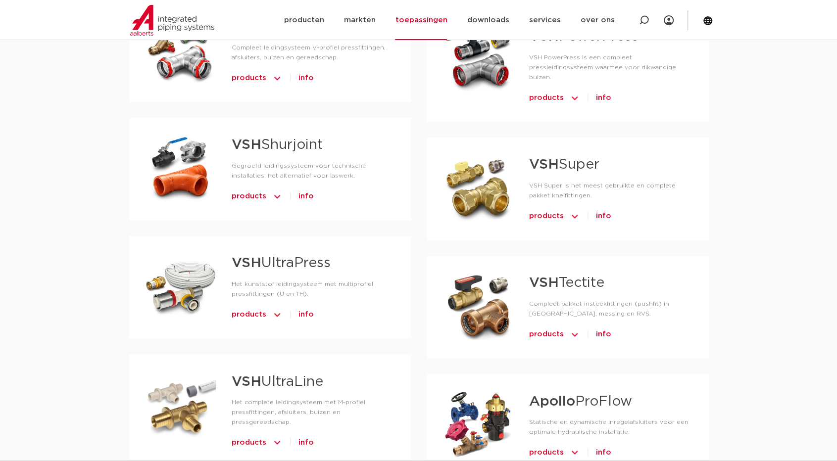
click at [538, 208] on span "products" at bounding box center [546, 216] width 35 height 16
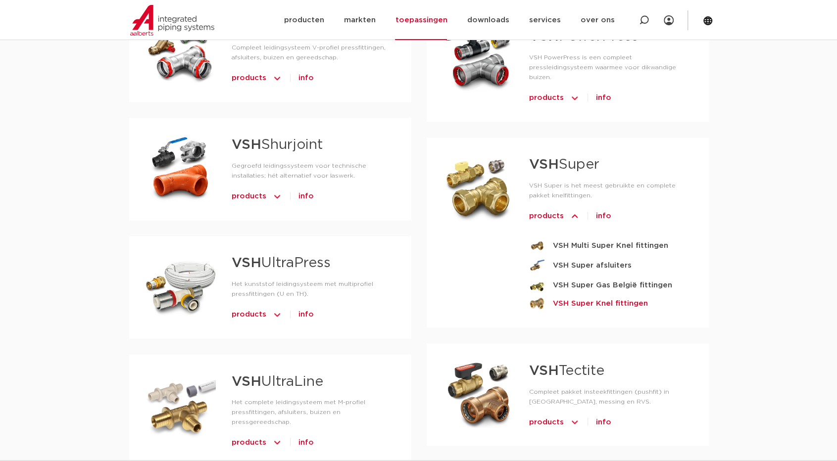
click at [568, 297] on strong "VSH Super Knel fittingen" at bounding box center [600, 303] width 95 height 12
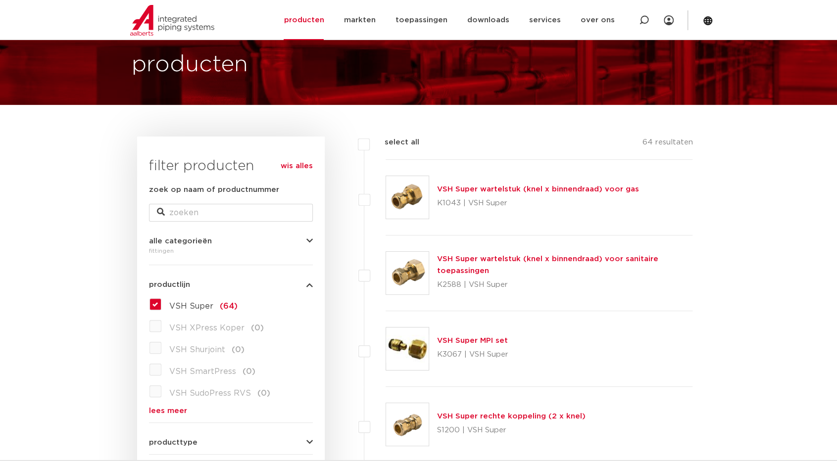
scroll to position [49, 0]
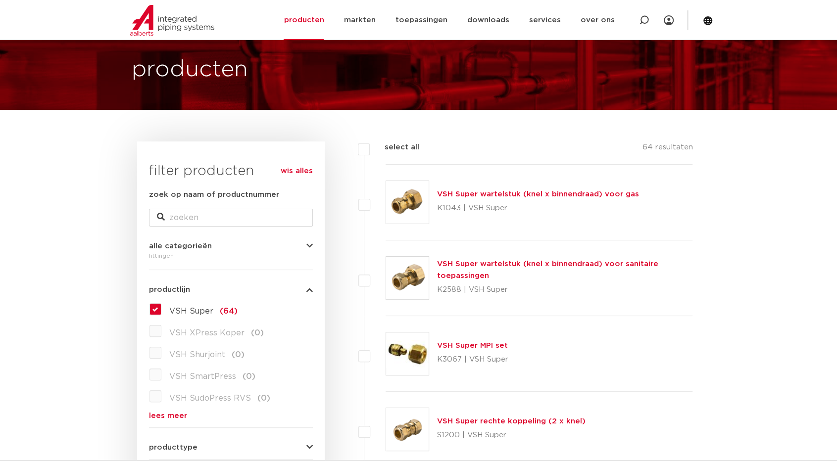
click at [161, 331] on label "VSH XPress Koper (0)" at bounding box center [212, 331] width 102 height 16
click at [161, 332] on label "VSH XPress Koper (0)" at bounding box center [212, 331] width 102 height 16
click at [161, 311] on label "VSH Super (64)" at bounding box center [199, 309] width 76 height 16
click at [0, 0] on input "VSH Super (64)" at bounding box center [0, 0] width 0 height 0
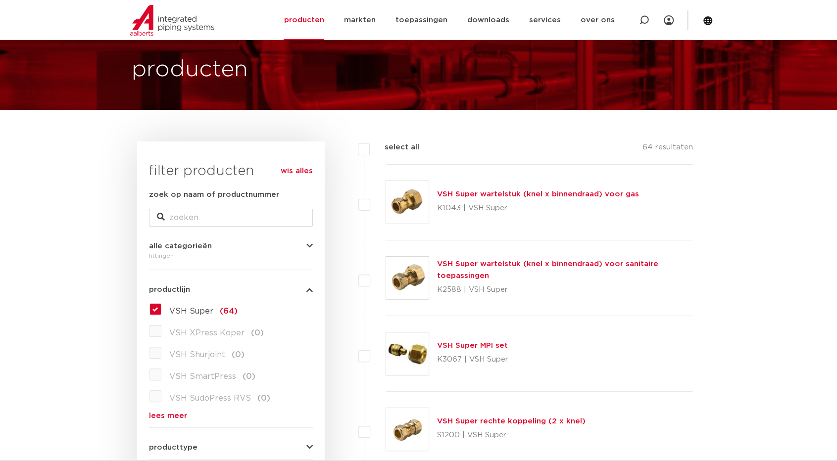
click at [161, 336] on label "VSH XPress Koper (0)" at bounding box center [212, 331] width 102 height 16
click at [161, 311] on label "VSH Super (64)" at bounding box center [199, 309] width 76 height 16
click at [0, 0] on input "VSH Super (64)" at bounding box center [0, 0] width 0 height 0
click at [161, 311] on label "VSH Super (64)" at bounding box center [199, 309] width 76 height 16
click at [0, 0] on input "VSH Super (64)" at bounding box center [0, 0] width 0 height 0
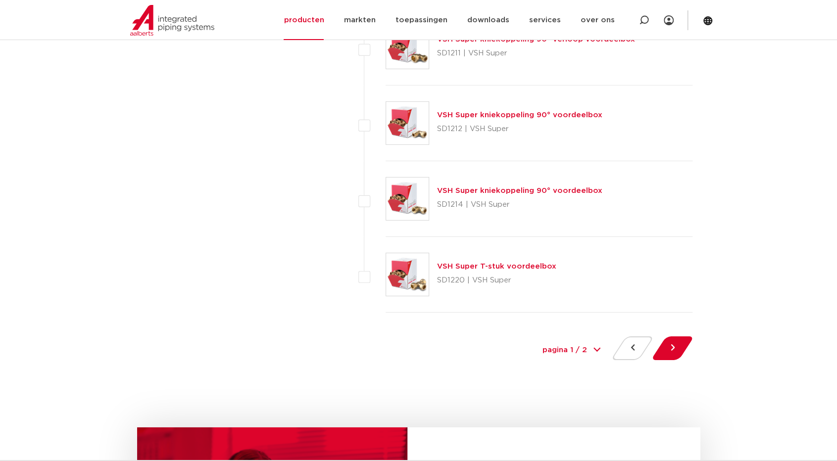
scroll to position [4453, 0]
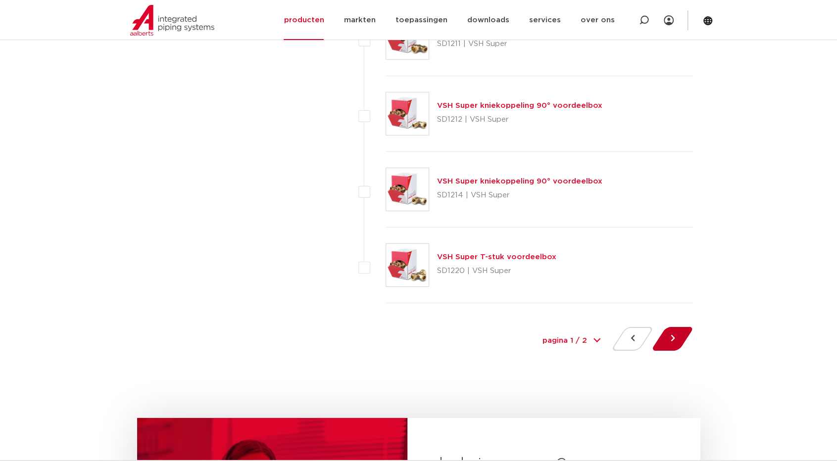
click at [670, 334] on button at bounding box center [672, 339] width 28 height 24
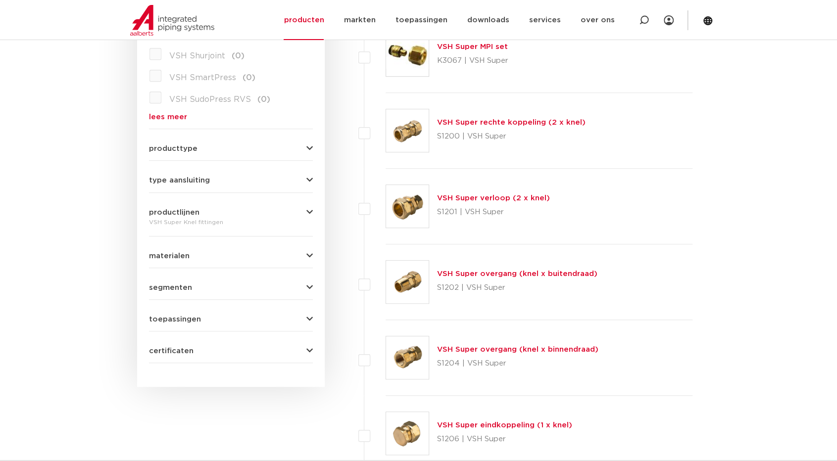
scroll to position [346, 0]
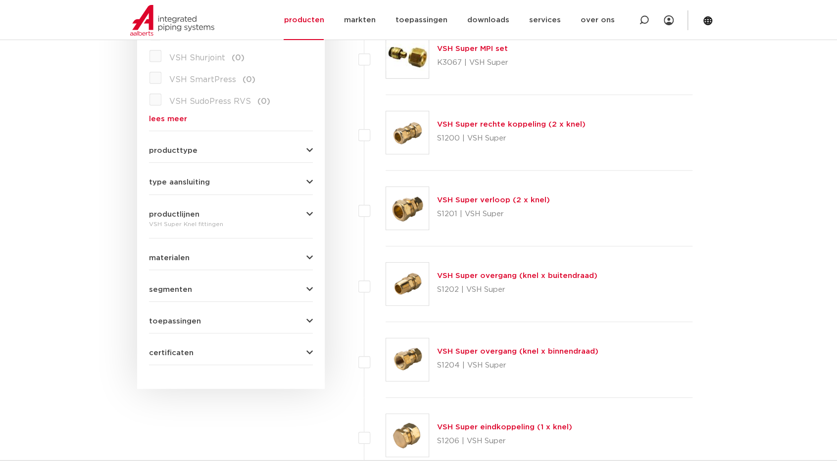
click at [156, 214] on span "productlijnen" at bounding box center [174, 214] width 50 height 7
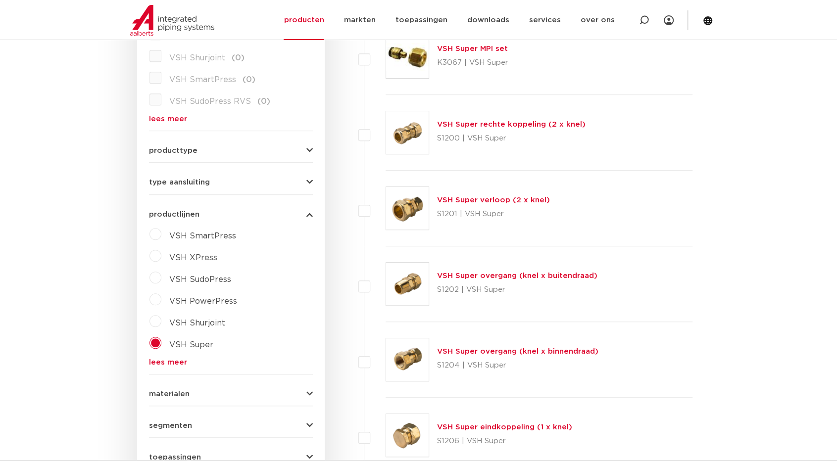
click at [161, 276] on label "VSH SudoPress" at bounding box center [196, 278] width 70 height 16
click at [298, 301] on select "maak een keuze VSH SudoPress Koper Gas fittingen VSH SudoXPress Staalverzinkt b…" at bounding box center [239, 302] width 141 height 22
select select "4445"
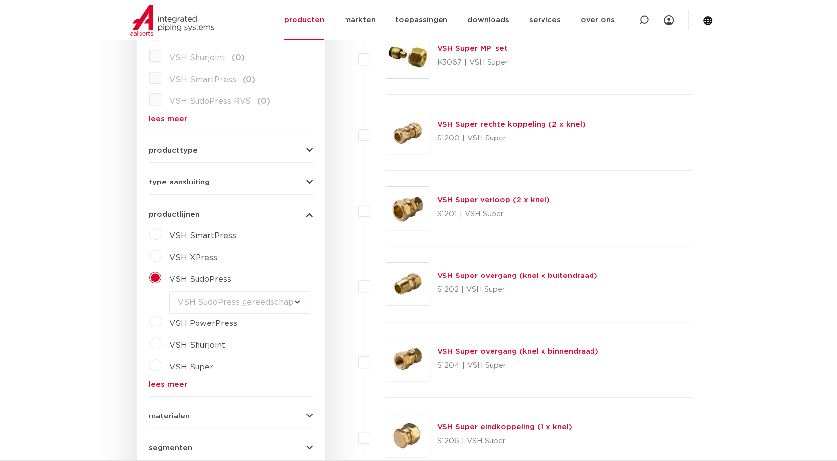
click at [169, 291] on select "maak een keuze VSH SudoPress Koper Gas fittingen VSH SudoXPress Staalverzinkt b…" at bounding box center [239, 302] width 141 height 22
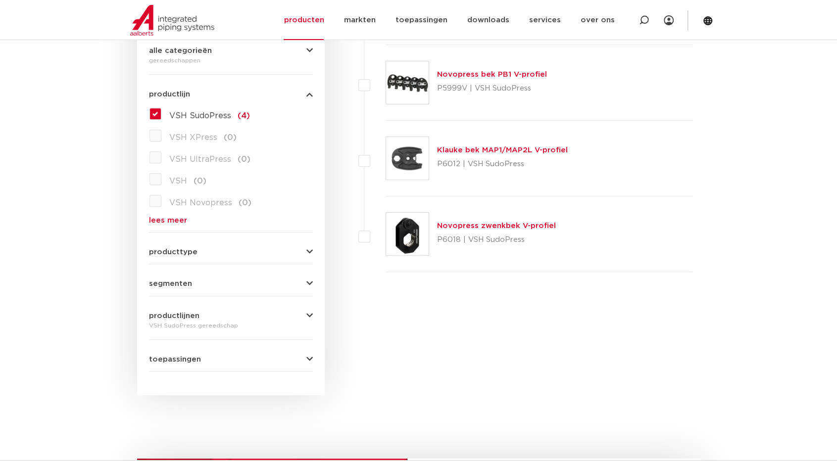
scroll to position [247, 0]
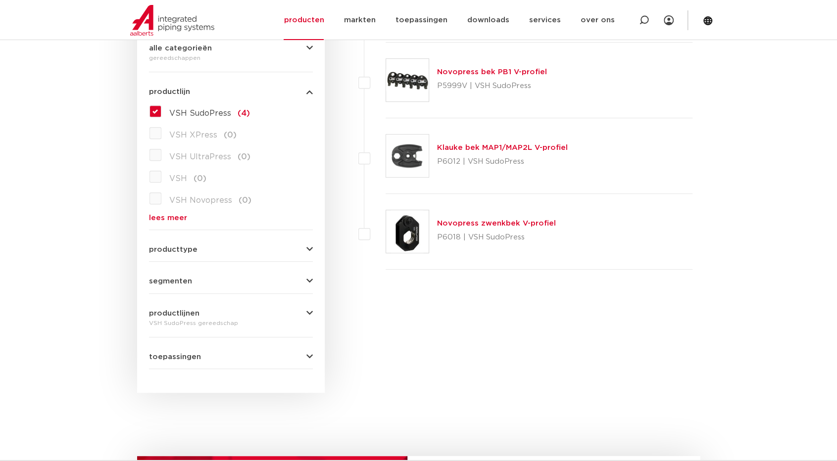
click at [485, 146] on link "Klauke bek MAP1/MAP2L V-profiel" at bounding box center [502, 147] width 131 height 7
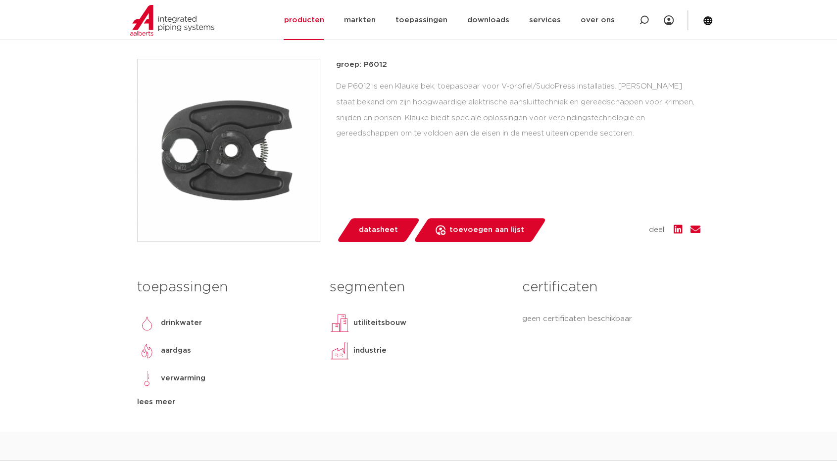
scroll to position [148, 0]
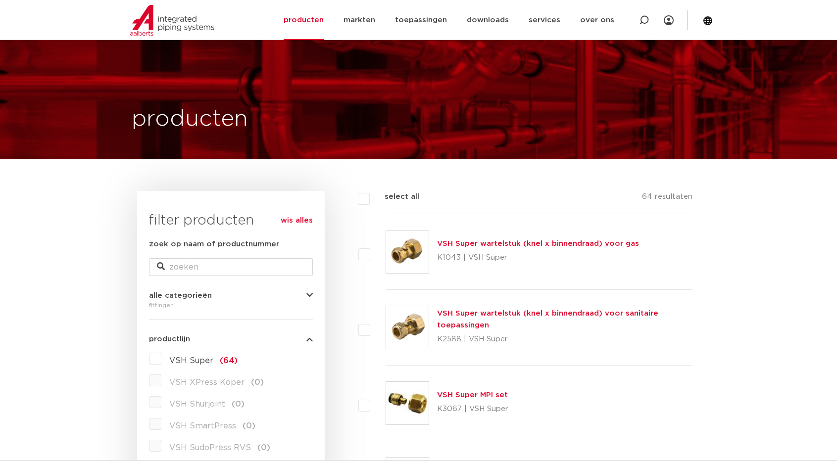
select select "4445"
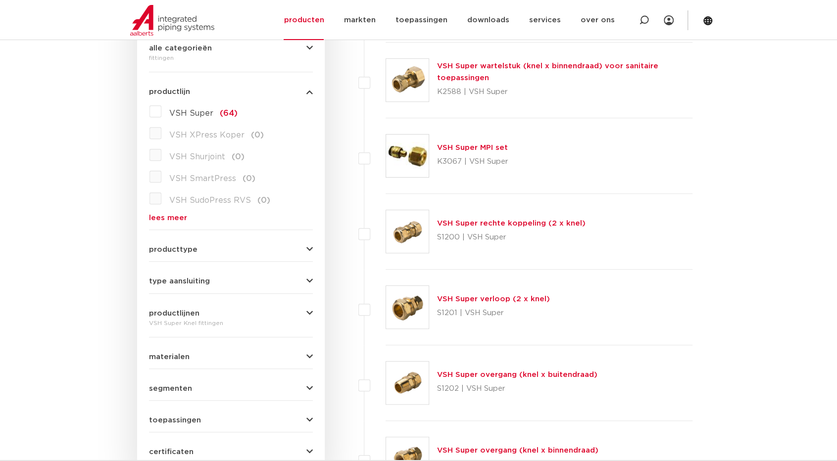
click at [239, 325] on div "VSH Super Knel fittingen" at bounding box center [231, 323] width 164 height 12
click at [307, 311] on icon "button" at bounding box center [309, 313] width 6 height 7
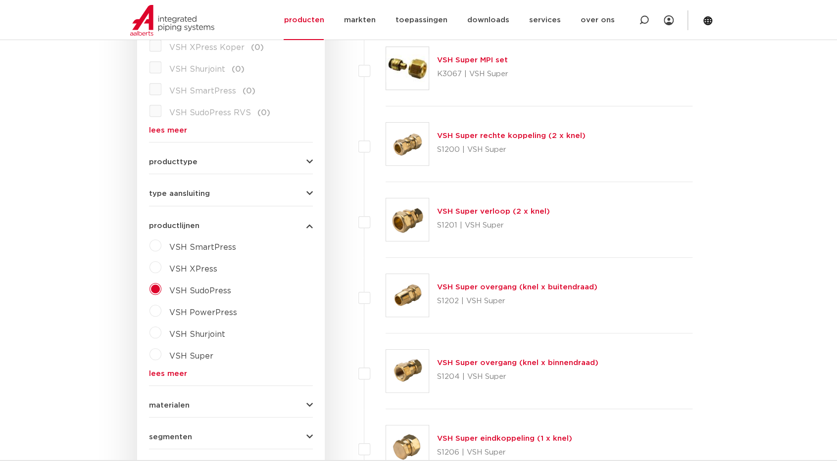
scroll to position [346, 0]
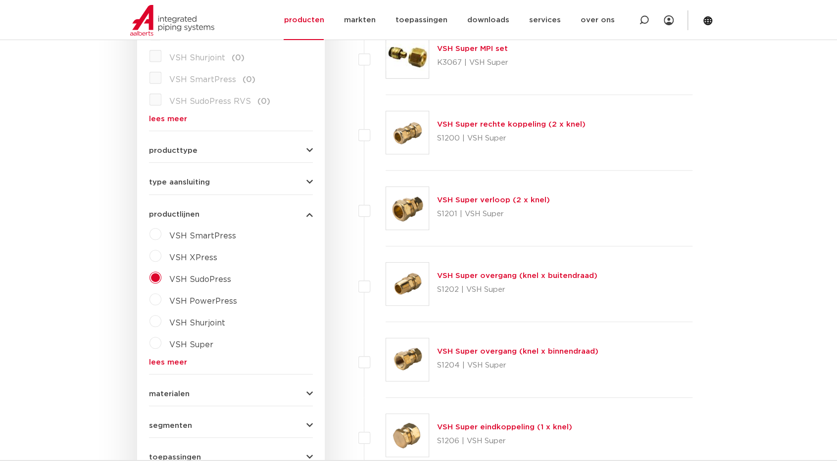
click at [161, 275] on label "VSH SudoPress" at bounding box center [196, 278] width 70 height 16
click at [151, 297] on div "maak een keuze VSH SudoPress Koper Gas fittingen VSH SudoXPress Staalverzinkt b…" at bounding box center [231, 302] width 164 height 22
click at [152, 297] on div "maak een keuze VSH SudoPress Koper Gas fittingen VSH SudoXPress Staalverzinkt b…" at bounding box center [231, 302] width 164 height 22
click at [161, 317] on label "VSH PowerPress" at bounding box center [199, 322] width 76 height 16
click at [295, 324] on select "maak een keuze VSH PowerPress fittingen VSH PowerPress appendages VSH PowerPres…" at bounding box center [239, 324] width 141 height 22
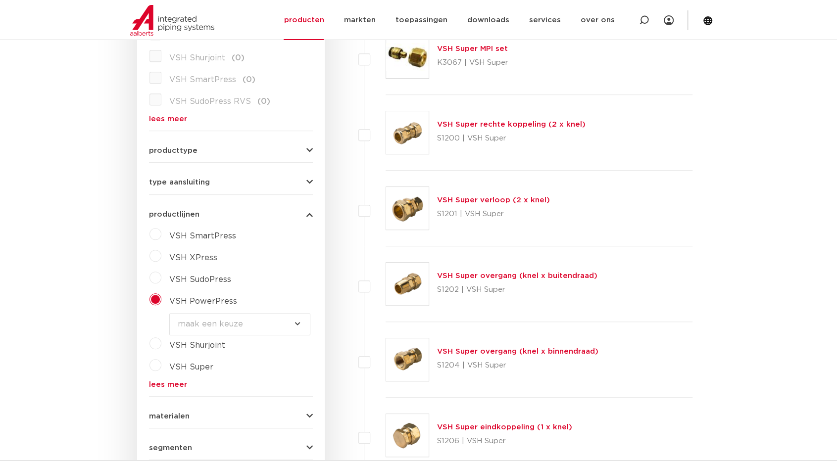
click at [142, 262] on div "wis alles filter producten zoek op naam of productnummer alle categorieën fitti…" at bounding box center [231, 196] width 188 height 703
click at [161, 345] on label "VSH Shurjoint" at bounding box center [193, 343] width 64 height 16
click at [295, 344] on select "maak een keuze VSH Shurjoint koppelingen VSH Shurjoint fittingen VSH Shurjoint …" at bounding box center [239, 346] width 141 height 22
select select "8573"
click at [169, 335] on select "maak een keuze VSH Shurjoint koppelingen VSH Shurjoint fittingen VSH Shurjoint …" at bounding box center [239, 346] width 141 height 22
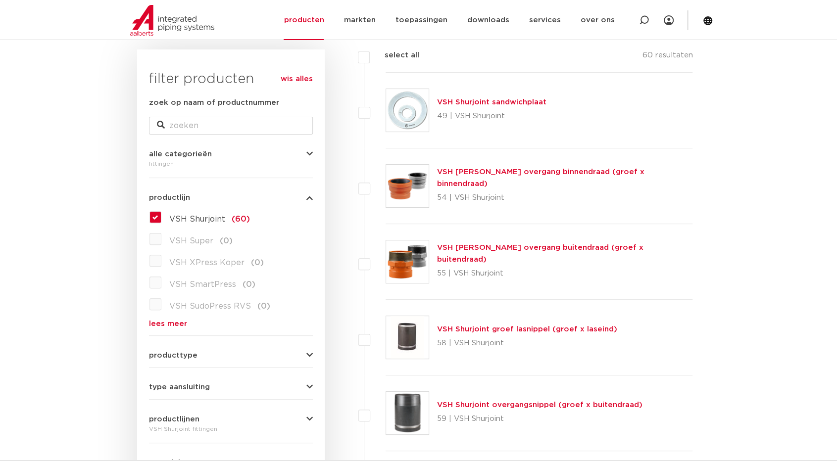
scroll to position [148, 0]
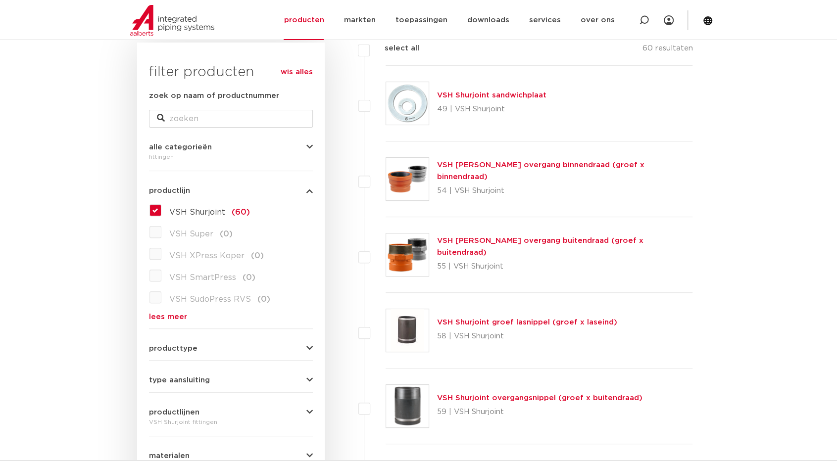
click at [193, 321] on form "zoek op naam of productnummer alle categorieën fittingen fittingen afsluiters b…" at bounding box center [231, 326] width 164 height 473
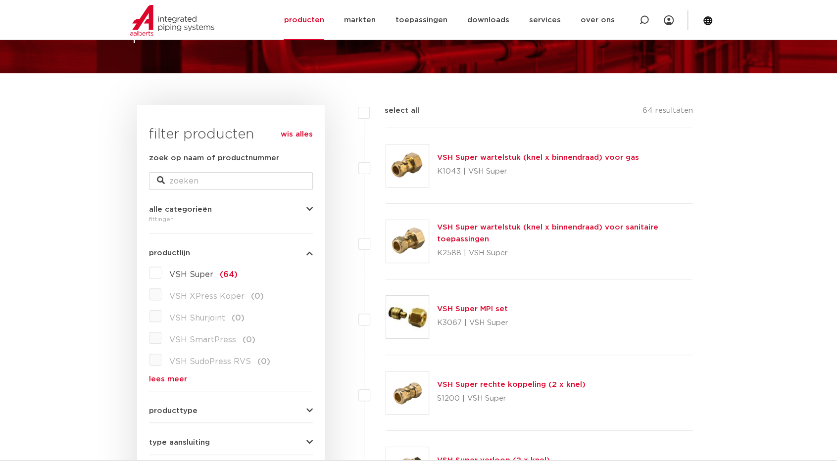
scroll to position [99, 0]
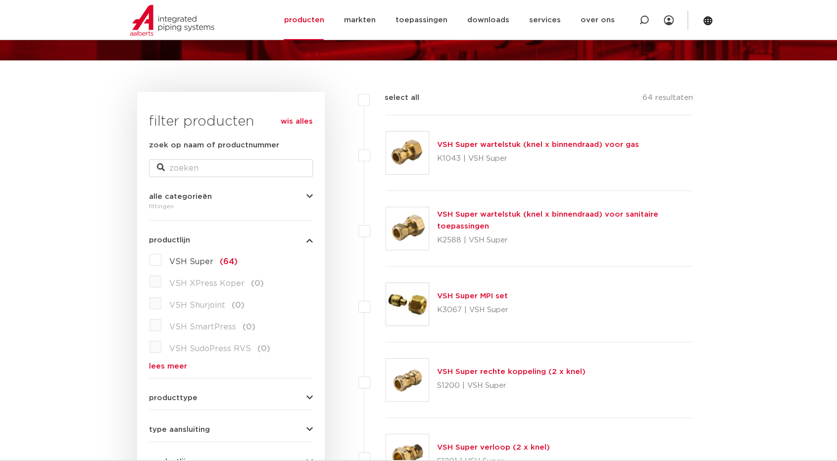
click at [161, 325] on label "VSH SmartPress (0)" at bounding box center [208, 325] width 94 height 16
click at [161, 264] on label "VSH Super (64)" at bounding box center [199, 260] width 76 height 16
click at [0, 0] on input "VSH Super (64)" at bounding box center [0, 0] width 0 height 0
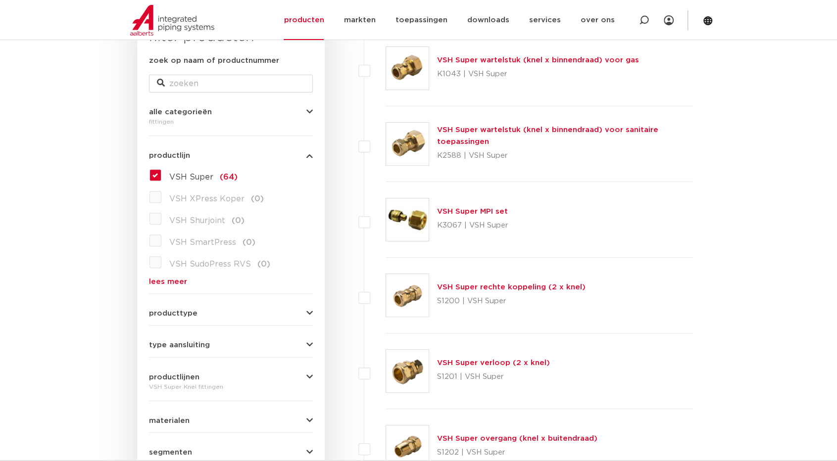
scroll to position [198, 0]
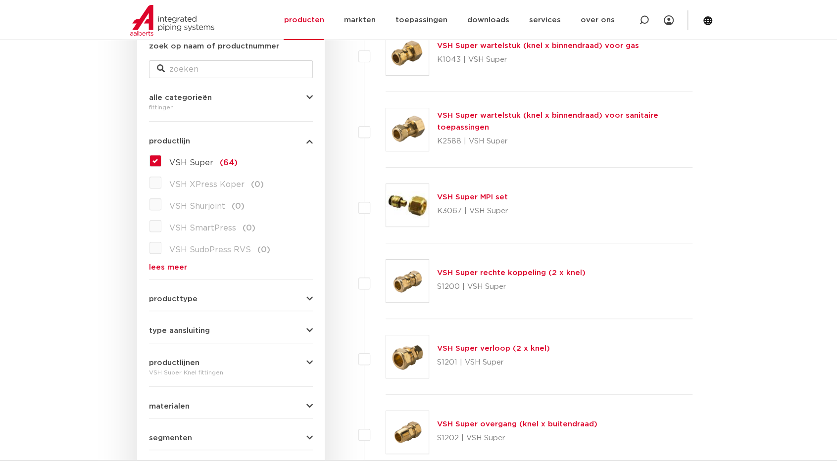
click at [174, 299] on span "producttype" at bounding box center [173, 298] width 48 height 7
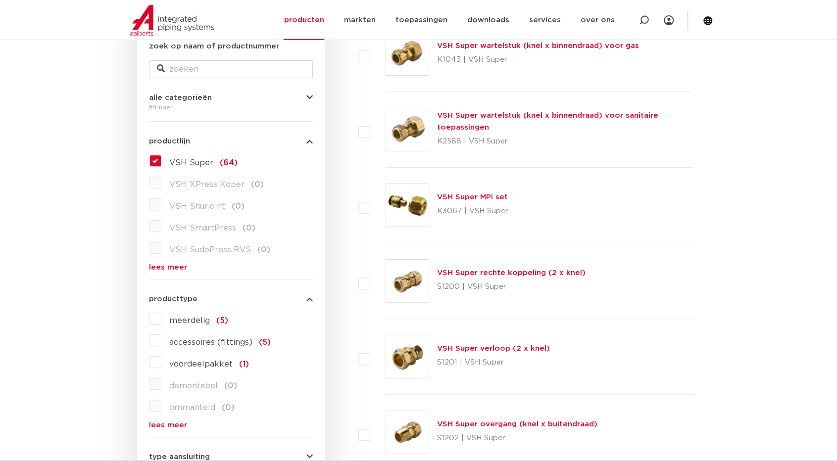
click at [161, 339] on label "accessoires (fittings) (5)" at bounding box center [215, 340] width 109 height 16
click at [0, 0] on input "accessoires (fittings) (5)" at bounding box center [0, 0] width 0 height 0
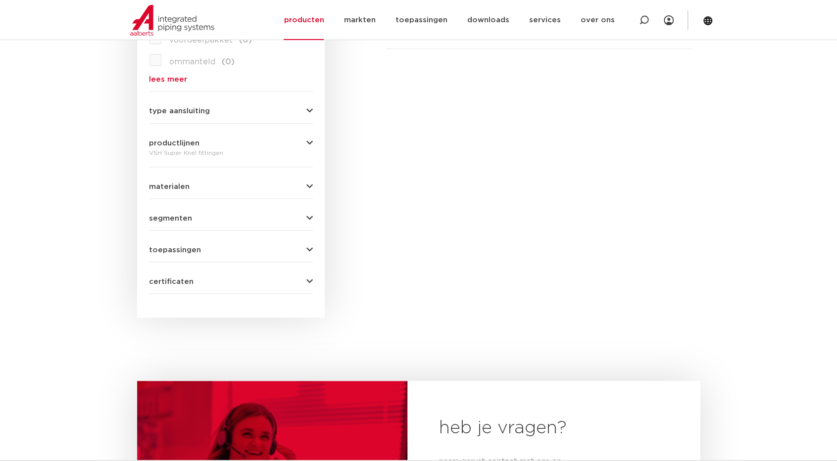
scroll to position [594, 0]
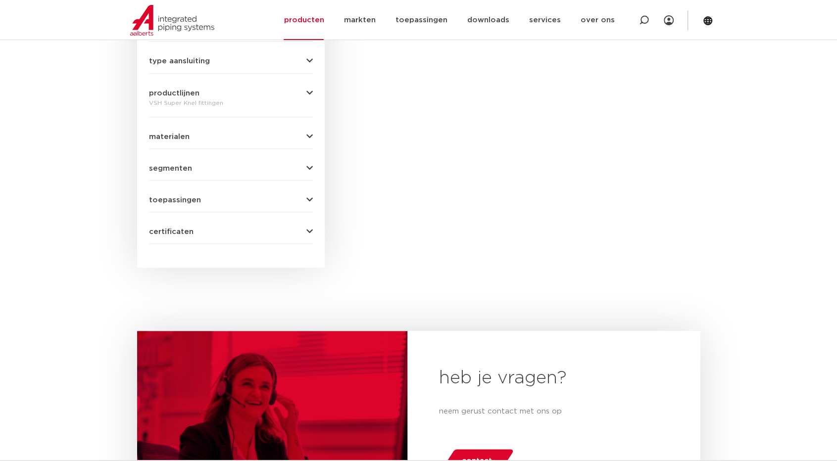
click at [192, 201] on span "toepassingen" at bounding box center [175, 199] width 52 height 7
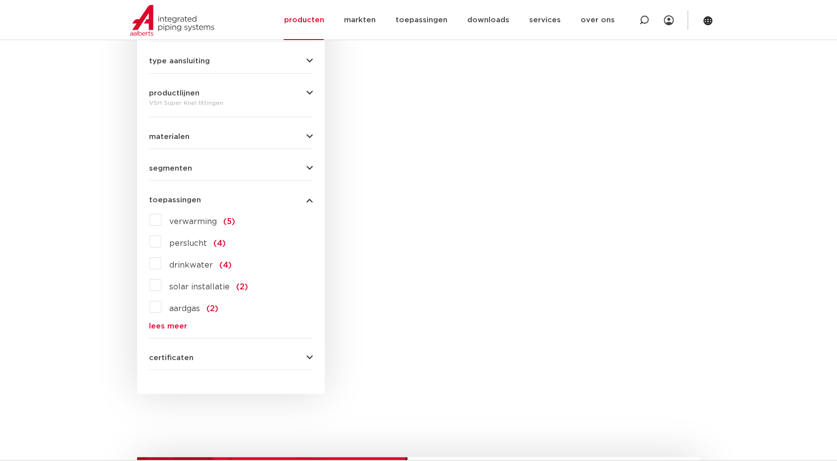
click at [161, 215] on label "verwarming (5)" at bounding box center [198, 220] width 74 height 16
click at [0, 0] on input "verwarming (5)" at bounding box center [0, 0] width 0 height 0
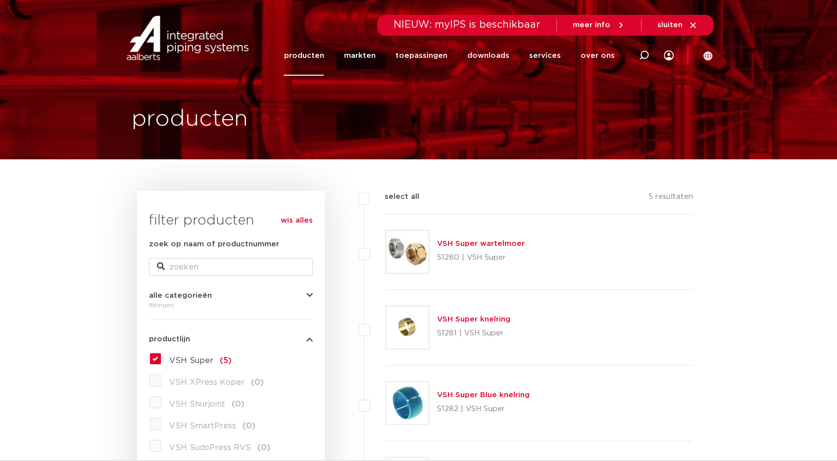
click at [318, 51] on link "producten" at bounding box center [304, 56] width 40 height 40
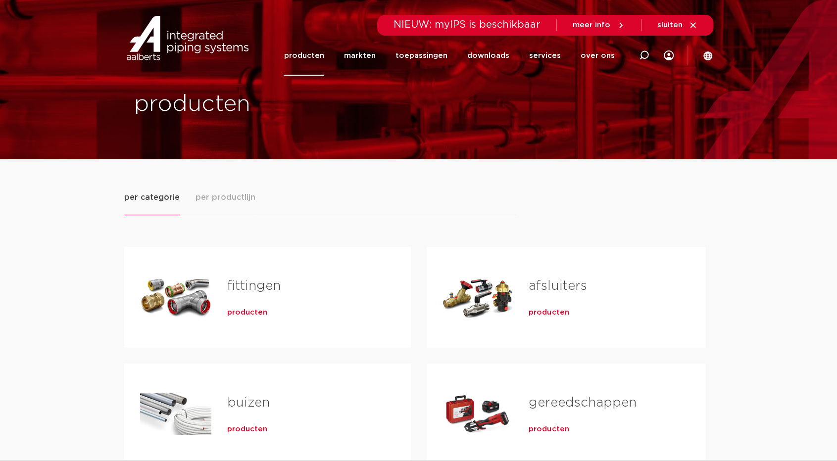
click at [500, 322] on div "Tabs. Open items met enter of spatie, sluit af met escape en navigeer met de pi…" at bounding box center [477, 297] width 71 height 69
click at [532, 309] on span "producten" at bounding box center [548, 313] width 40 height 10
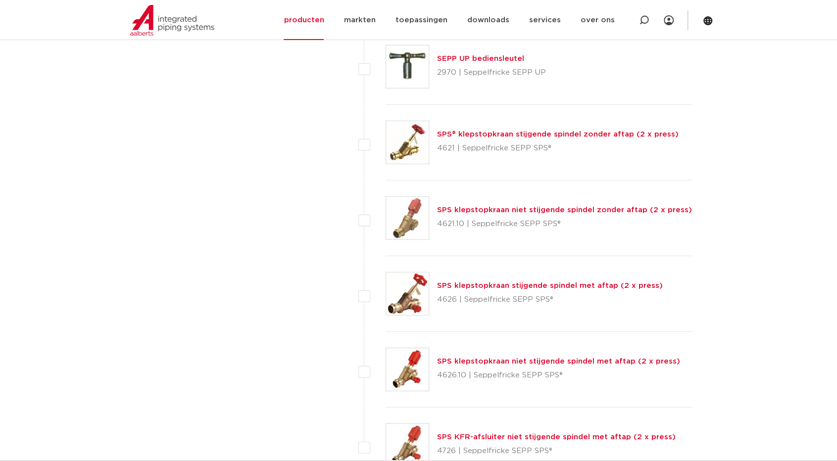
scroll to position [4354, 0]
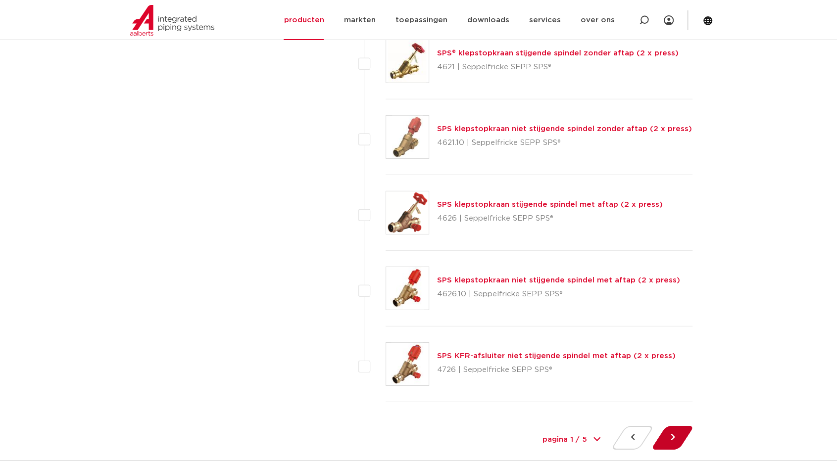
click at [670, 430] on button at bounding box center [672, 438] width 28 height 24
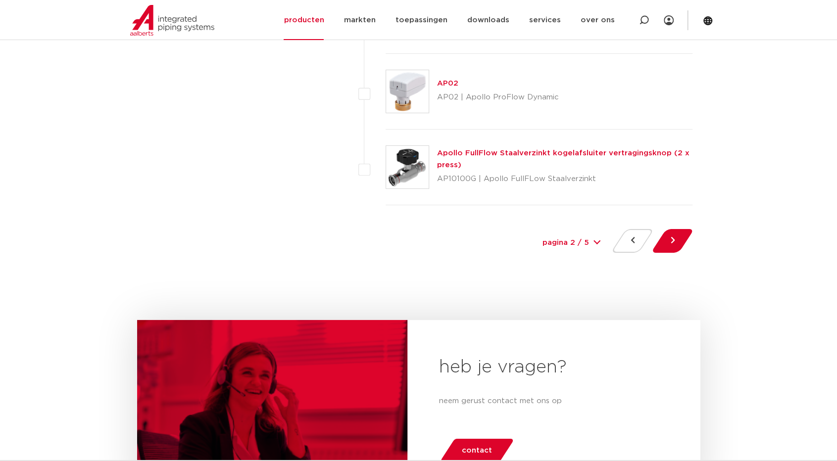
scroll to position [4552, 0]
click at [678, 228] on button at bounding box center [672, 240] width 28 height 24
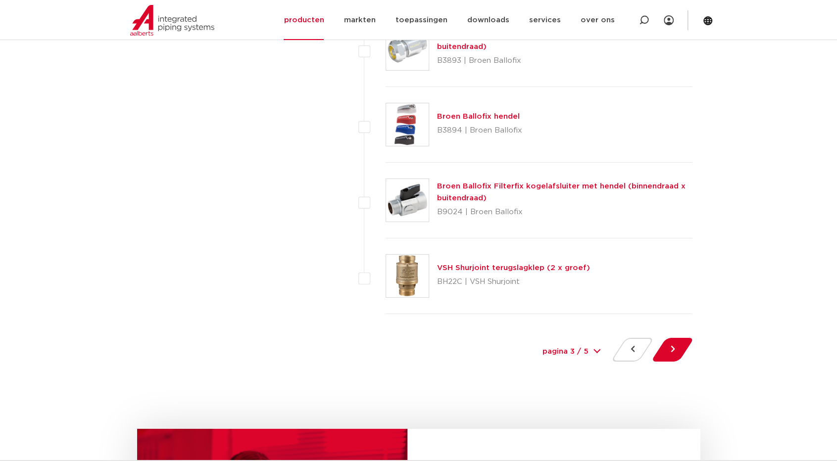
scroll to position [4502, 0]
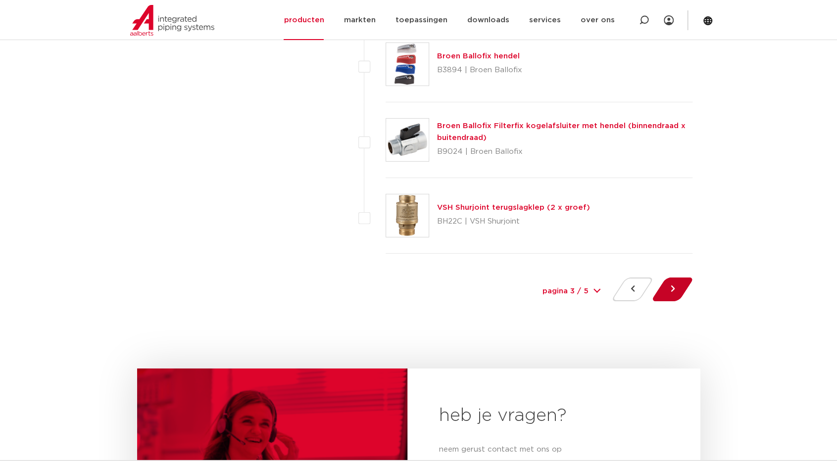
click at [676, 283] on button at bounding box center [672, 290] width 28 height 24
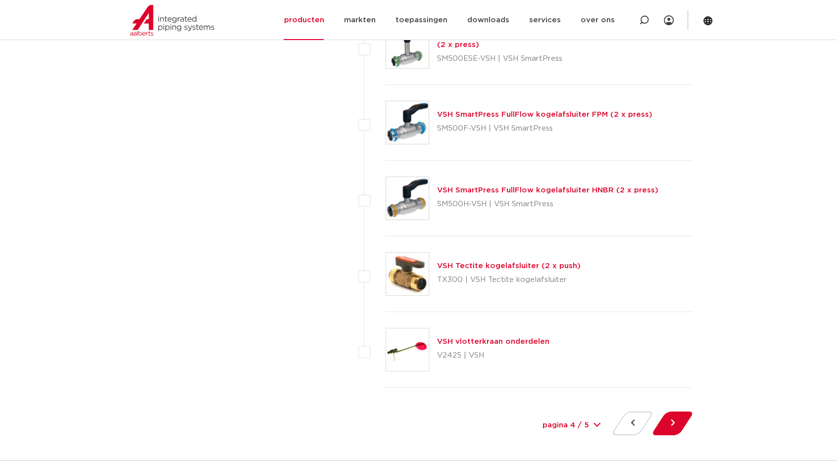
scroll to position [4403, 0]
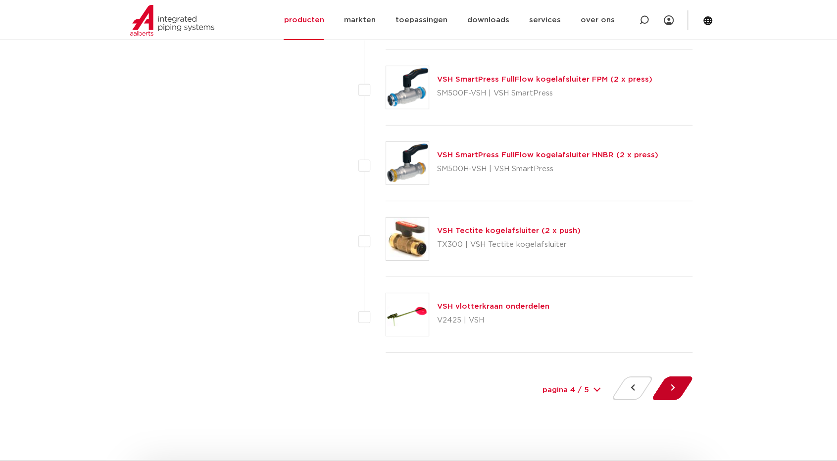
click at [660, 377] on button at bounding box center [672, 389] width 28 height 24
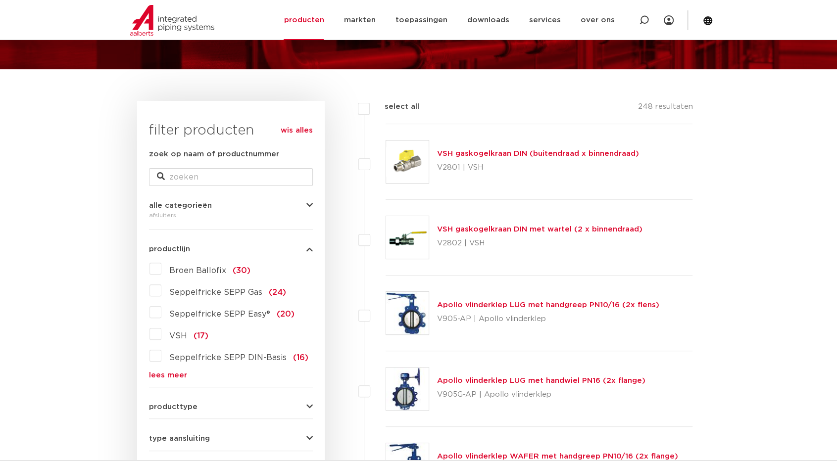
scroll to position [49, 0]
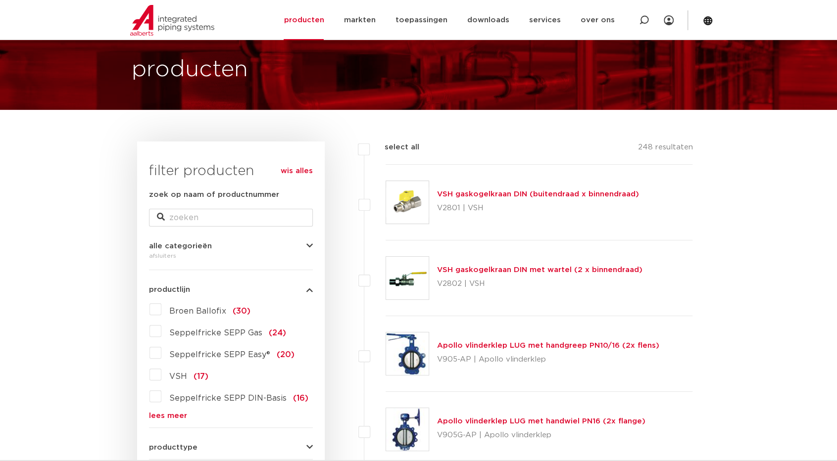
click at [514, 272] on link "VSH gaskogelkraan DIN met wartel (2 x binnendraad)" at bounding box center [539, 269] width 205 height 7
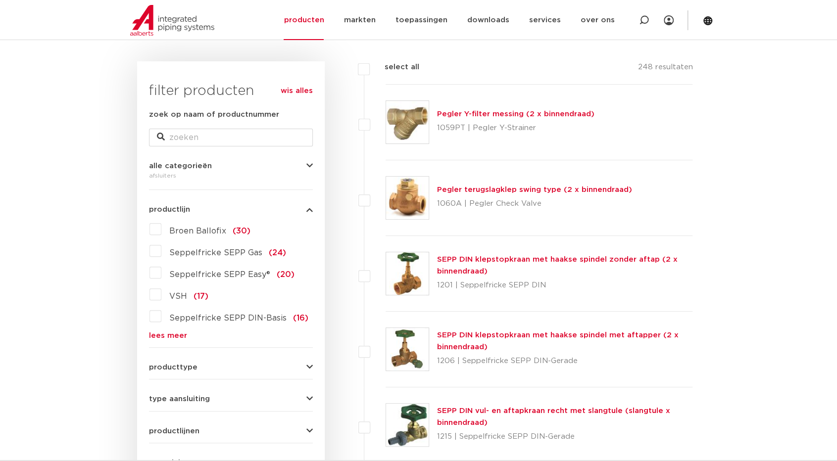
scroll to position [49, 0]
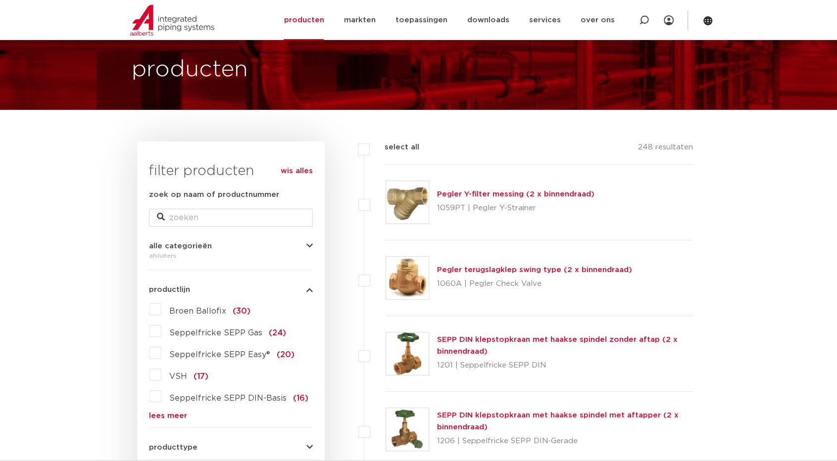
click at [161, 356] on label "Seppelfricke SEPP Easy® (20)" at bounding box center [227, 353] width 133 height 16
click at [0, 0] on input "Seppelfricke SEPP Easy® (20)" at bounding box center [0, 0] width 0 height 0
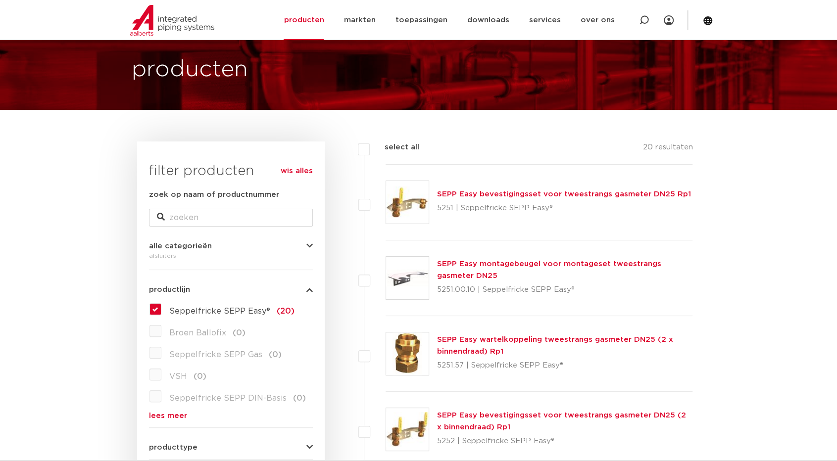
scroll to position [148, 0]
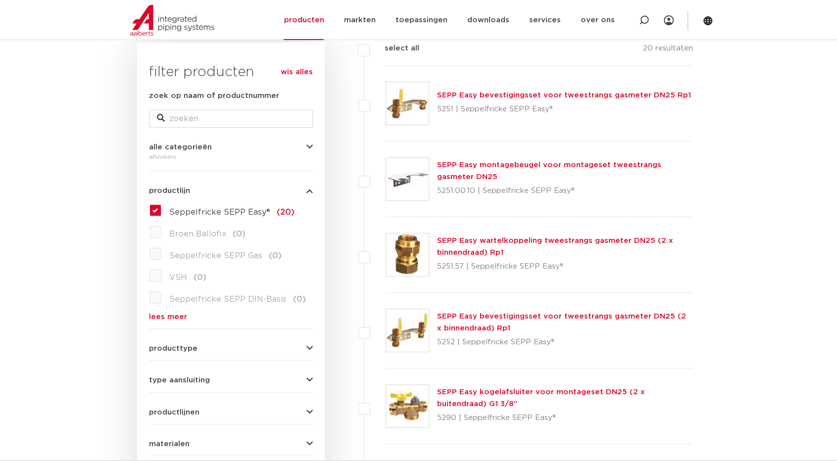
click at [308, 148] on icon "button" at bounding box center [309, 146] width 6 height 7
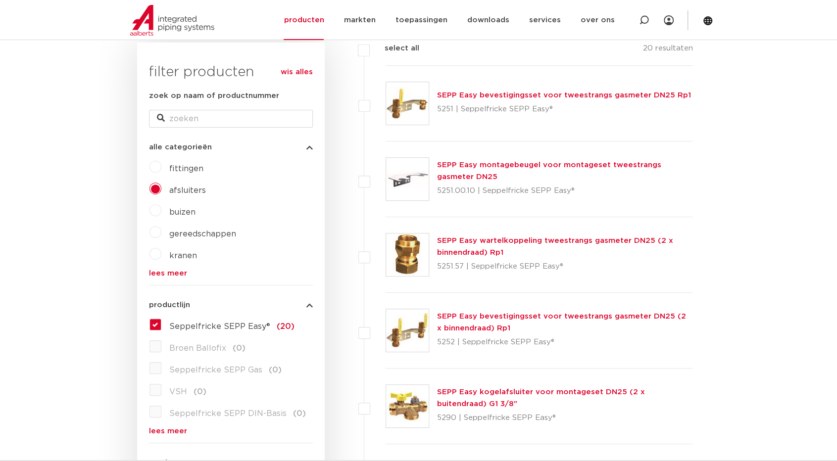
click at [161, 165] on label "fittingen" at bounding box center [182, 167] width 42 height 16
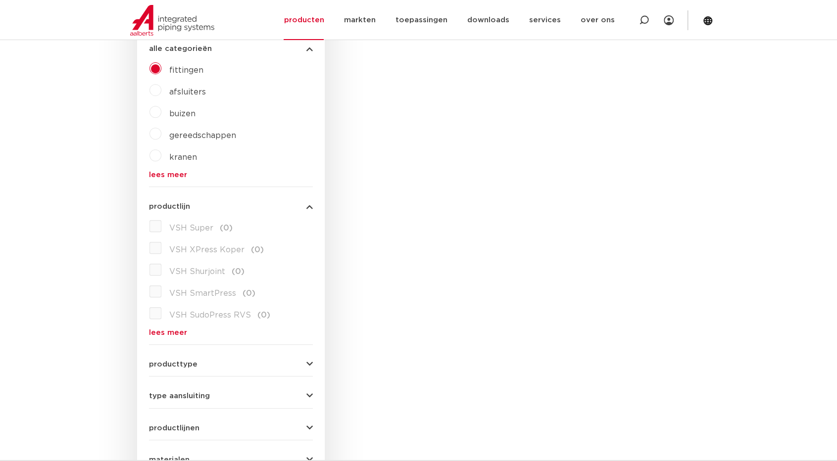
scroll to position [247, 0]
click at [161, 228] on label "VSH Super (0)" at bounding box center [196, 226] width 71 height 16
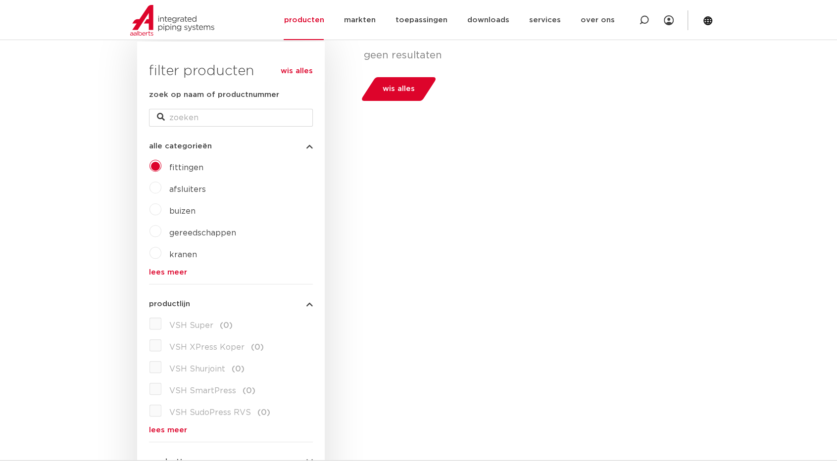
scroll to position [148, 0]
click at [396, 93] on span "wis alles" at bounding box center [398, 90] width 32 height 16
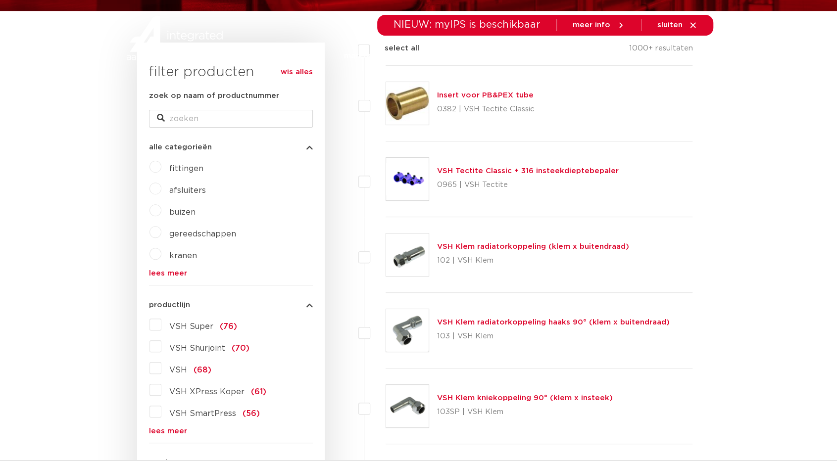
scroll to position [148, 0]
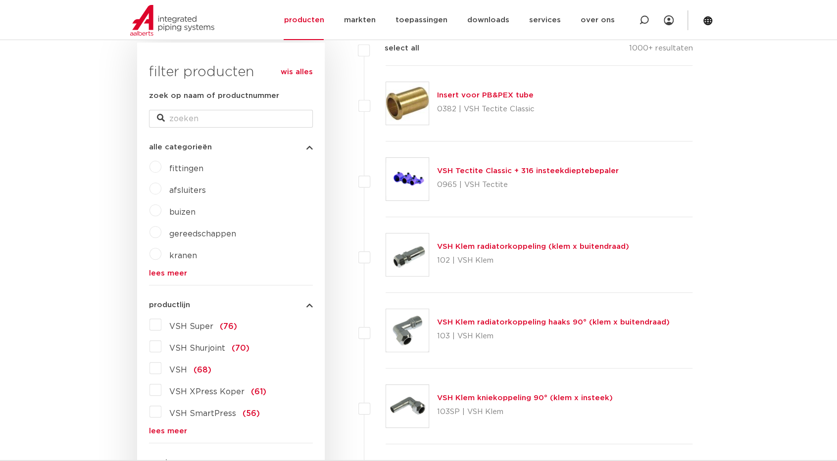
click at [162, 368] on label "VSH (68)" at bounding box center [186, 368] width 50 height 16
click at [0, 0] on input "VSH (68)" at bounding box center [0, 0] width 0 height 0
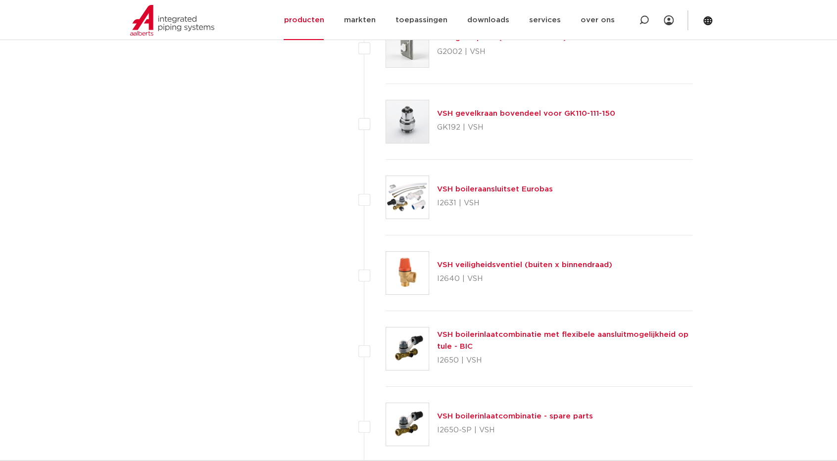
scroll to position [2029, 0]
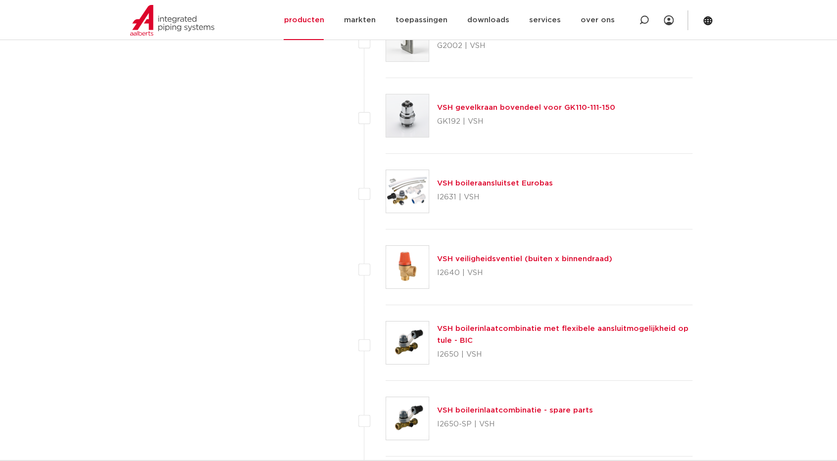
click at [435, 255] on div "VSH veiligheidsventiel (buiten x binnendraad) I2640 | VSH" at bounding box center [538, 268] width 307 height 76
click at [410, 262] on img at bounding box center [407, 267] width 43 height 43
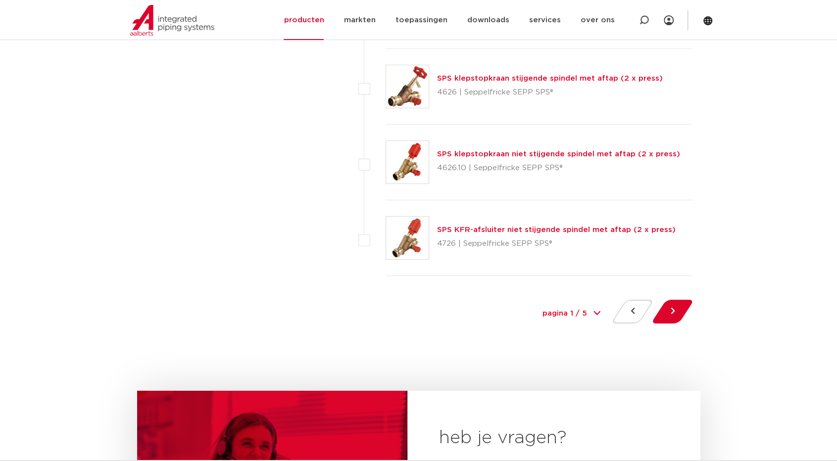
scroll to position [4502, 0]
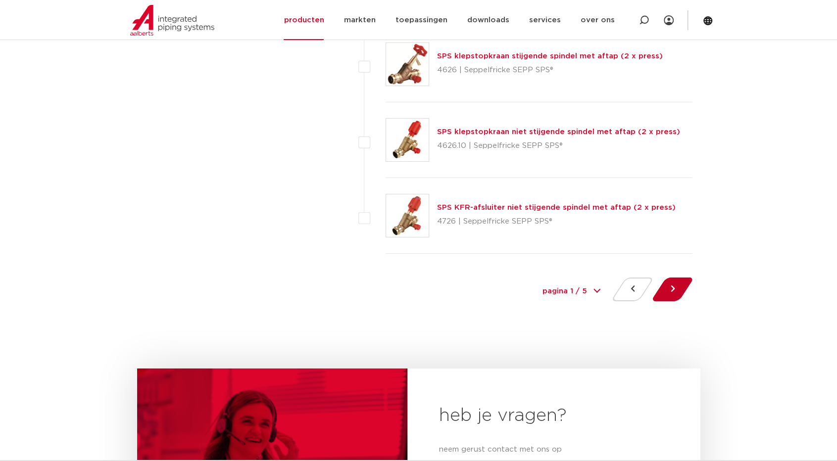
click at [680, 284] on button at bounding box center [672, 290] width 28 height 24
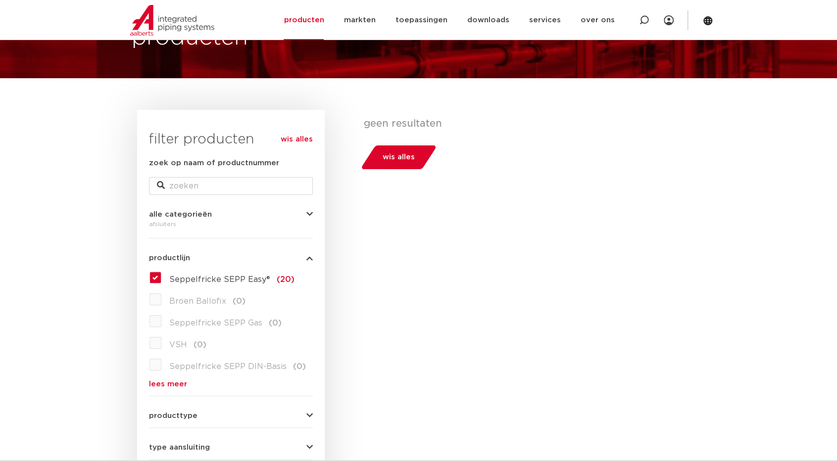
scroll to position [49, 0]
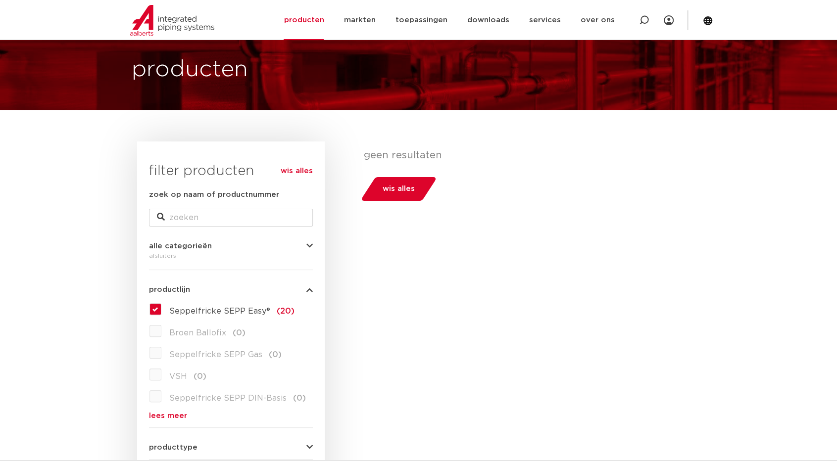
click at [375, 188] on link "wis alles" at bounding box center [398, 189] width 77 height 24
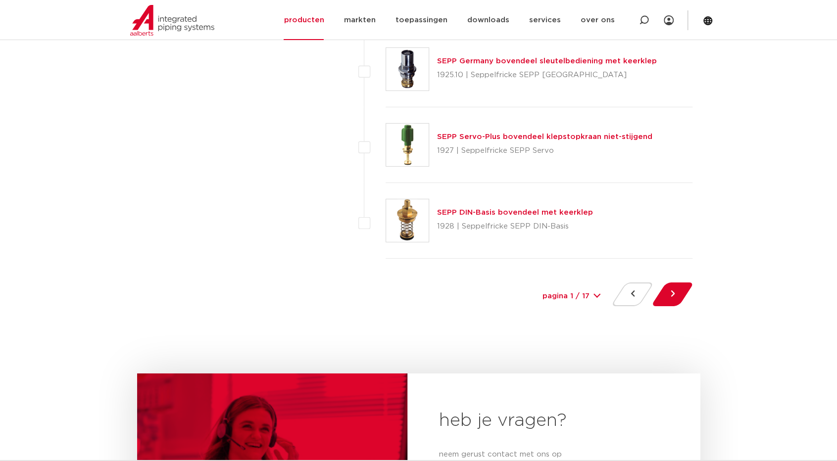
scroll to position [4502, 0]
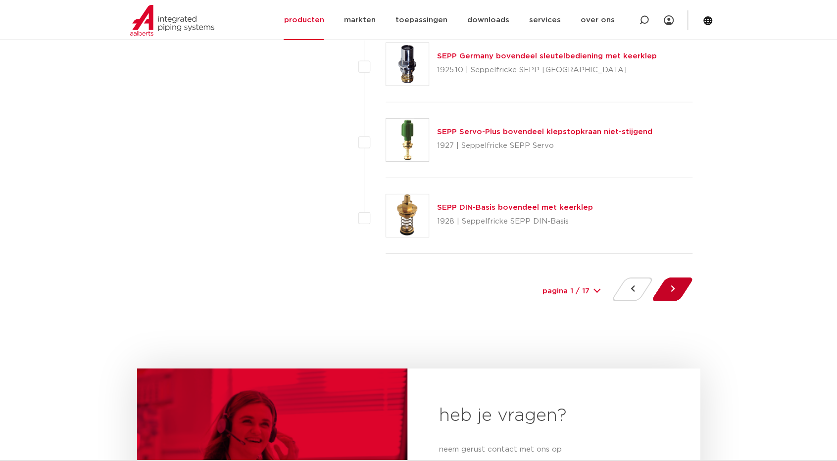
click at [663, 283] on button at bounding box center [672, 290] width 28 height 24
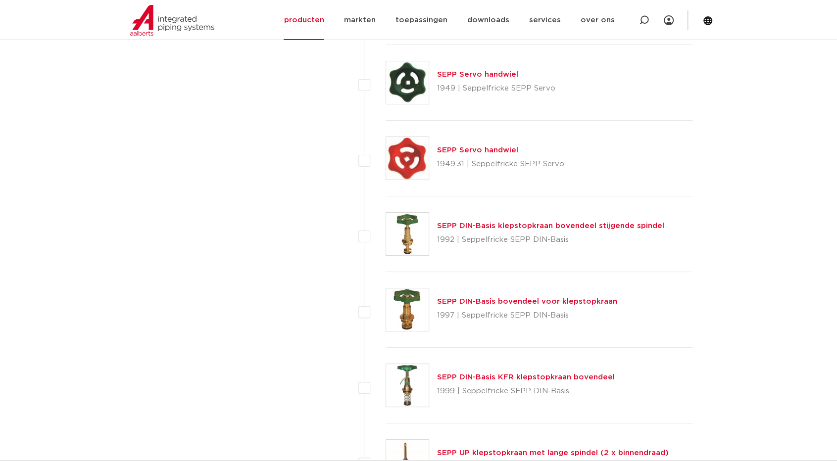
scroll to position [2474, 0]
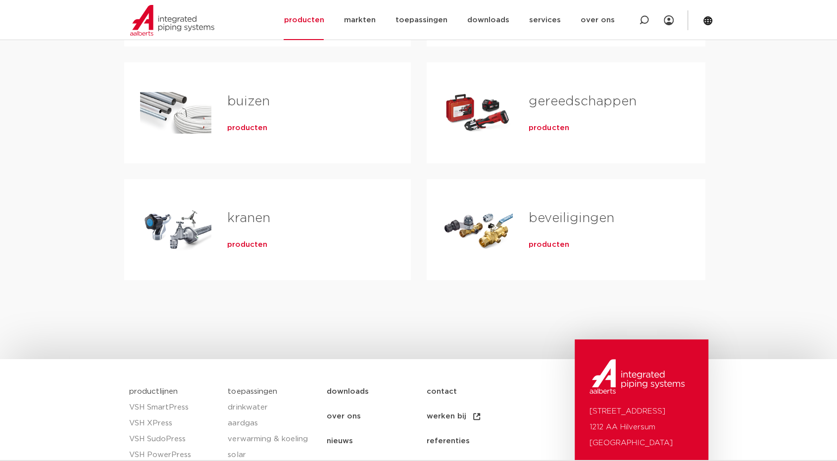
scroll to position [346, 0]
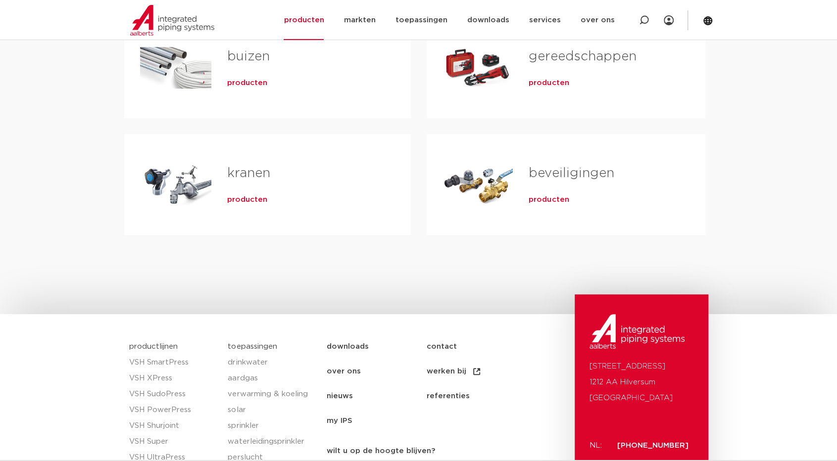
click at [239, 197] on span "producten" at bounding box center [247, 200] width 40 height 10
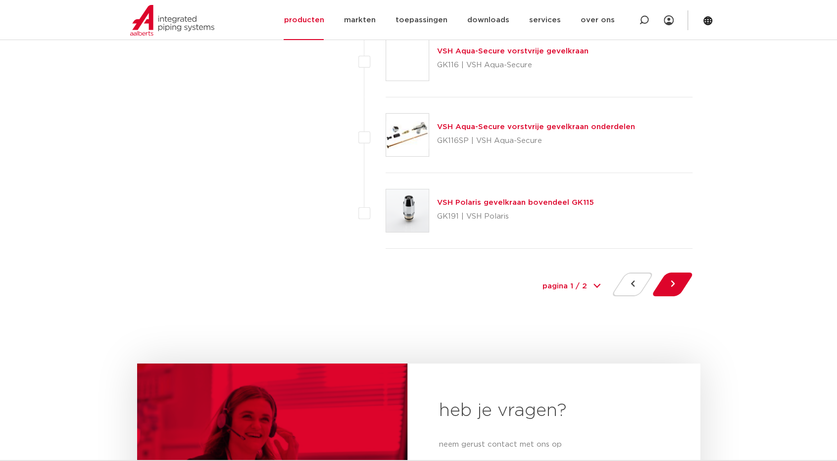
scroll to position [4552, 0]
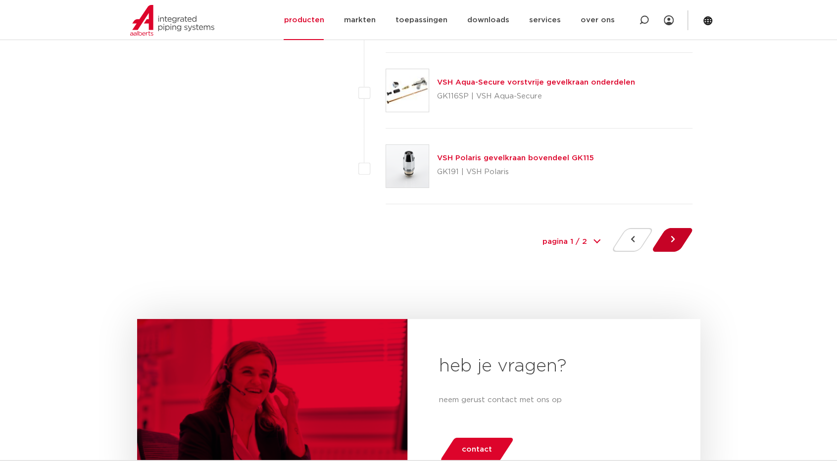
click at [657, 231] on div at bounding box center [672, 242] width 40 height 28
click at [662, 233] on button at bounding box center [672, 240] width 28 height 24
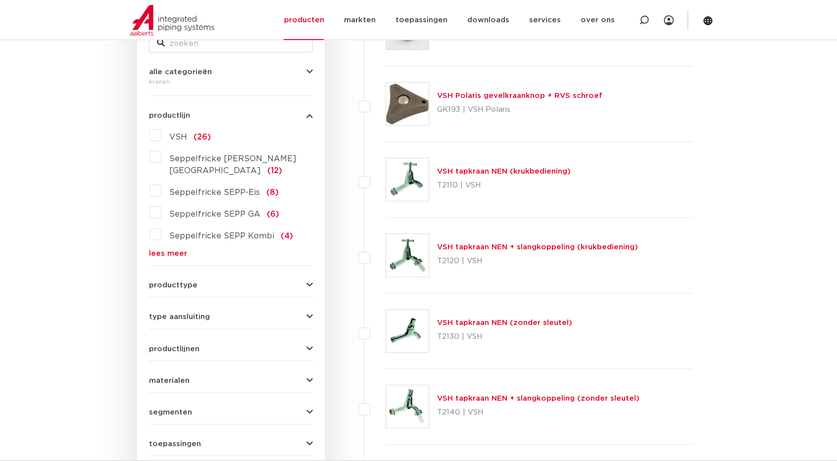
scroll to position [198, 0]
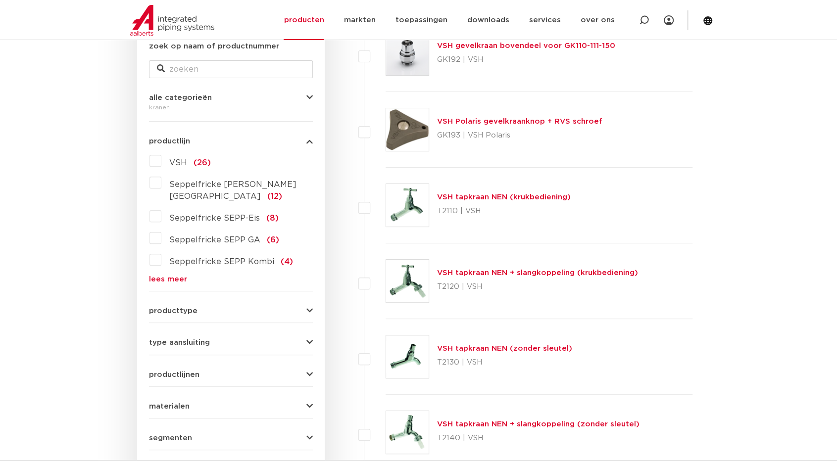
click at [161, 161] on label "VSH (26)" at bounding box center [185, 161] width 49 height 16
click at [0, 0] on input "VSH (26)" at bounding box center [0, 0] width 0 height 0
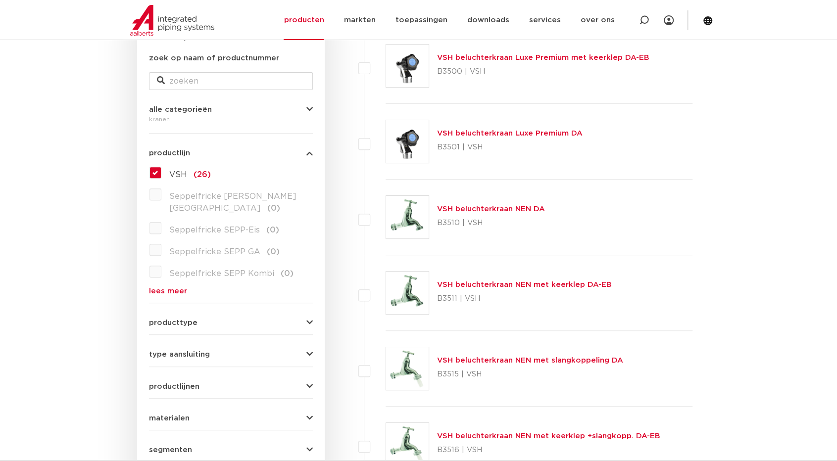
scroll to position [198, 0]
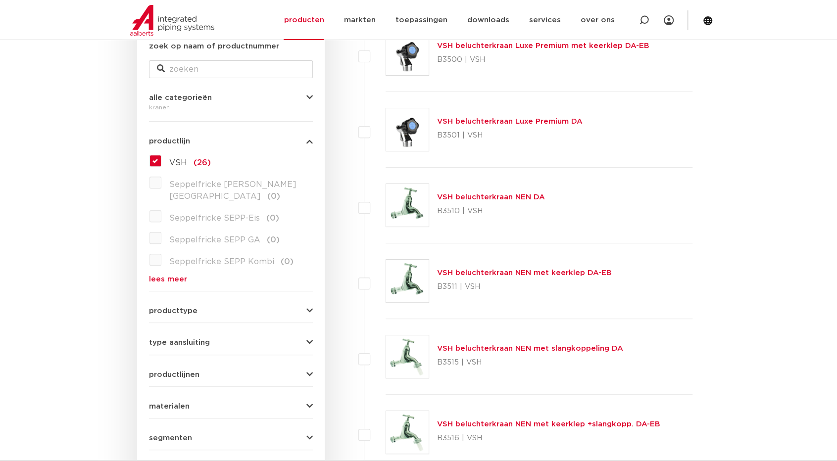
click at [174, 276] on link "lees meer" at bounding box center [231, 279] width 164 height 7
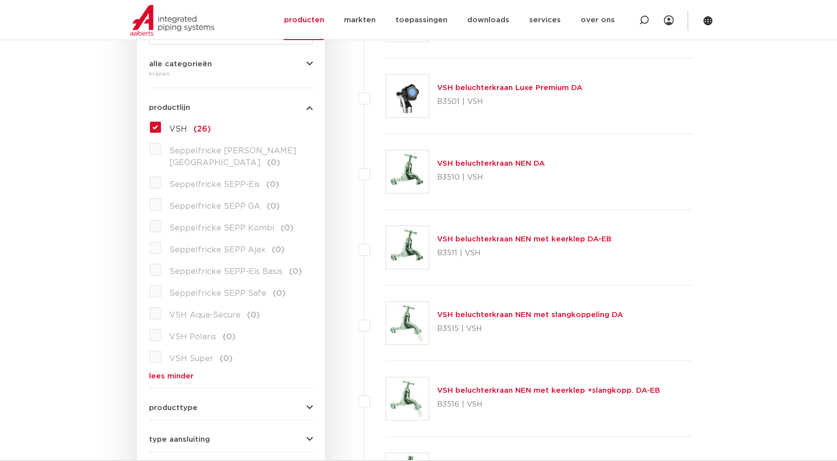
scroll to position [346, 0]
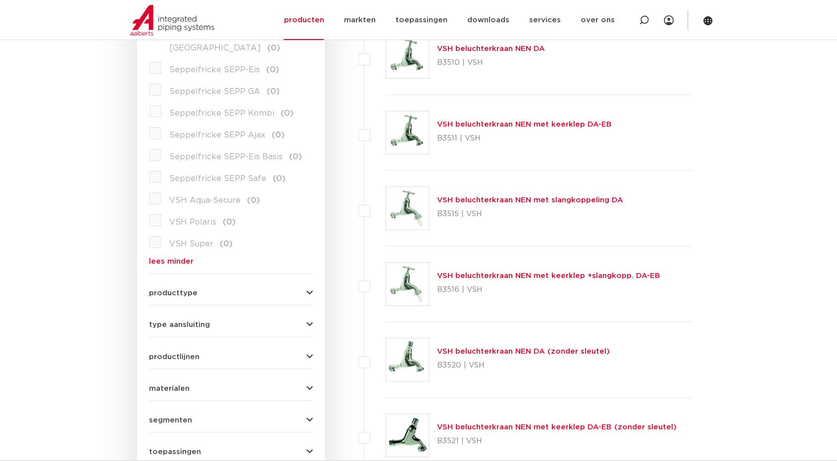
click at [196, 289] on button "producttype" at bounding box center [231, 292] width 164 height 7
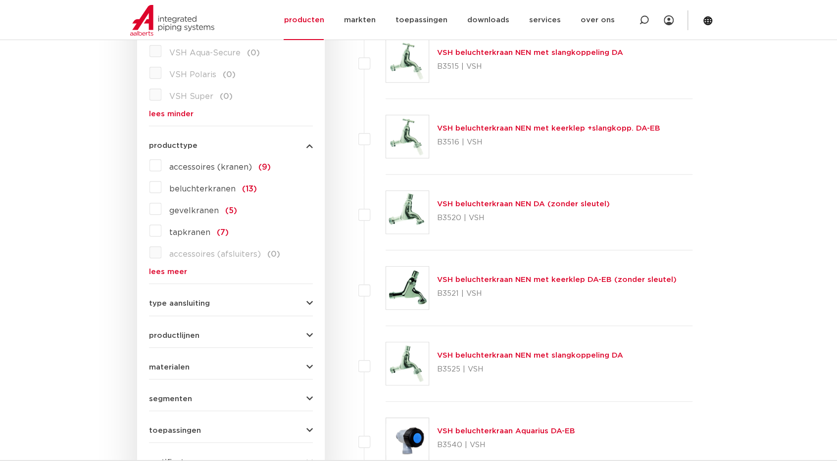
scroll to position [495, 0]
click at [161, 222] on label "tapkranen (7)" at bounding box center [194, 230] width 67 height 16
click at [0, 0] on input "tapkranen (7)" at bounding box center [0, 0] width 0 height 0
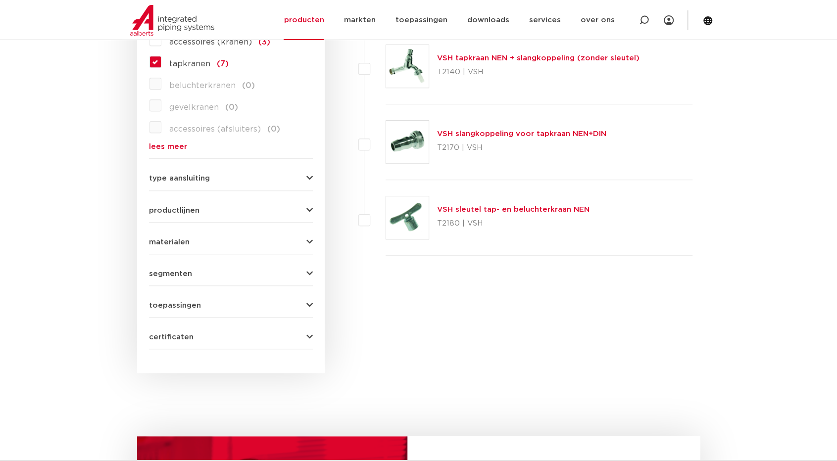
scroll to position [495, 0]
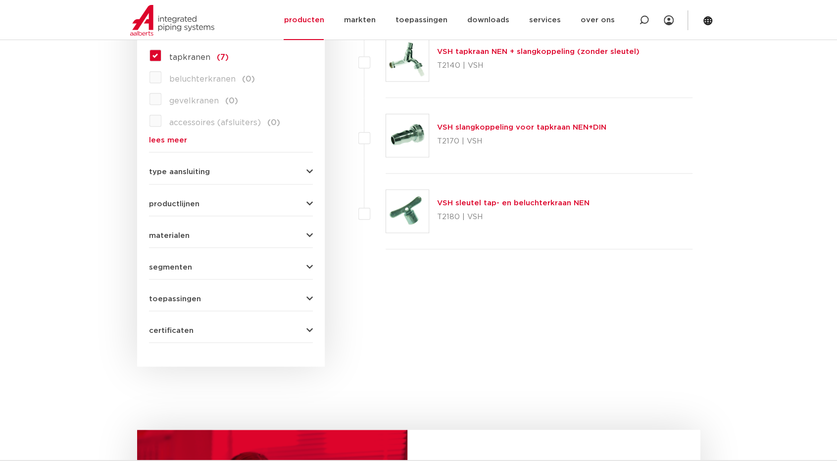
click at [170, 137] on link "lees meer" at bounding box center [231, 140] width 164 height 7
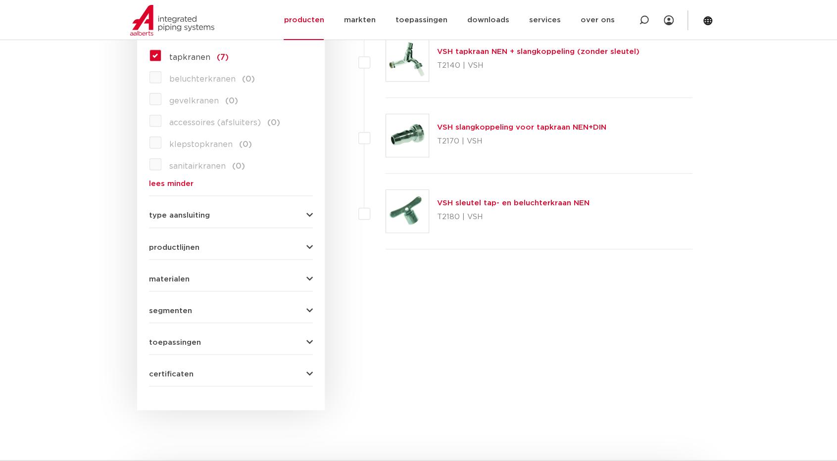
click at [165, 244] on span "productlijnen" at bounding box center [174, 247] width 50 height 7
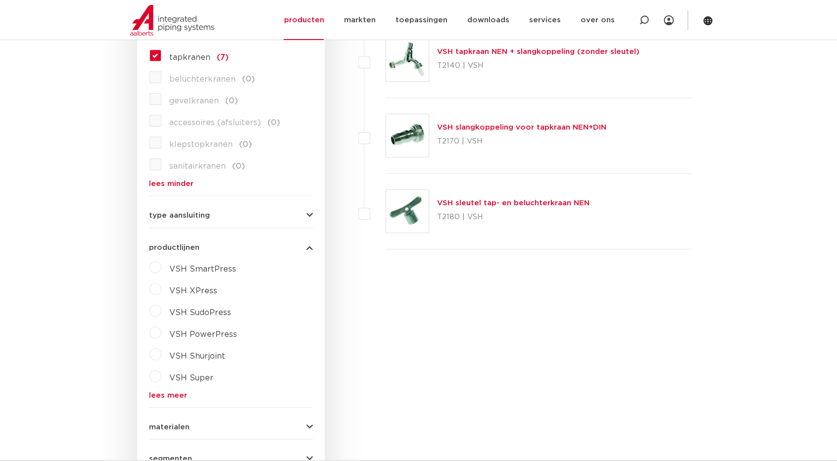
click at [161, 368] on label "VSH Super" at bounding box center [187, 376] width 52 height 16
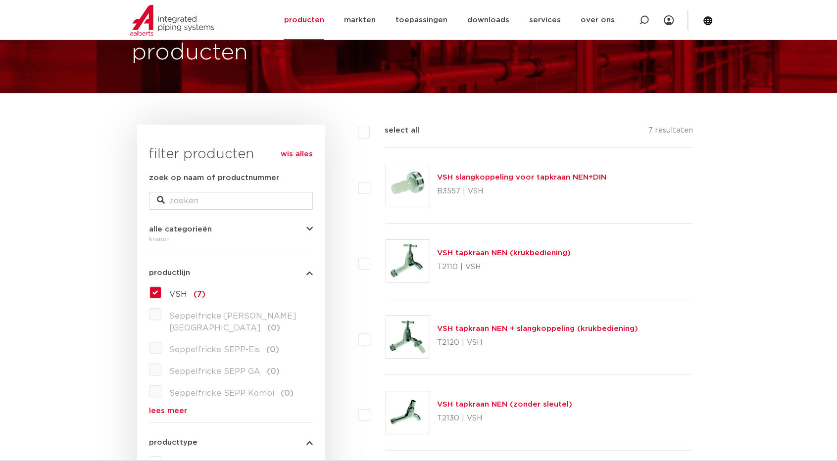
scroll to position [49, 0]
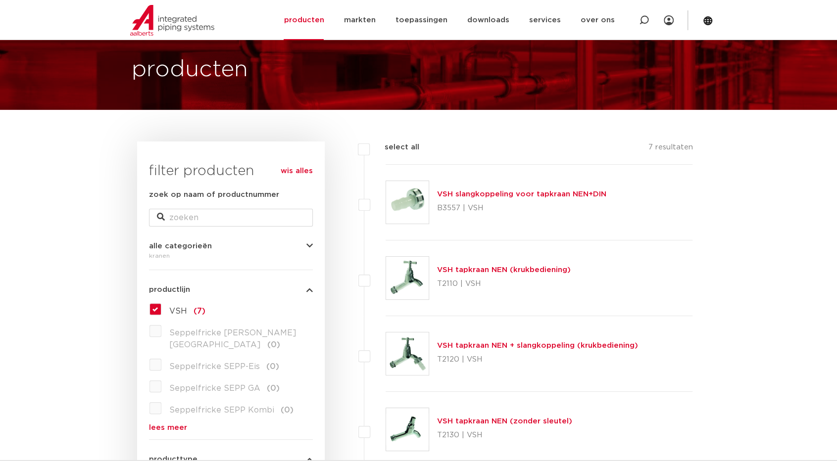
click at [292, 172] on link "wis alles" at bounding box center [297, 171] width 32 height 12
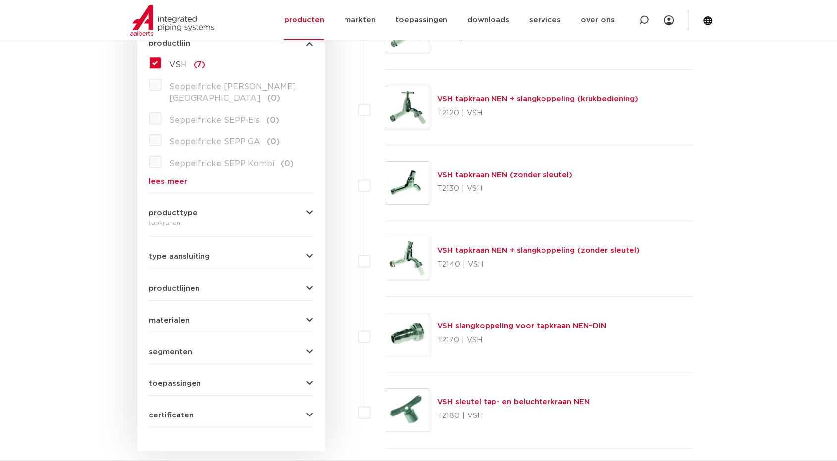
scroll to position [297, 0]
click at [312, 284] on icon "button" at bounding box center [309, 287] width 6 height 7
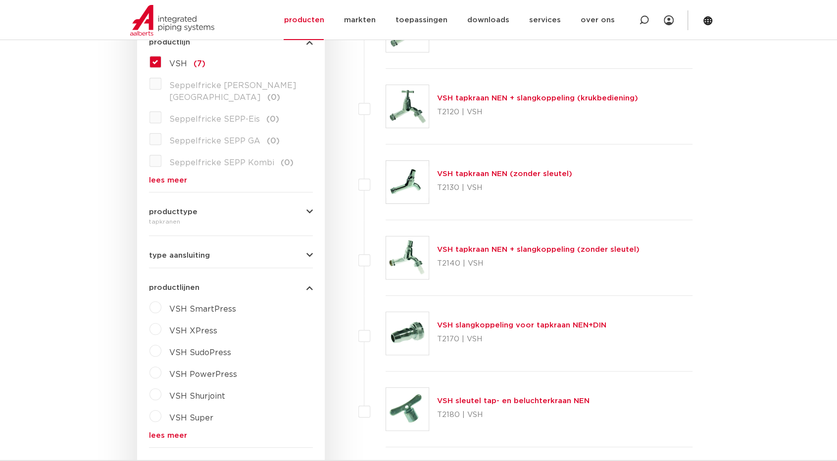
click at [161, 408] on label "VSH Super" at bounding box center [187, 416] width 52 height 16
click at [743, 361] on body "Zoeken NIEUW: myIPS is beschikbaar meer info sluiten producten markten toepassi…" at bounding box center [418, 439] width 837 height 1472
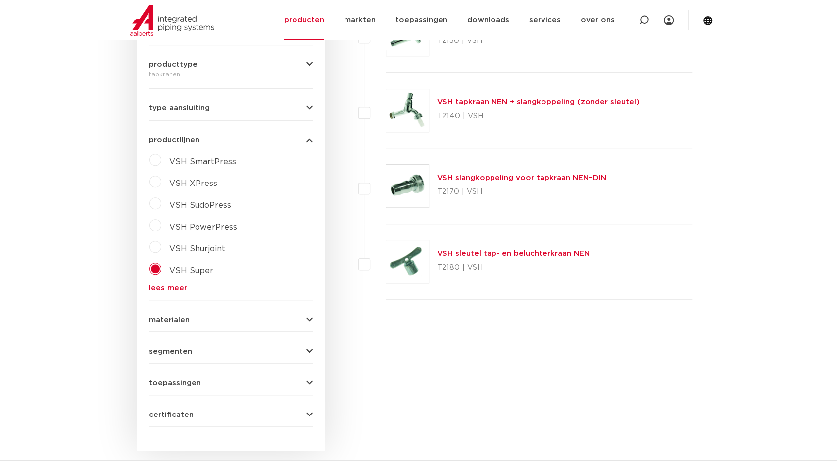
scroll to position [445, 0]
click at [166, 284] on link "lees meer" at bounding box center [231, 287] width 164 height 7
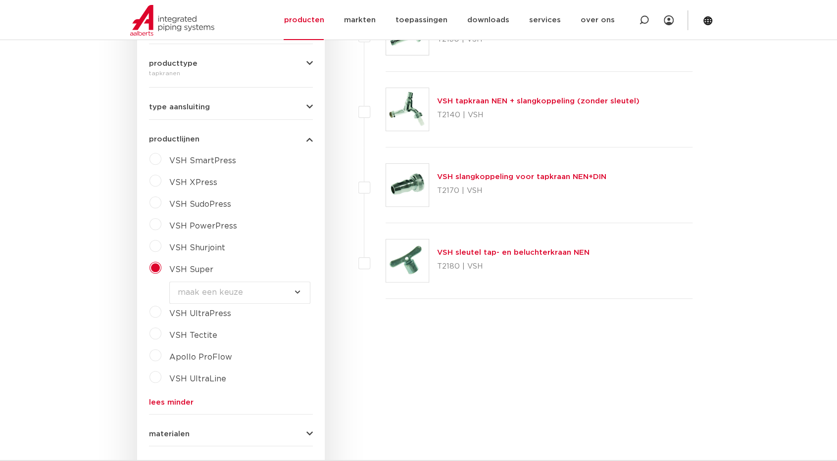
click at [294, 282] on select "maak een keuze VSH Super Knel fittingen VSH Multi Super Knel fittingen VSH Supe…" at bounding box center [239, 293] width 141 height 22
select select "4437"
click at [169, 282] on select "maak een keuze VSH Super Knel fittingen VSH Multi Super Knel fittingen VSH Supe…" at bounding box center [239, 293] width 141 height 22
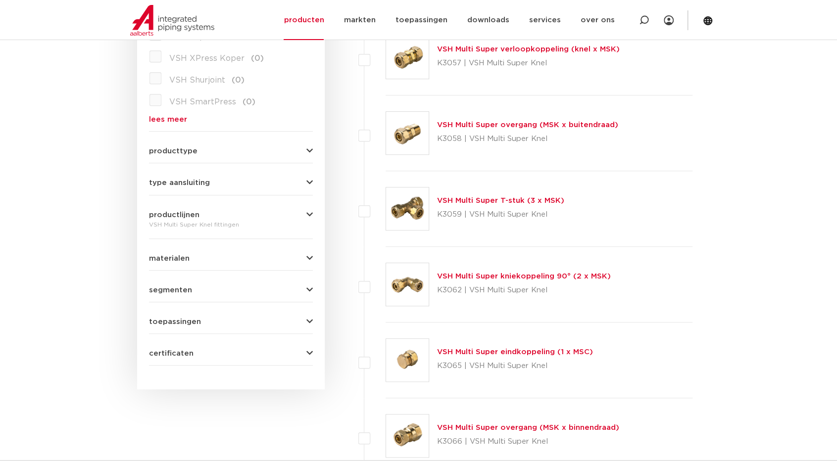
scroll to position [346, 0]
click at [479, 273] on link "VSH Multi Super kniekoppeling 90° (2 x MSK)" at bounding box center [524, 275] width 174 height 7
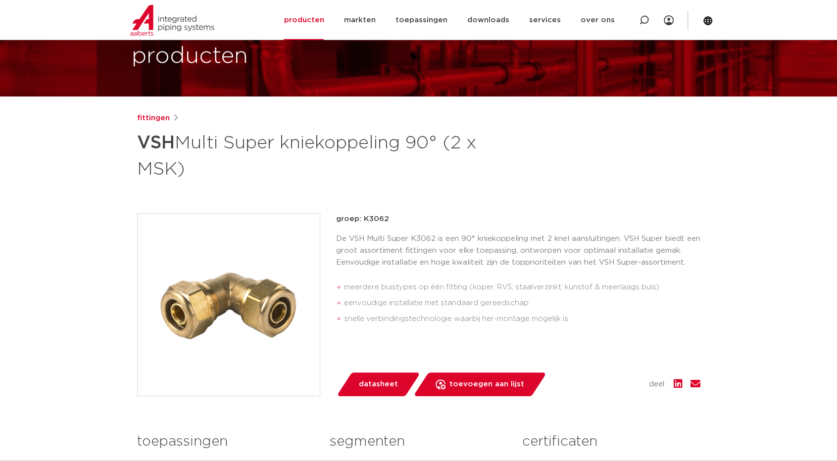
scroll to position [49, 0]
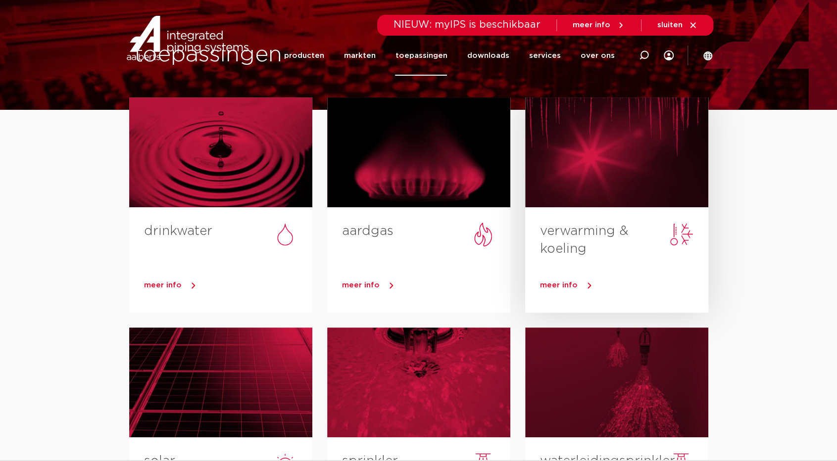
click at [573, 230] on link "verwarming & koeling" at bounding box center [584, 240] width 89 height 31
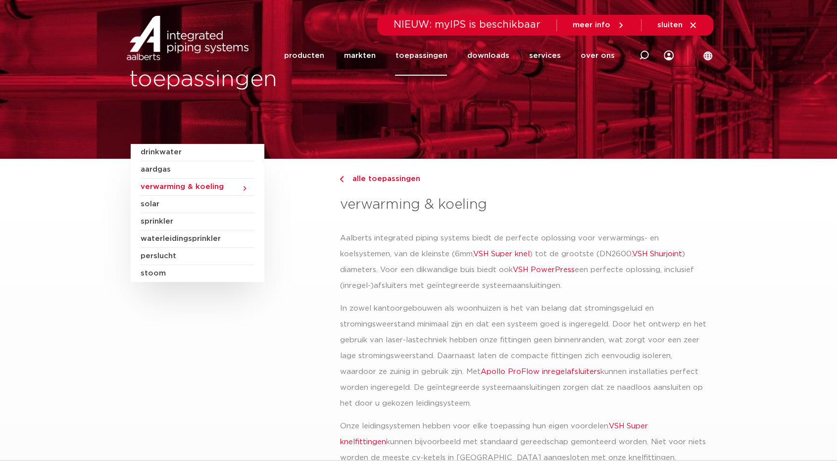
click at [180, 186] on span "verwarming & koeling" at bounding box center [198, 187] width 114 height 17
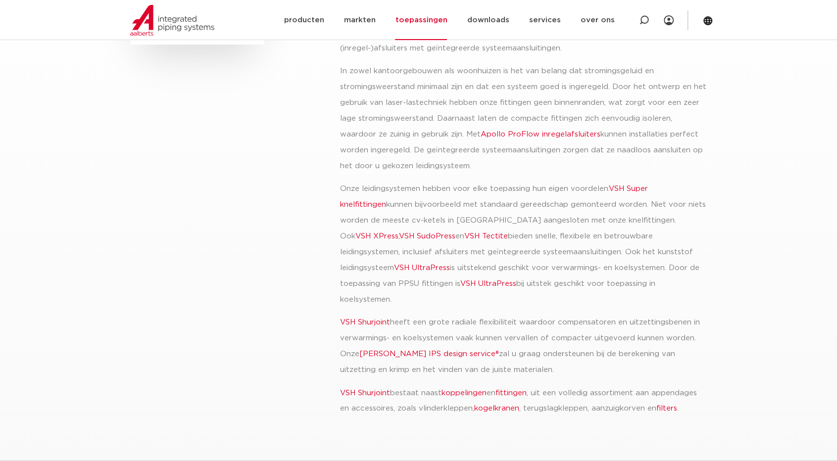
scroll to position [297, 0]
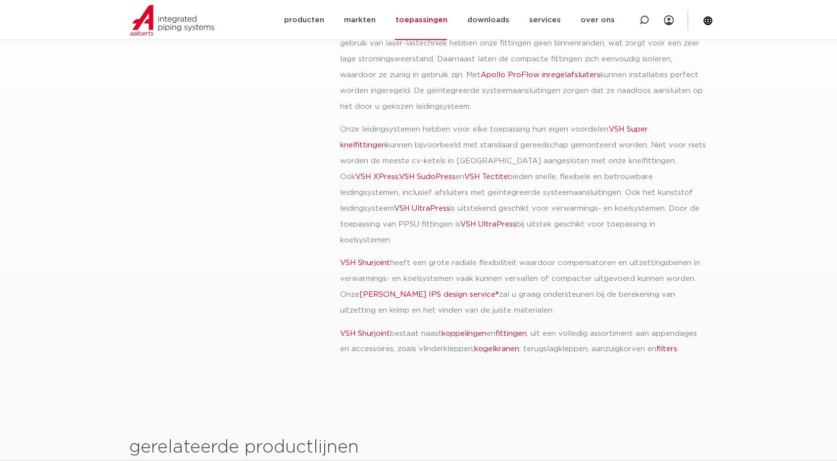
click at [637, 129] on link "VSH Super knelfittingen" at bounding box center [493, 137] width 308 height 23
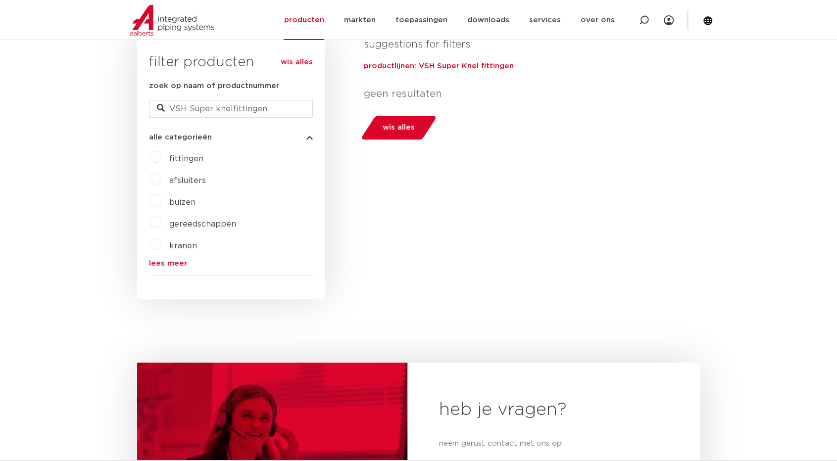
scroll to position [198, 0]
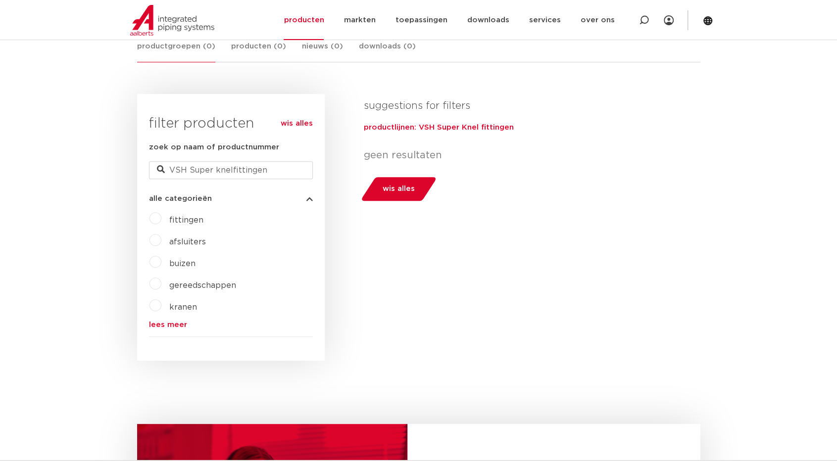
click at [161, 216] on label "fittingen" at bounding box center [182, 218] width 42 height 16
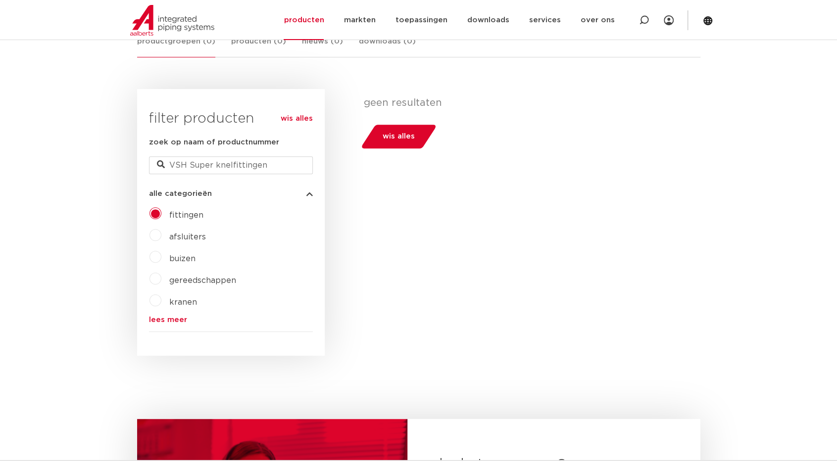
scroll to position [198, 0]
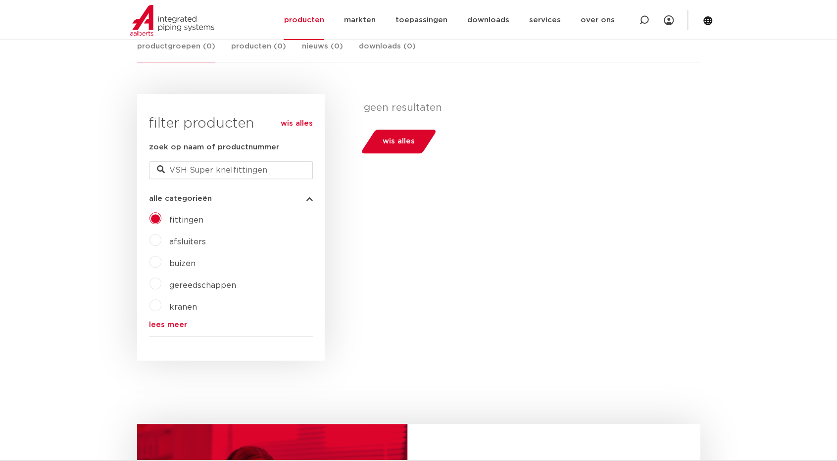
click at [412, 142] on span "wis alles" at bounding box center [398, 142] width 32 height 16
